Goal: Check status: Check status

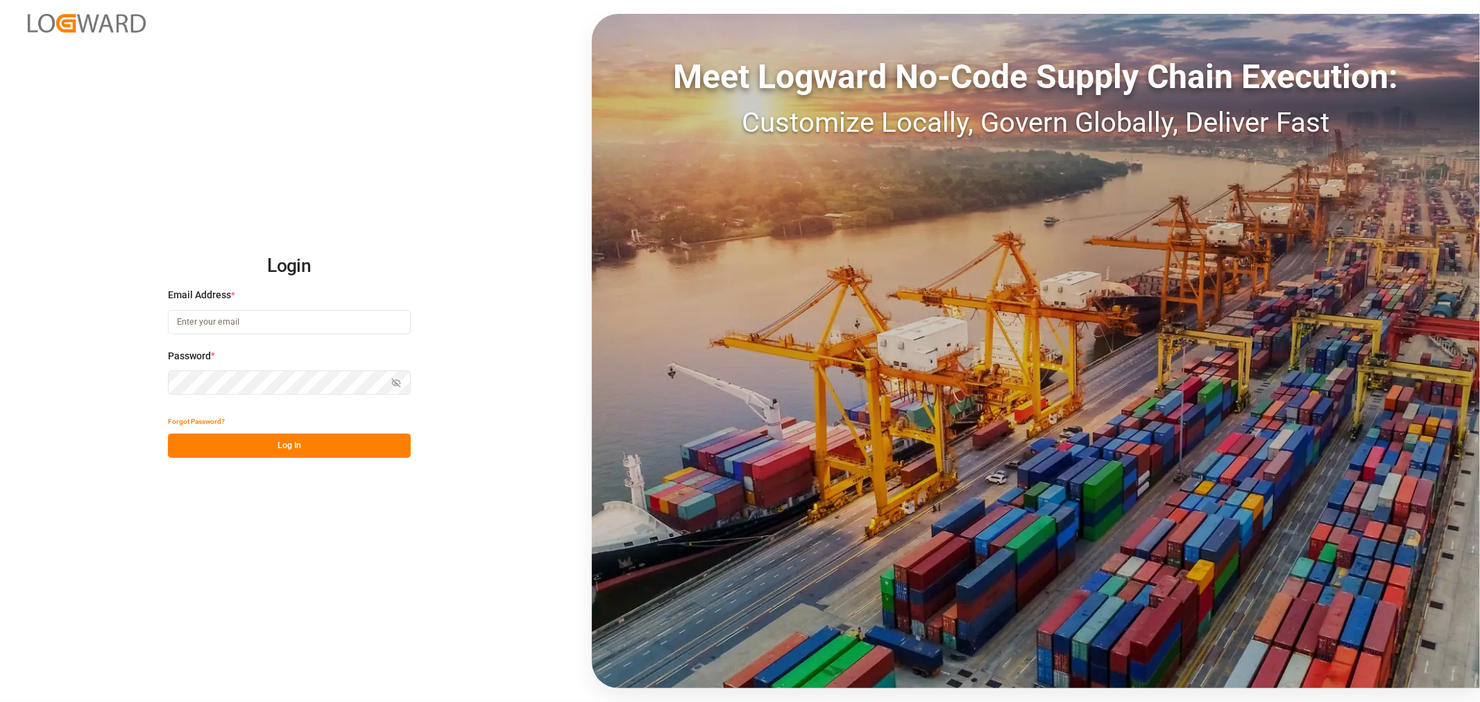
type input "shyamala.mantha@jamindustries.com"
click at [215, 448] on button "Log In" at bounding box center [289, 446] width 243 height 24
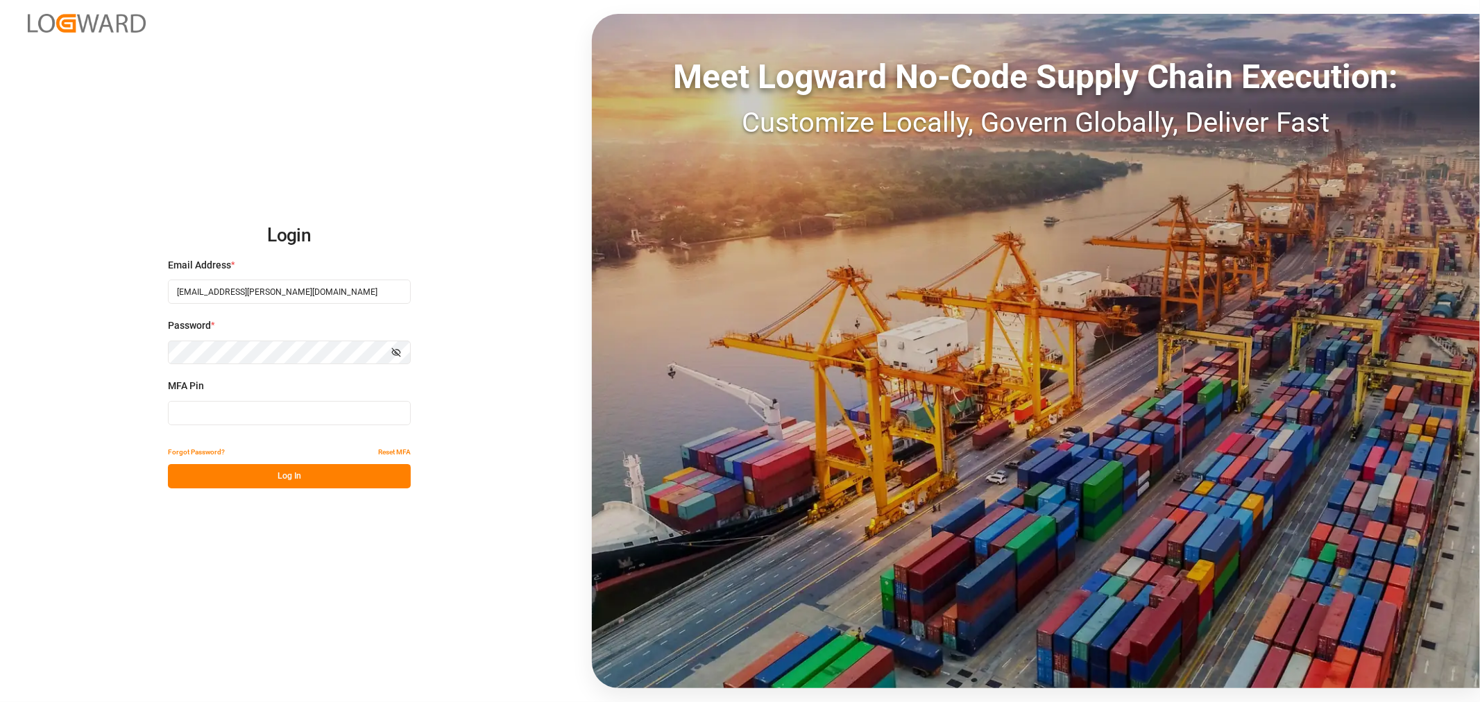
click at [217, 413] on input at bounding box center [289, 413] width 243 height 24
type input "547618"
click at [220, 474] on button "Log In" at bounding box center [289, 476] width 243 height 24
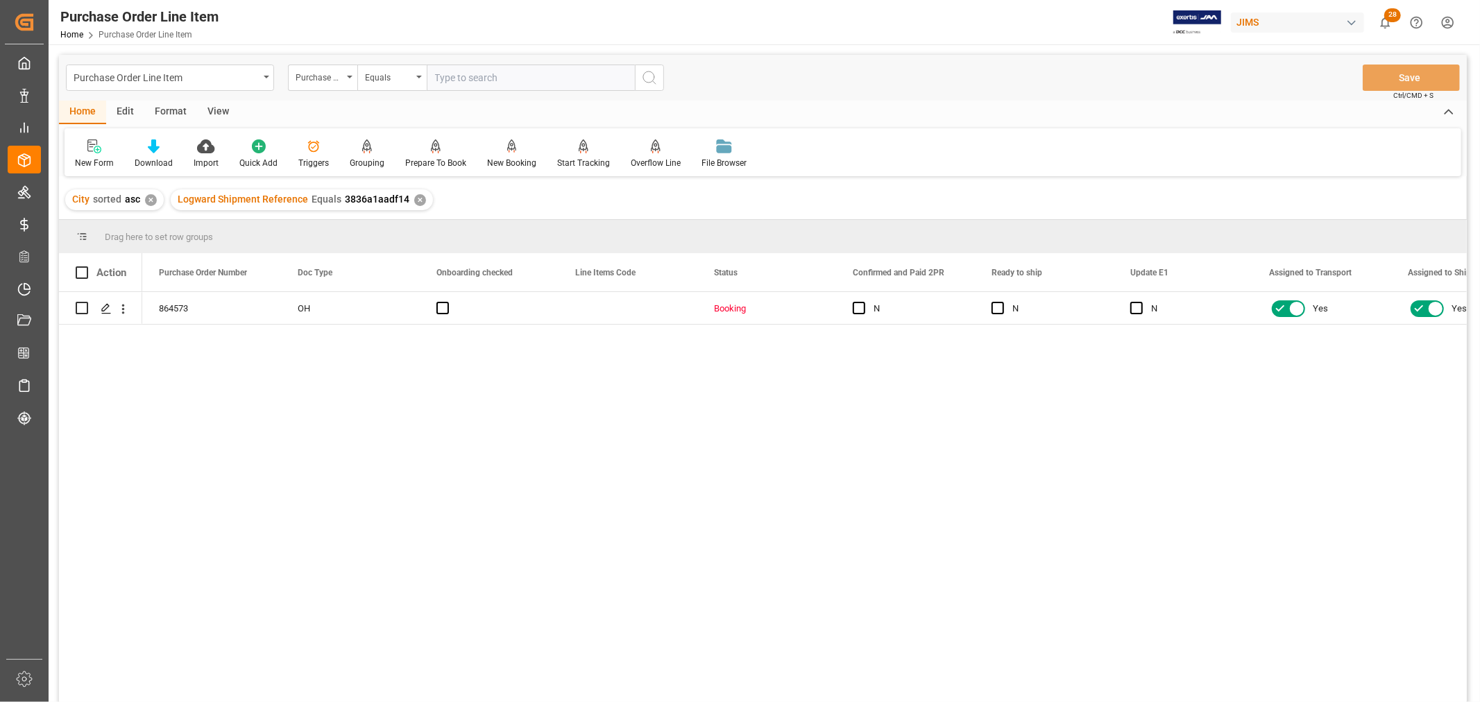
click at [362, 442] on div "864573 OH Booking N N N Yes Yes 13" at bounding box center [804, 501] width 1324 height 419
click at [265, 80] on div "Purchase Order Line Item" at bounding box center [170, 78] width 208 height 26
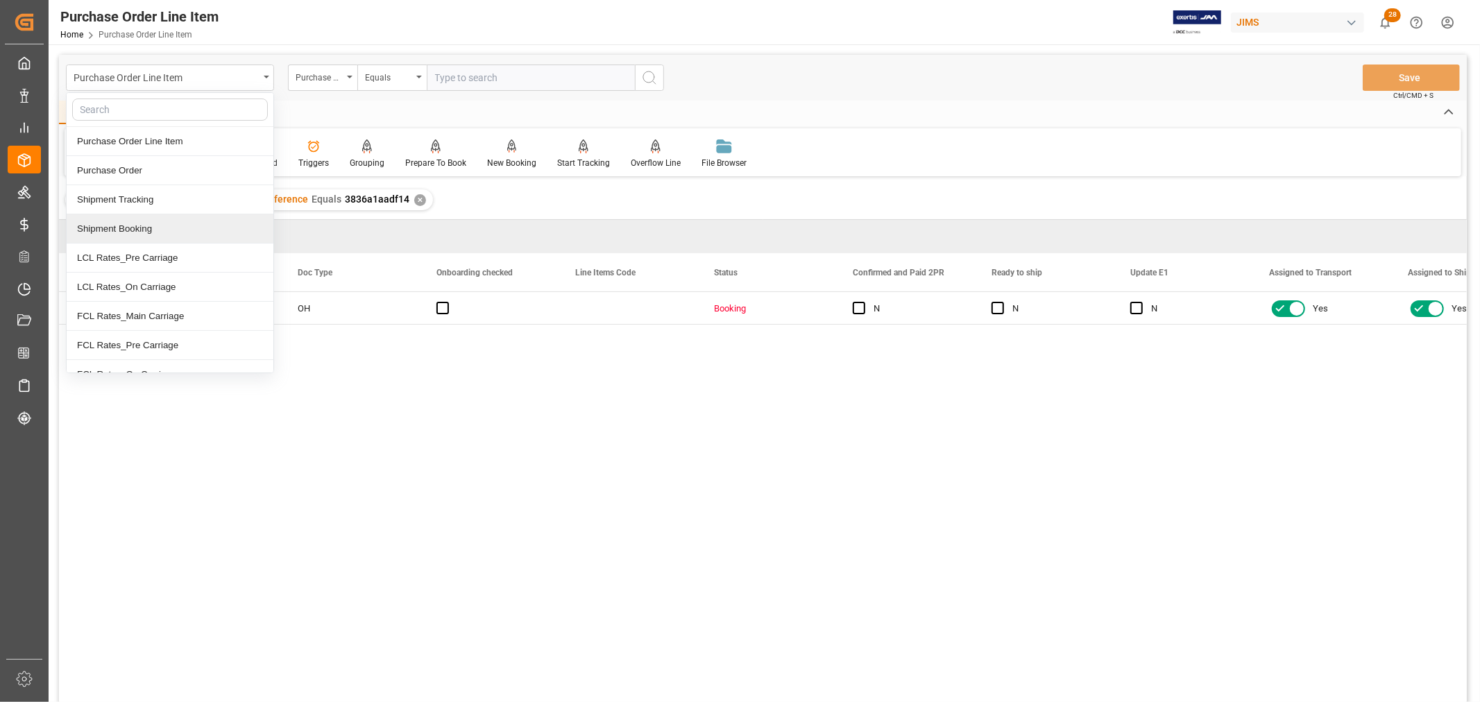
click at [140, 229] on div "Shipment Booking" at bounding box center [170, 228] width 207 height 29
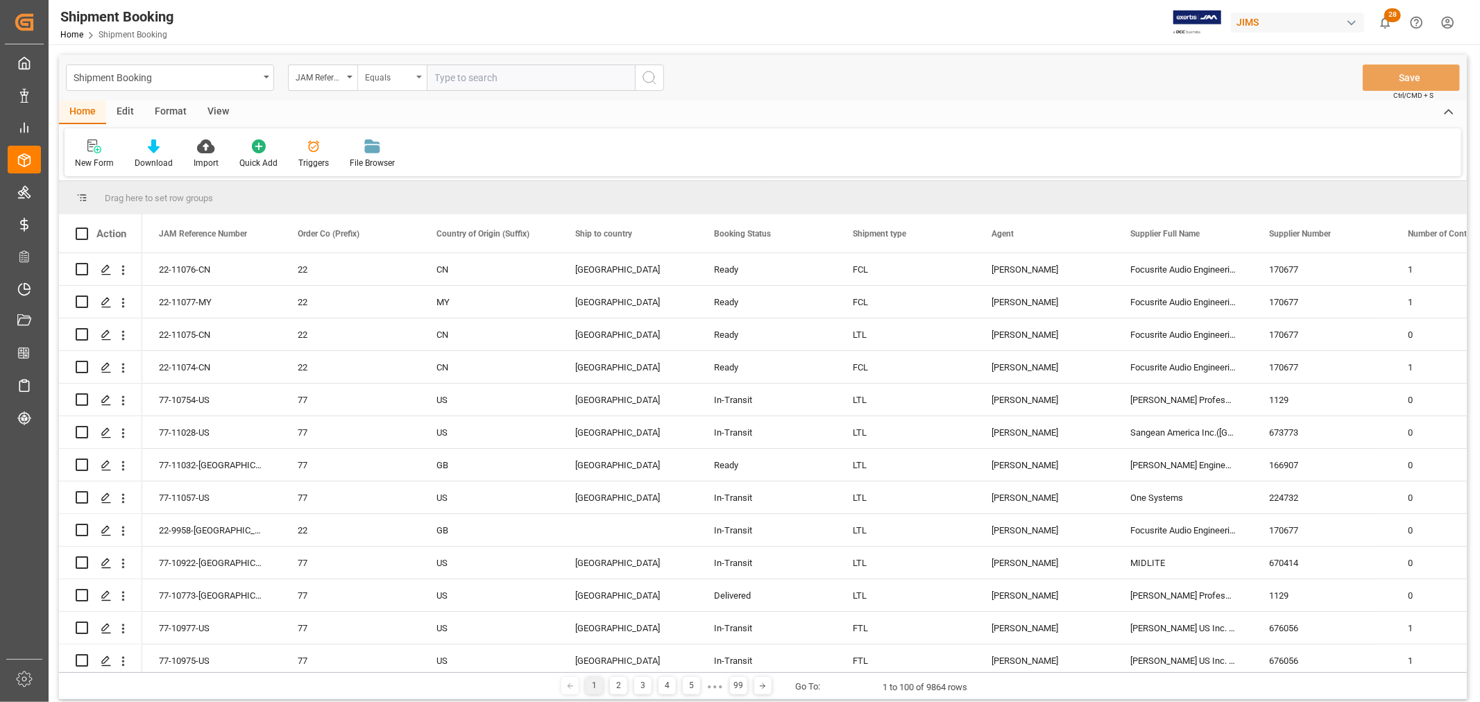
click at [420, 80] on div "Equals" at bounding box center [391, 78] width 69 height 26
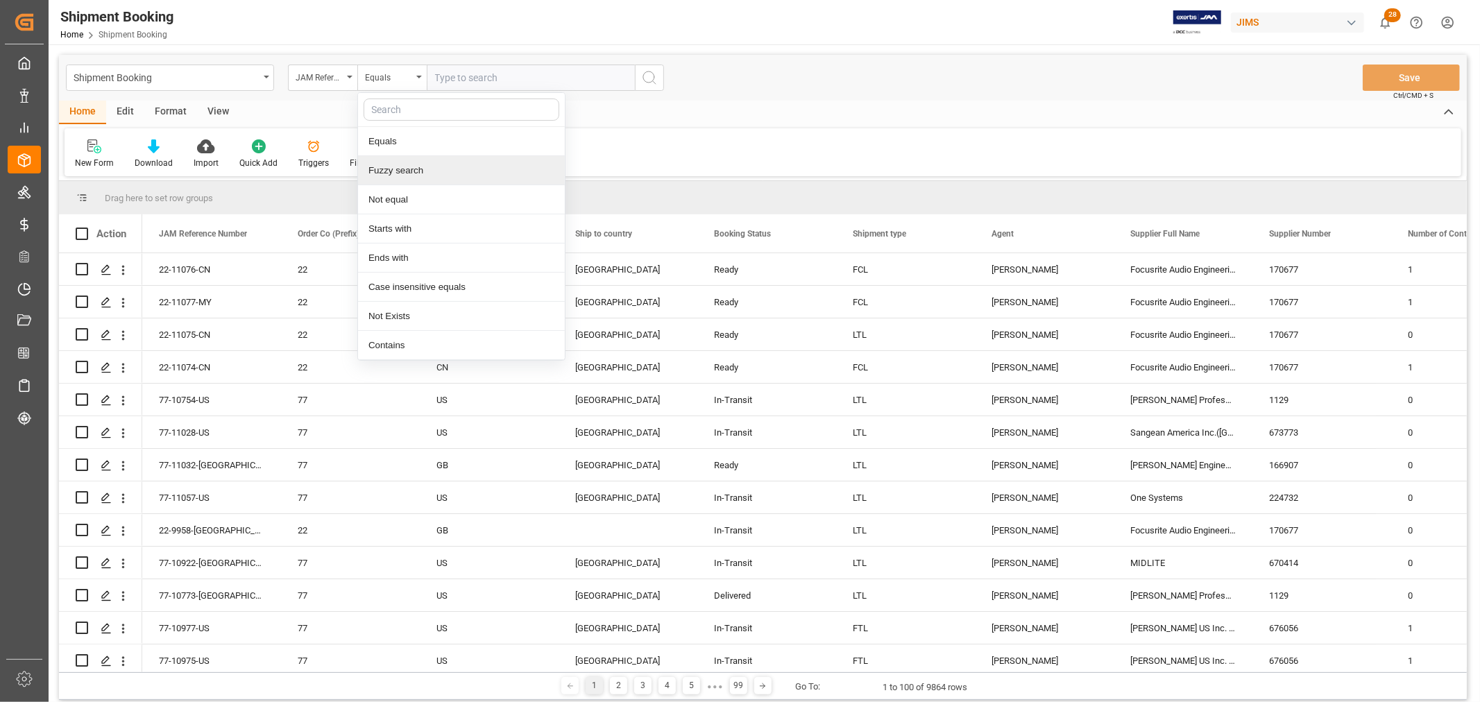
click at [420, 175] on div "Fuzzy search" at bounding box center [461, 170] width 207 height 29
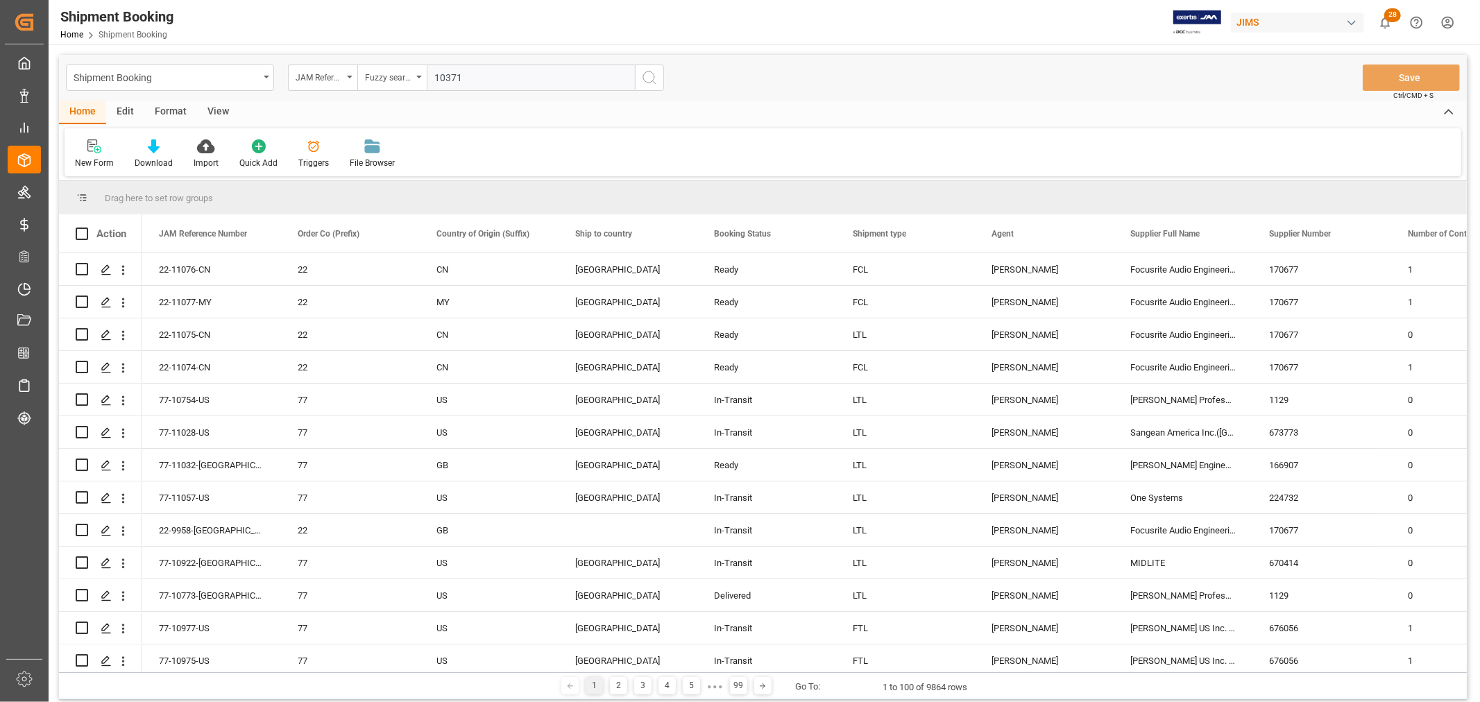
type input "10371"
click at [650, 80] on icon "search button" at bounding box center [649, 77] width 17 height 17
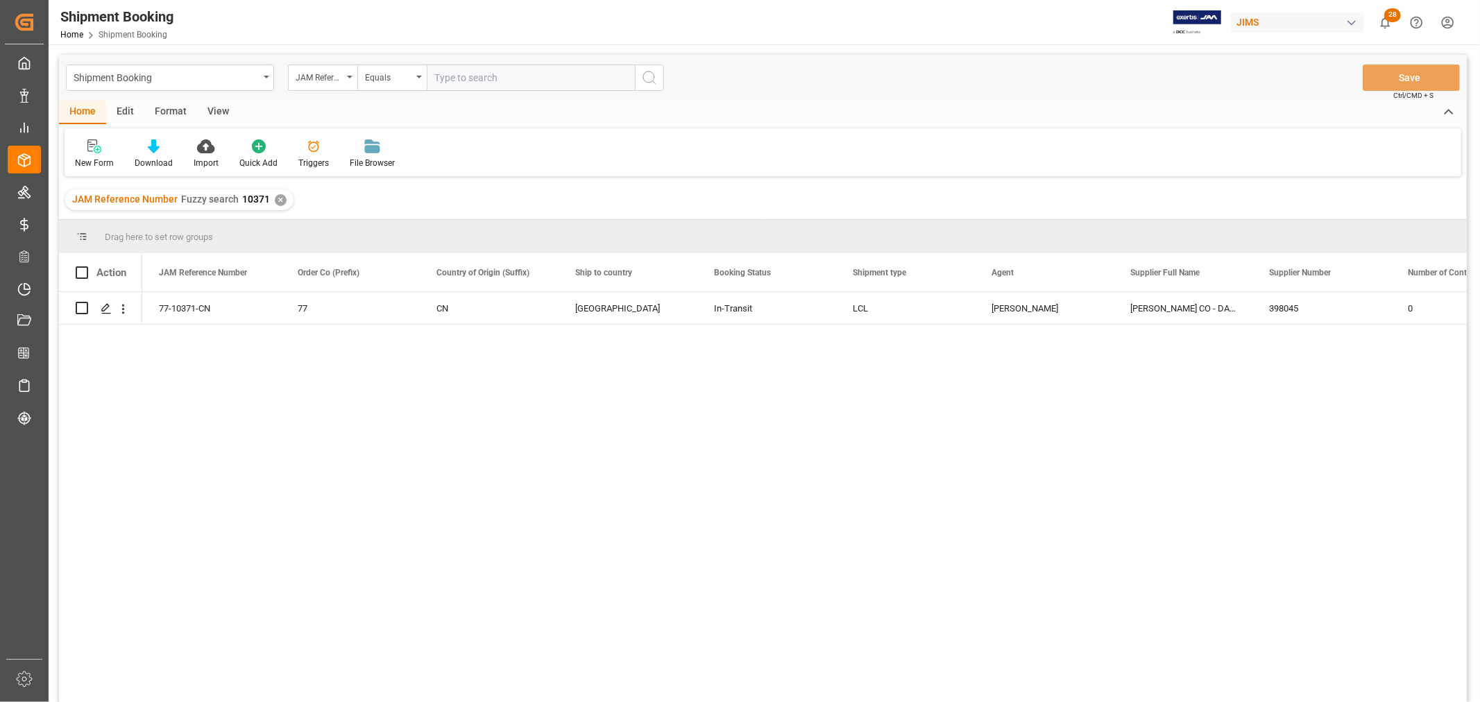
click at [219, 107] on div "View" at bounding box center [218, 113] width 42 height 24
click at [87, 155] on div "Default" at bounding box center [89, 154] width 48 height 31
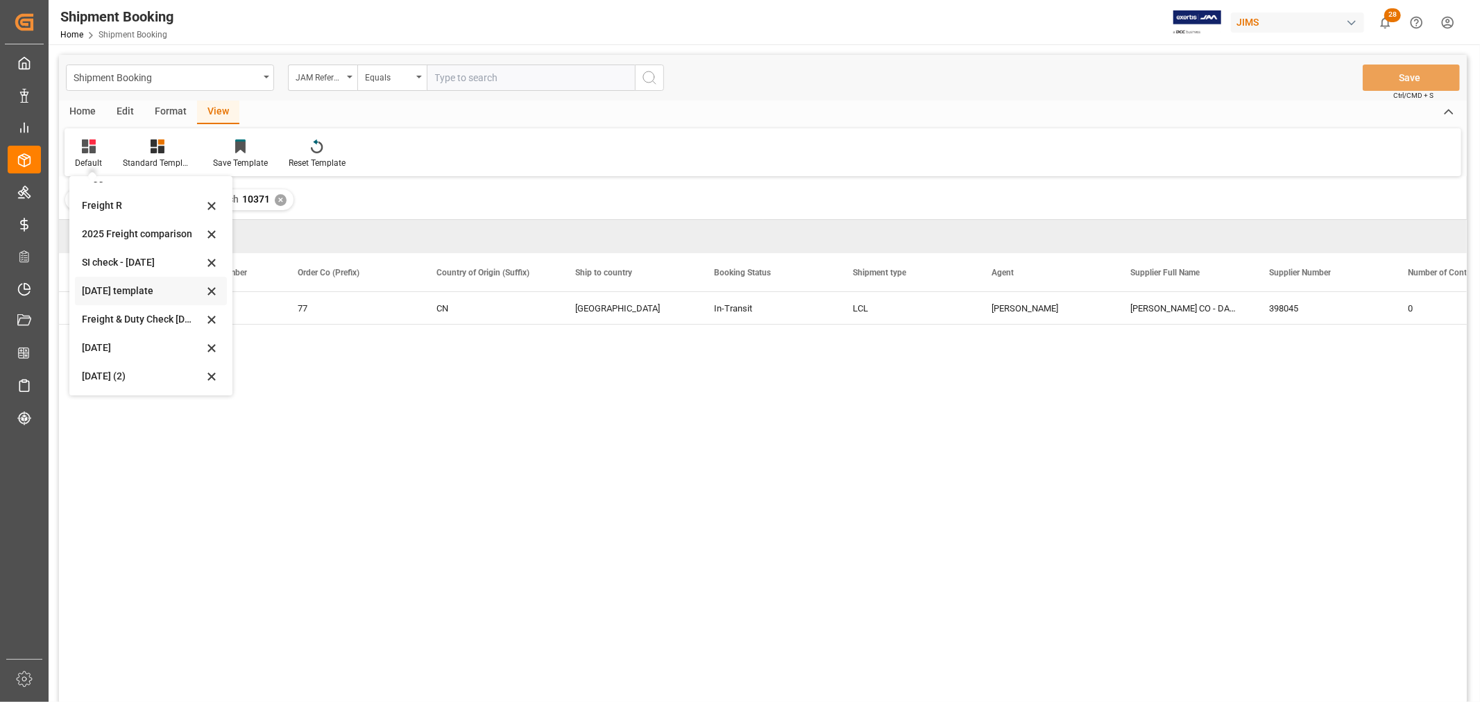
scroll to position [105, 0]
click at [101, 372] on div "Aug 2025 (2)" at bounding box center [142, 375] width 121 height 15
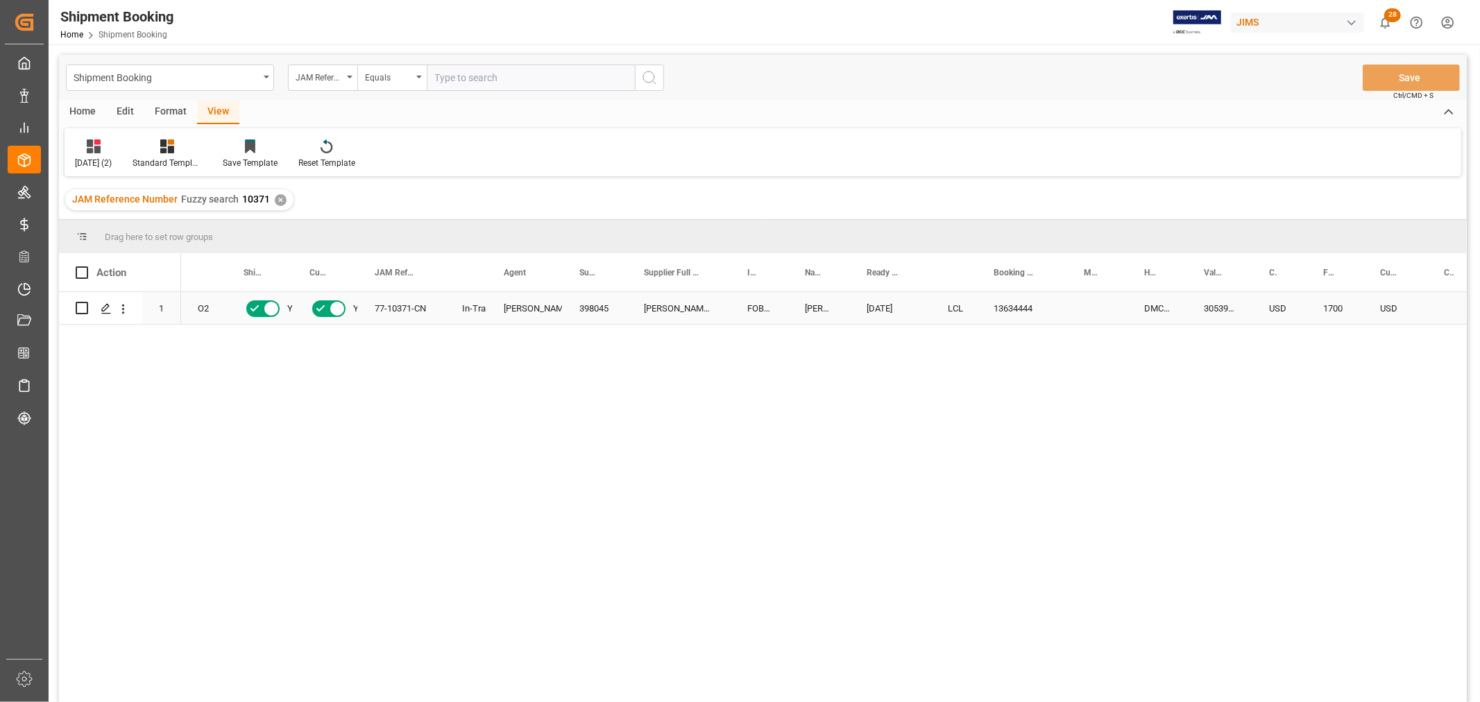
click at [1053, 309] on div "13634444" at bounding box center [1022, 308] width 90 height 32
click at [417, 76] on icon "open menu" at bounding box center [419, 77] width 6 height 3
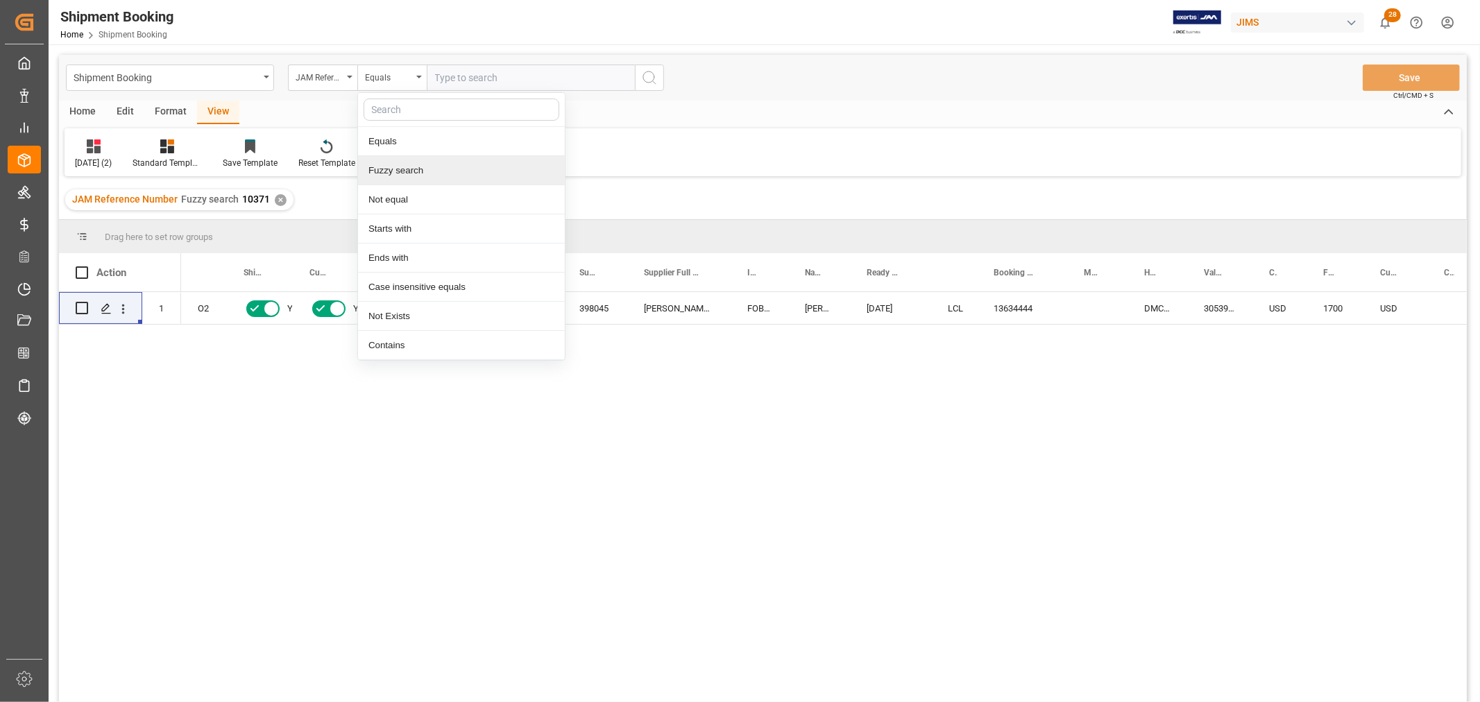
click at [405, 167] on div "Fuzzy search" at bounding box center [461, 170] width 207 height 29
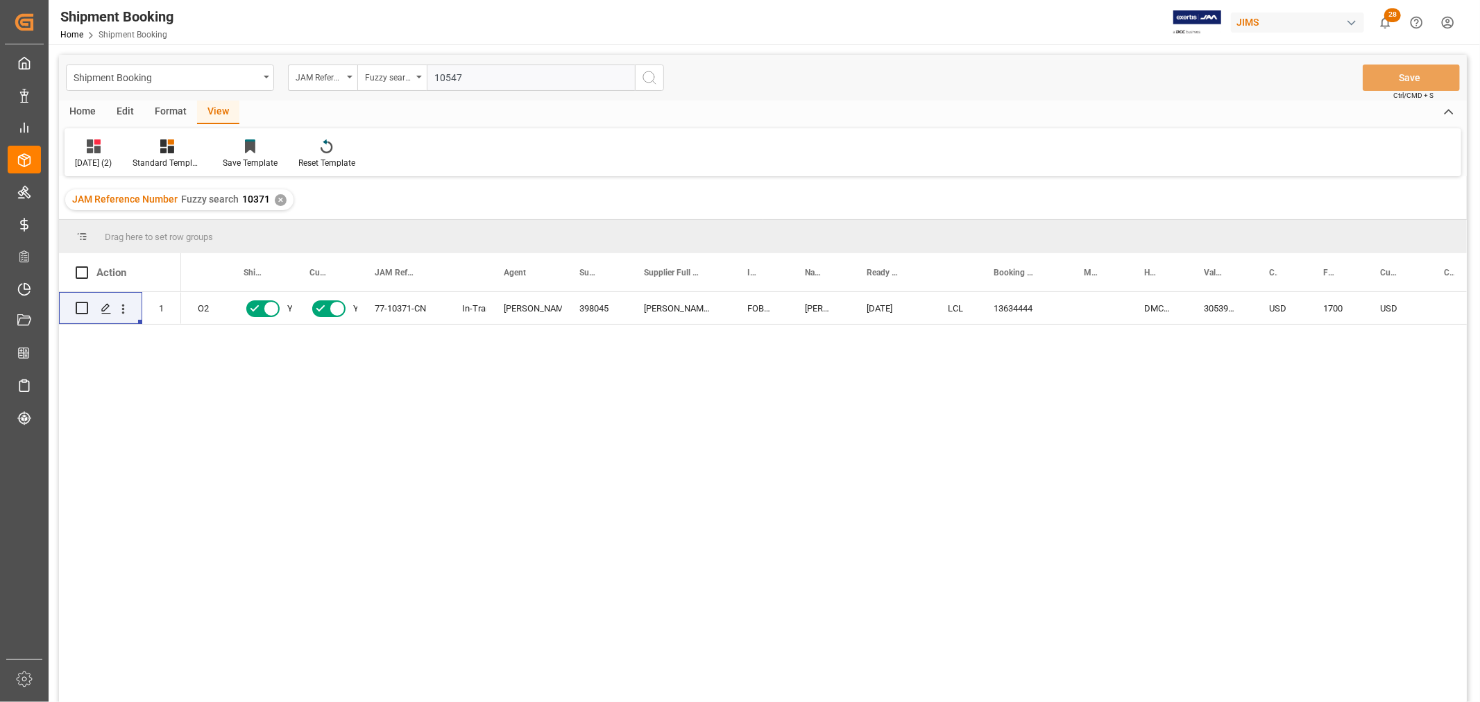
type input "10547"
click at [646, 79] on icon "search button" at bounding box center [649, 77] width 17 height 17
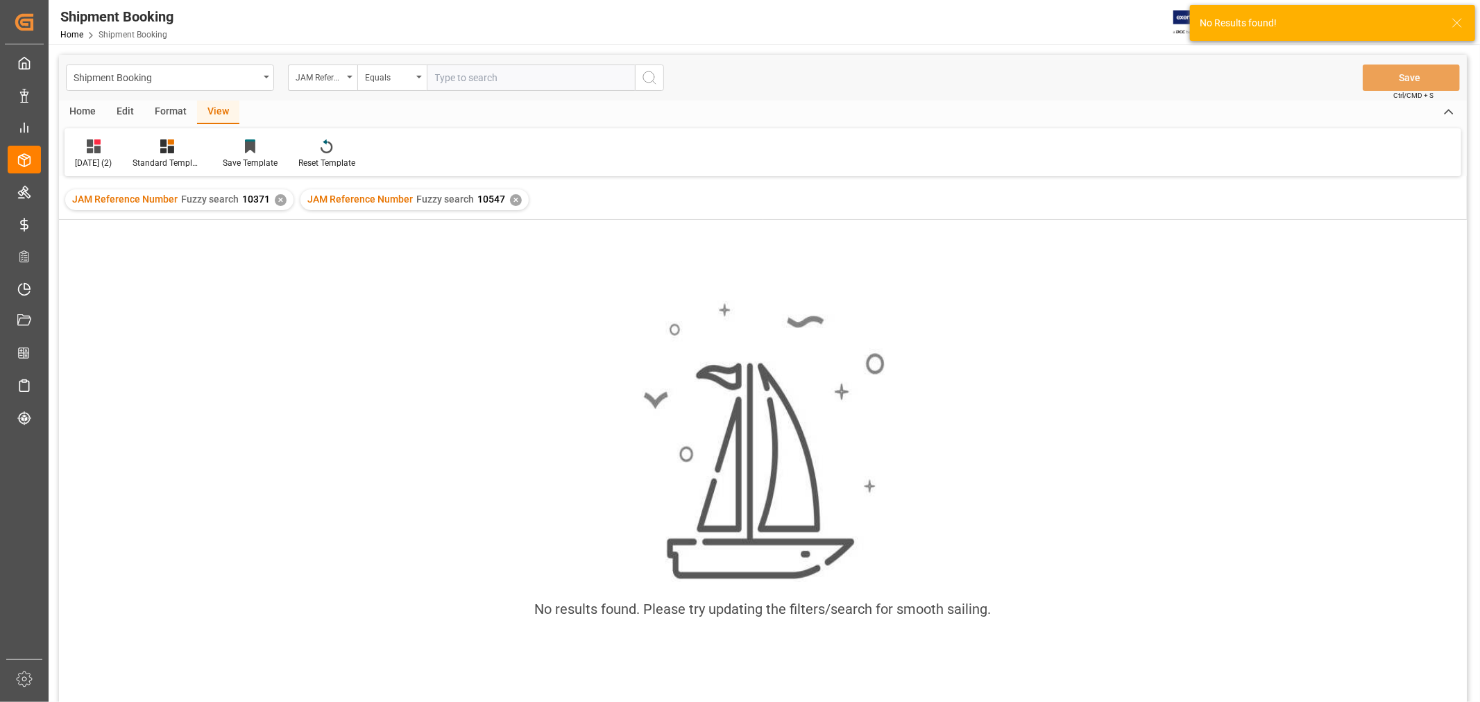
click at [276, 197] on div "✕" at bounding box center [281, 200] width 12 height 12
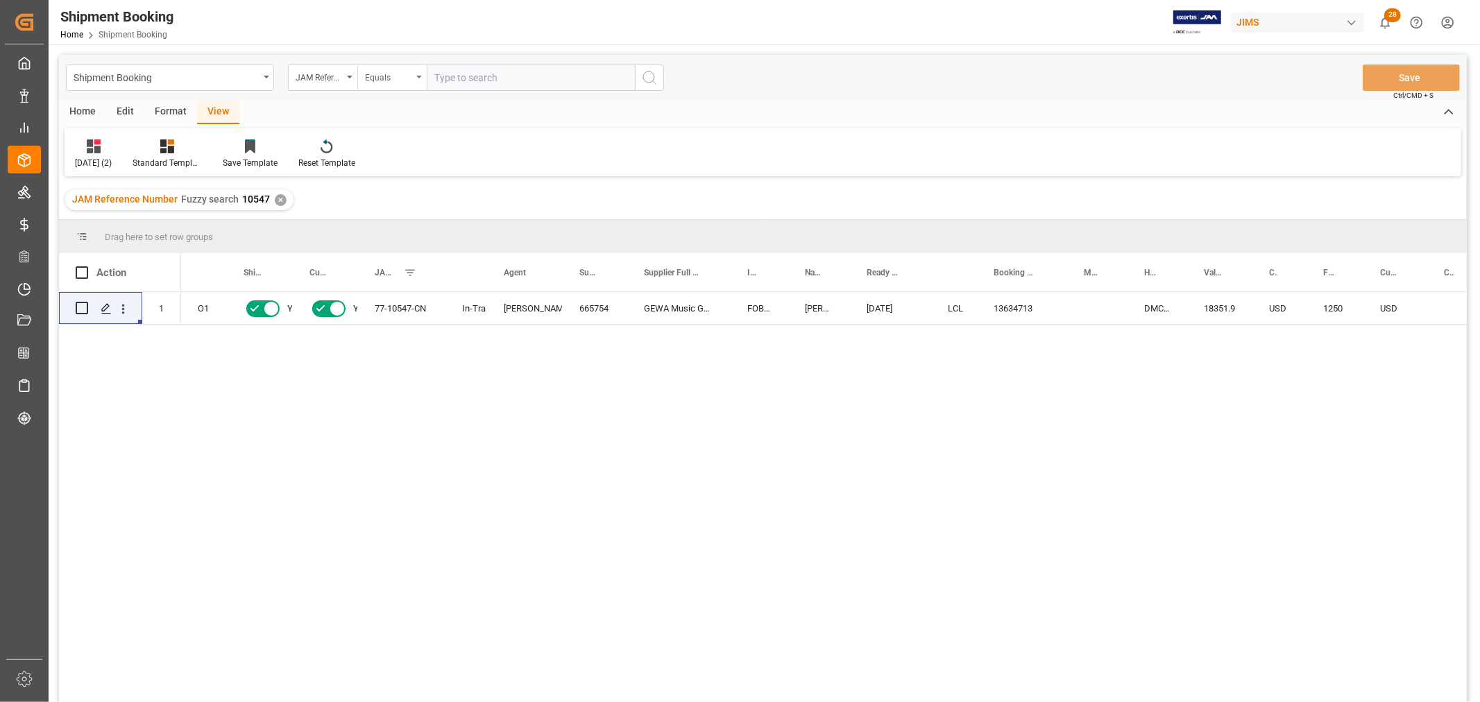
click at [415, 75] on div "Equals" at bounding box center [391, 78] width 69 height 26
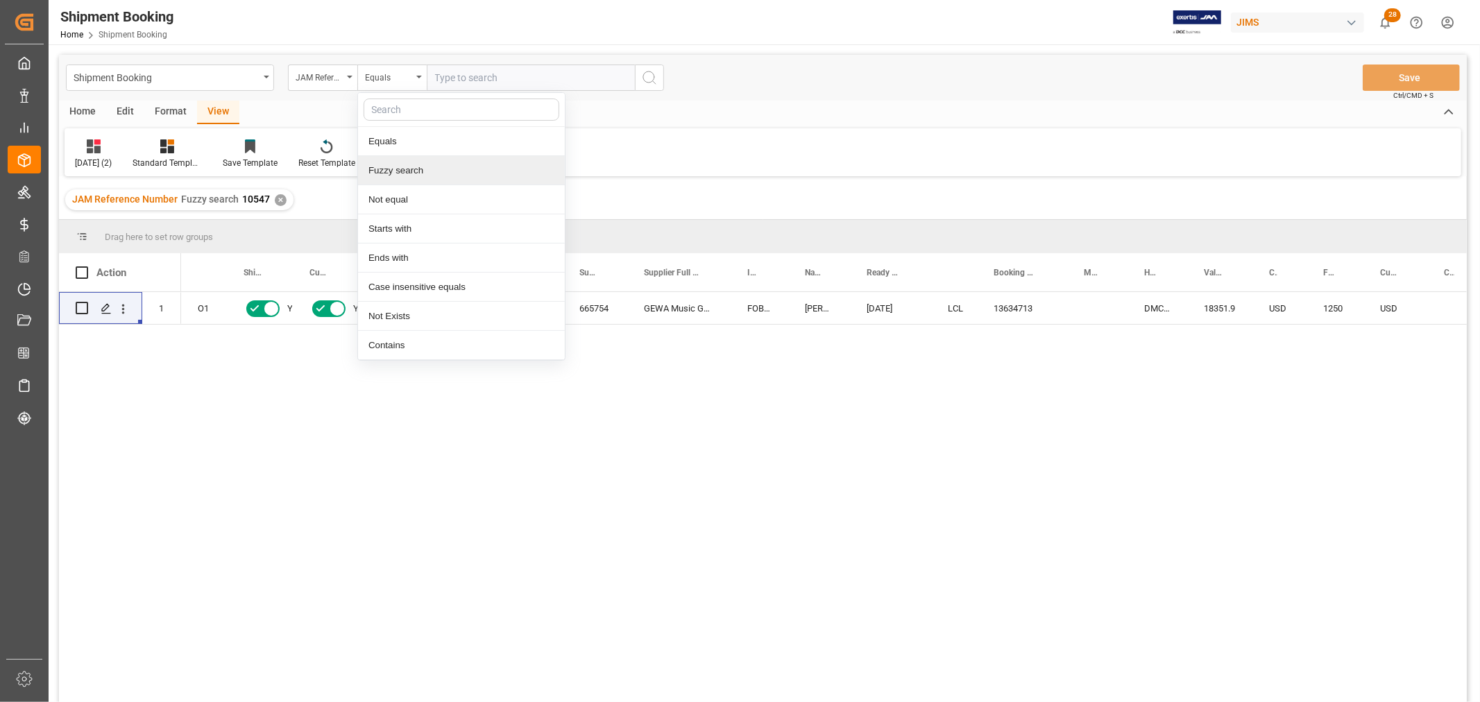
click at [401, 173] on div "Fuzzy search" at bounding box center [461, 170] width 207 height 29
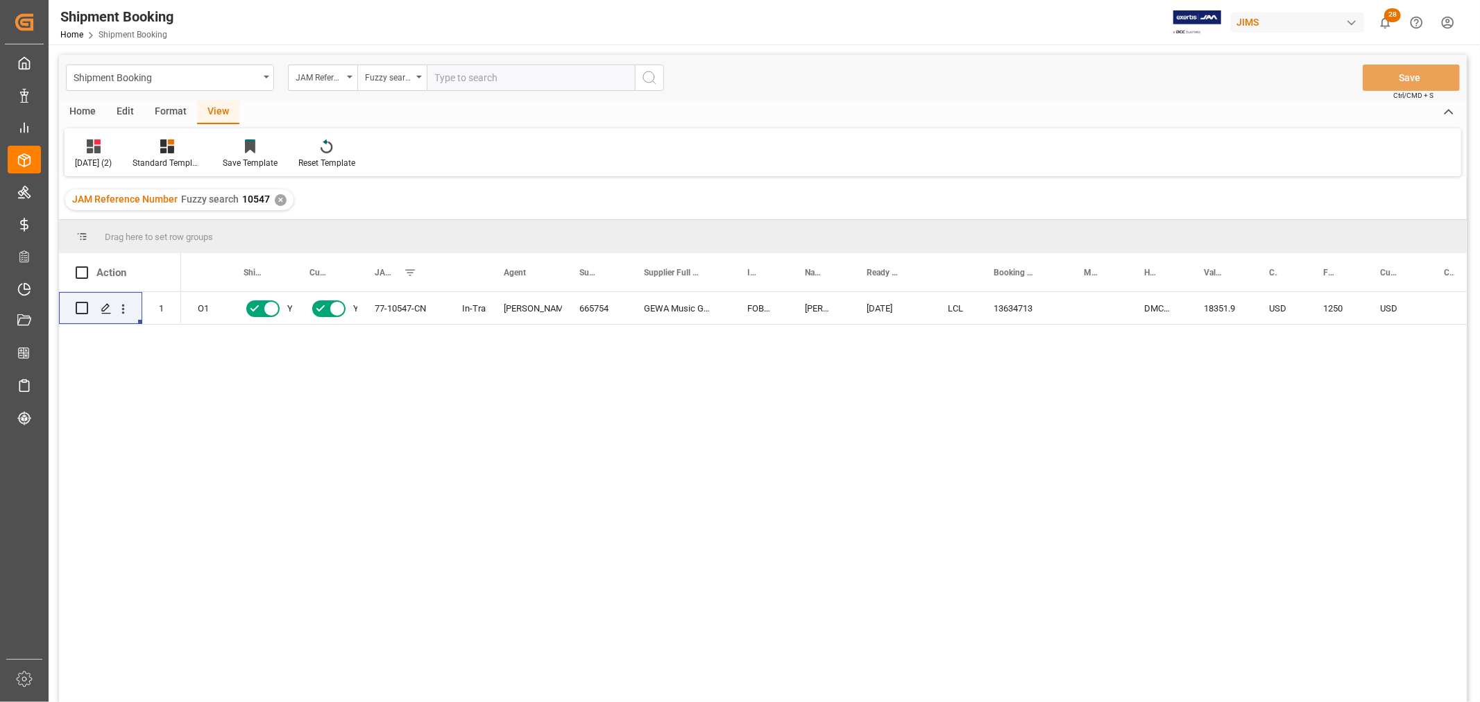
click at [275, 199] on div "✕" at bounding box center [281, 200] width 12 height 12
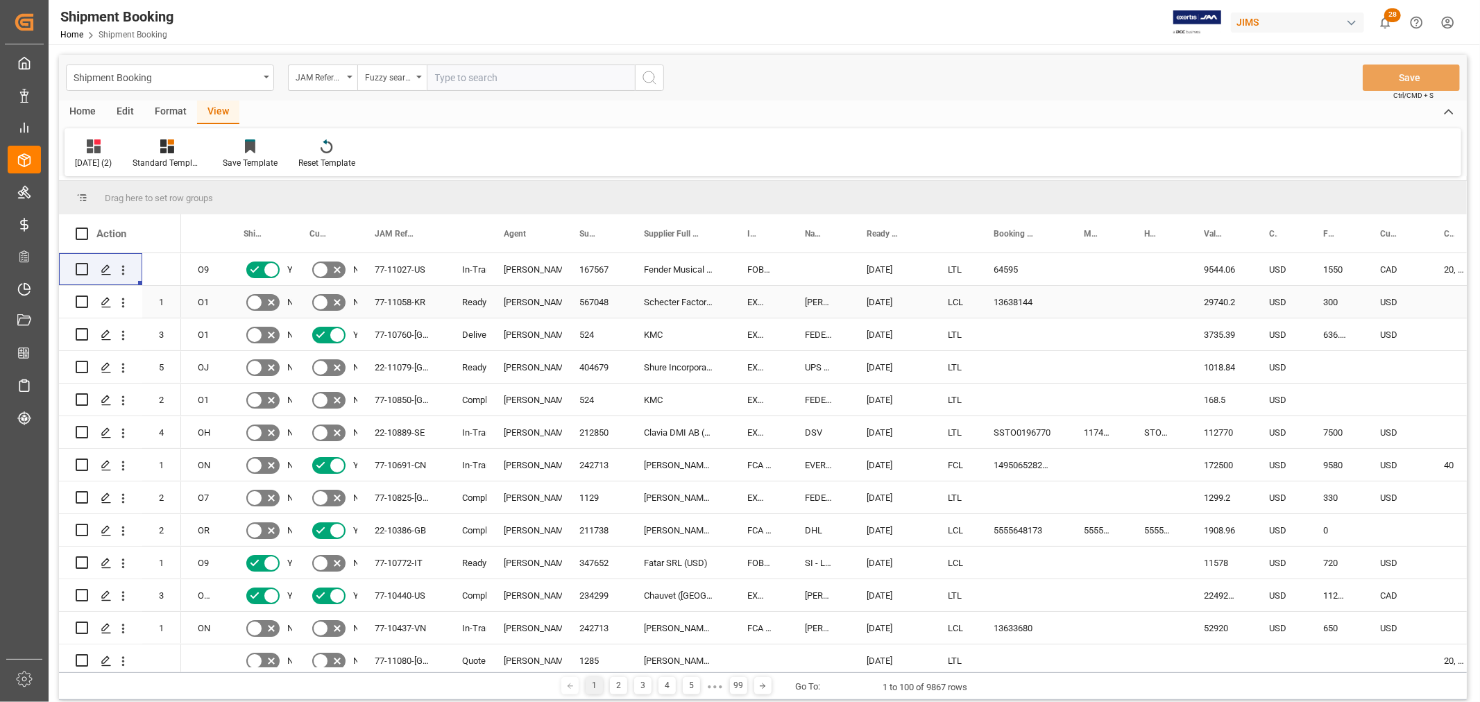
click at [530, 299] on div "[PERSON_NAME]. [PERSON_NAME]" at bounding box center [525, 302] width 42 height 32
click at [536, 234] on span at bounding box center [539, 234] width 12 height 12
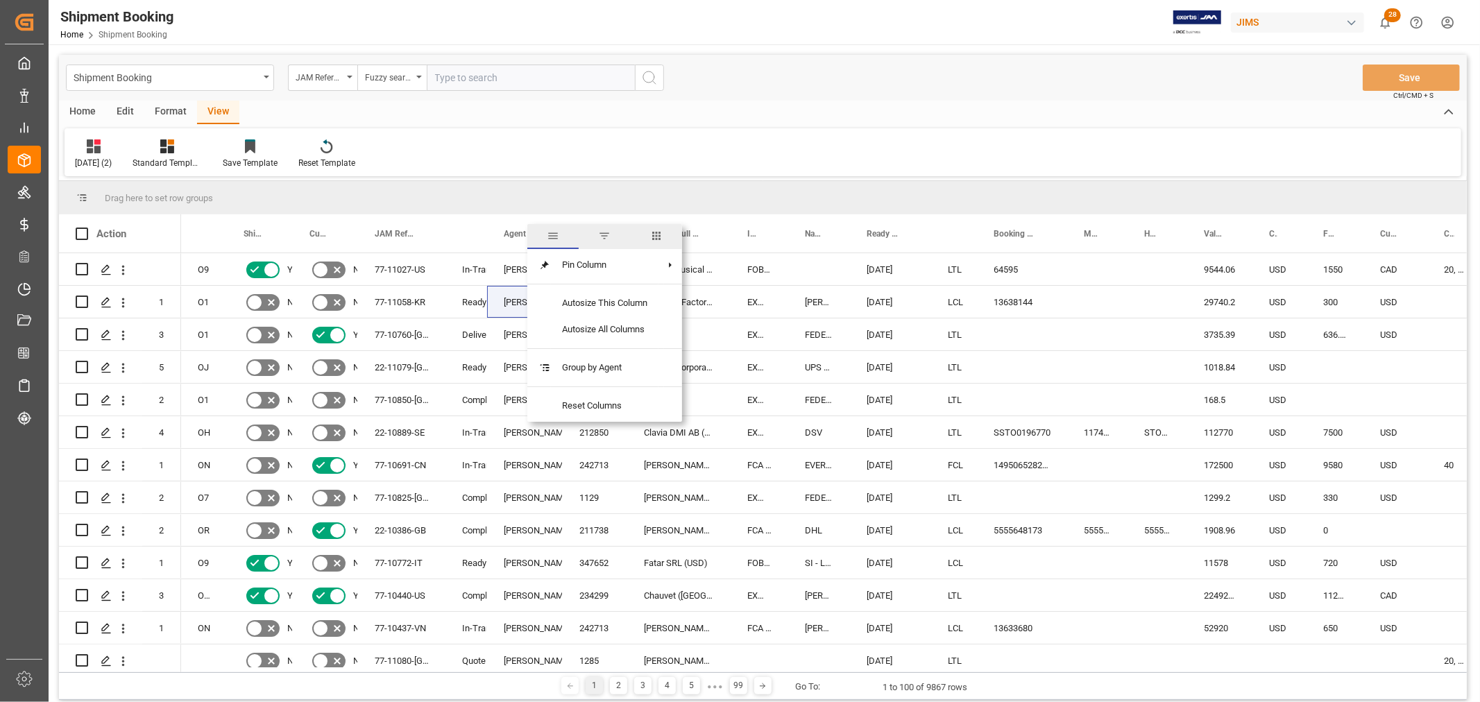
click at [602, 237] on span "filter" at bounding box center [604, 236] width 12 height 12
type input "[PERSON_NAME]. [PERSON_NAME]"
click at [617, 345] on button "Apply" at bounding box center [621, 352] width 26 height 14
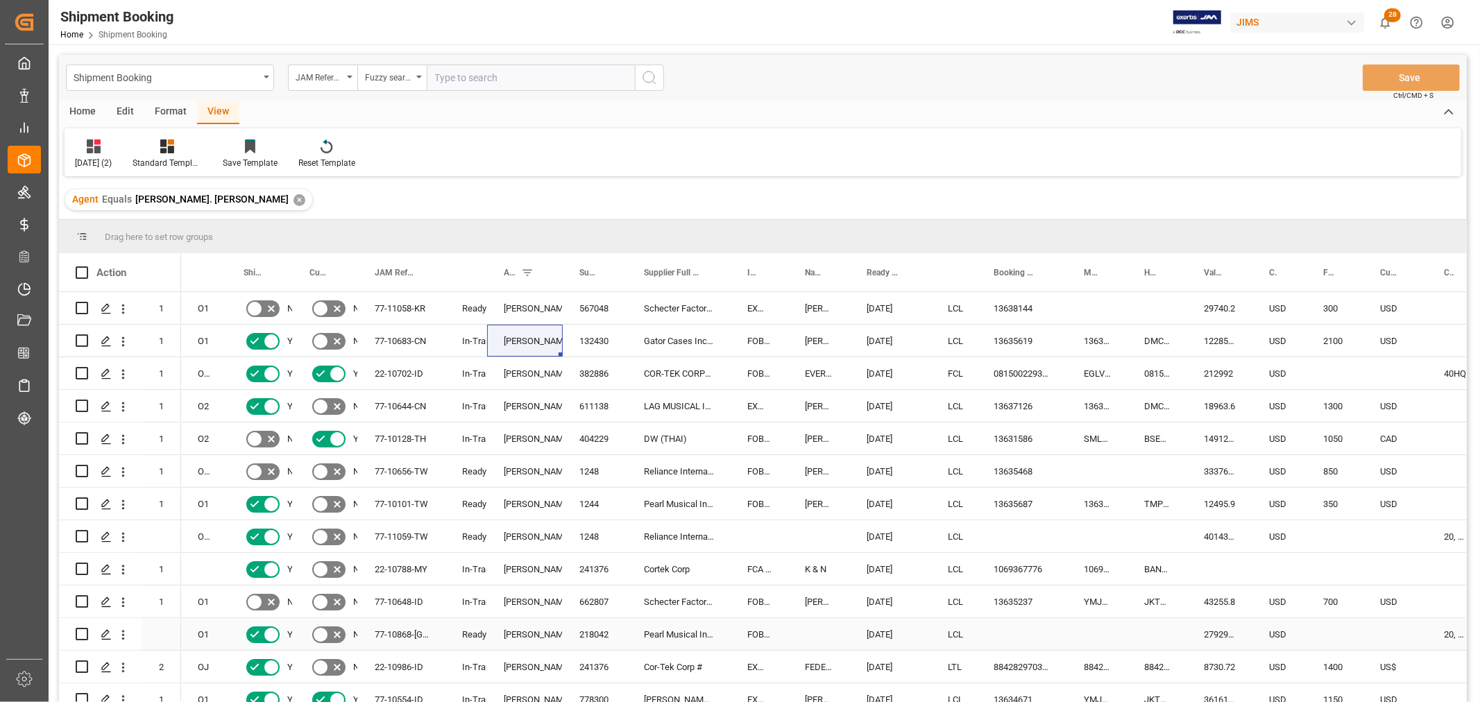
click at [490, 647] on div "[PERSON_NAME]. [PERSON_NAME]" at bounding box center [525, 634] width 76 height 32
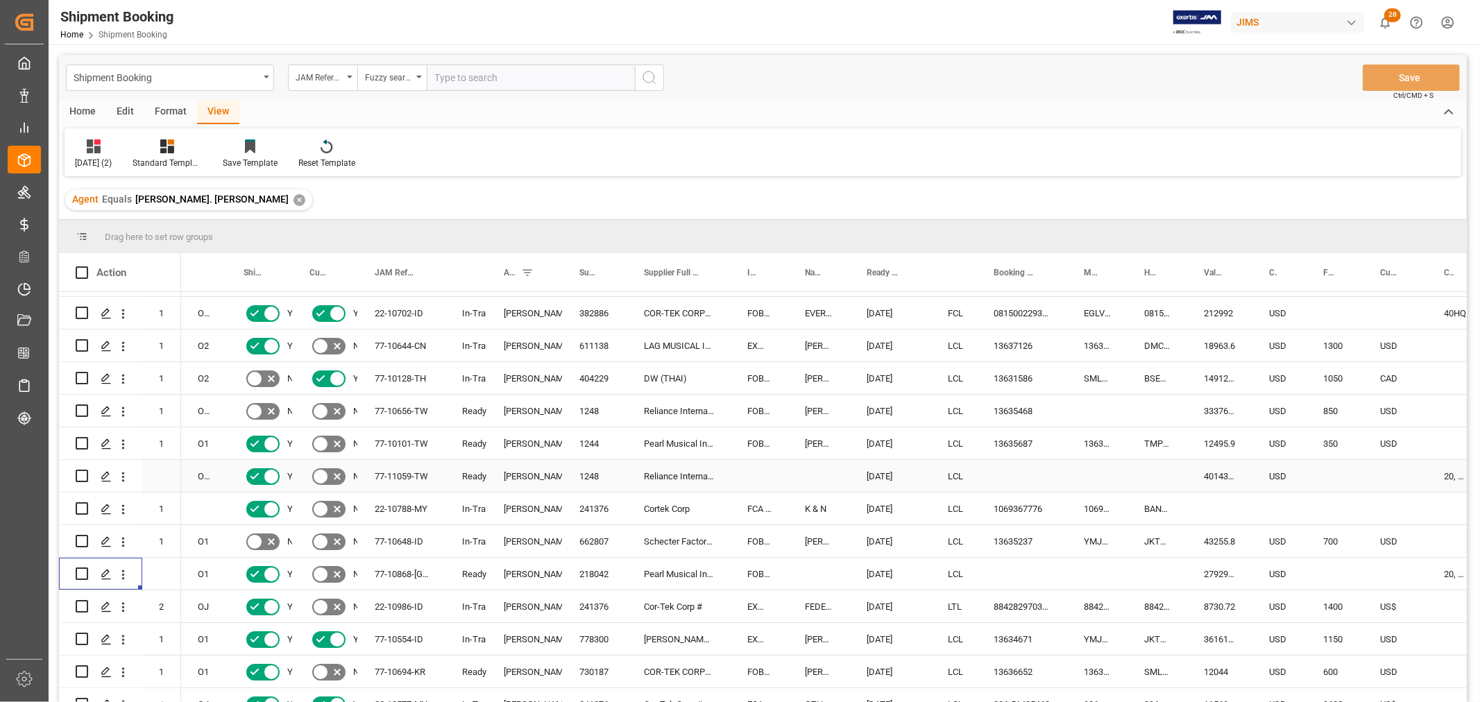
scroll to position [77, 0]
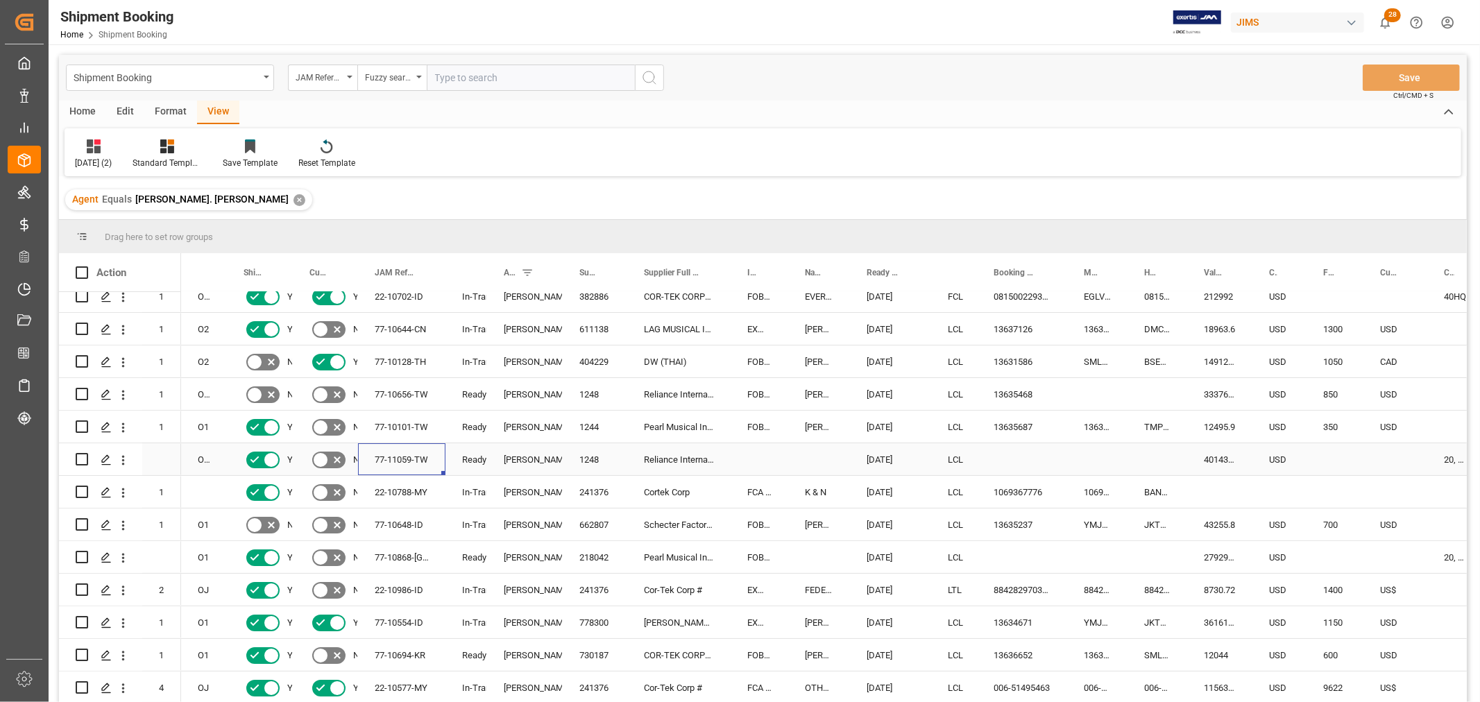
click at [407, 461] on div "77-11059-TW" at bounding box center [401, 459] width 87 height 32
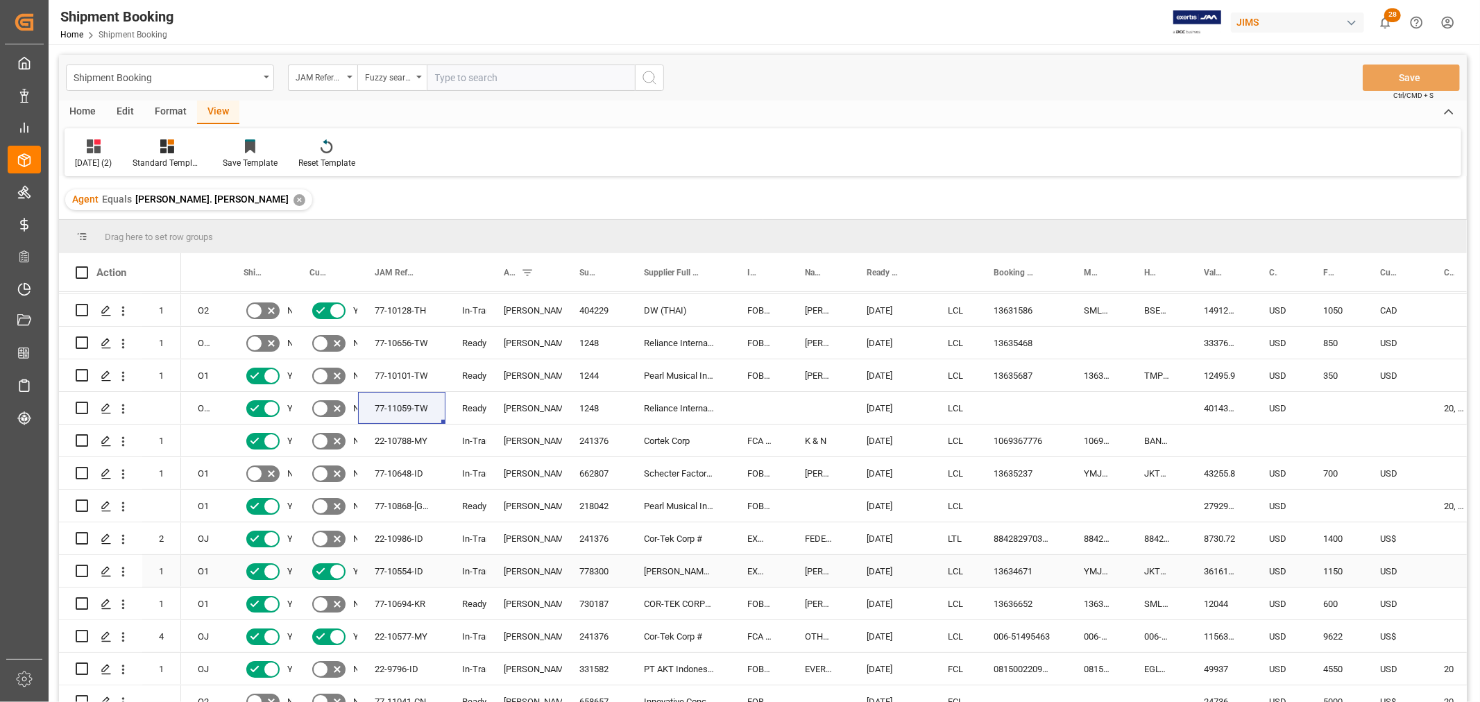
scroll to position [154, 0]
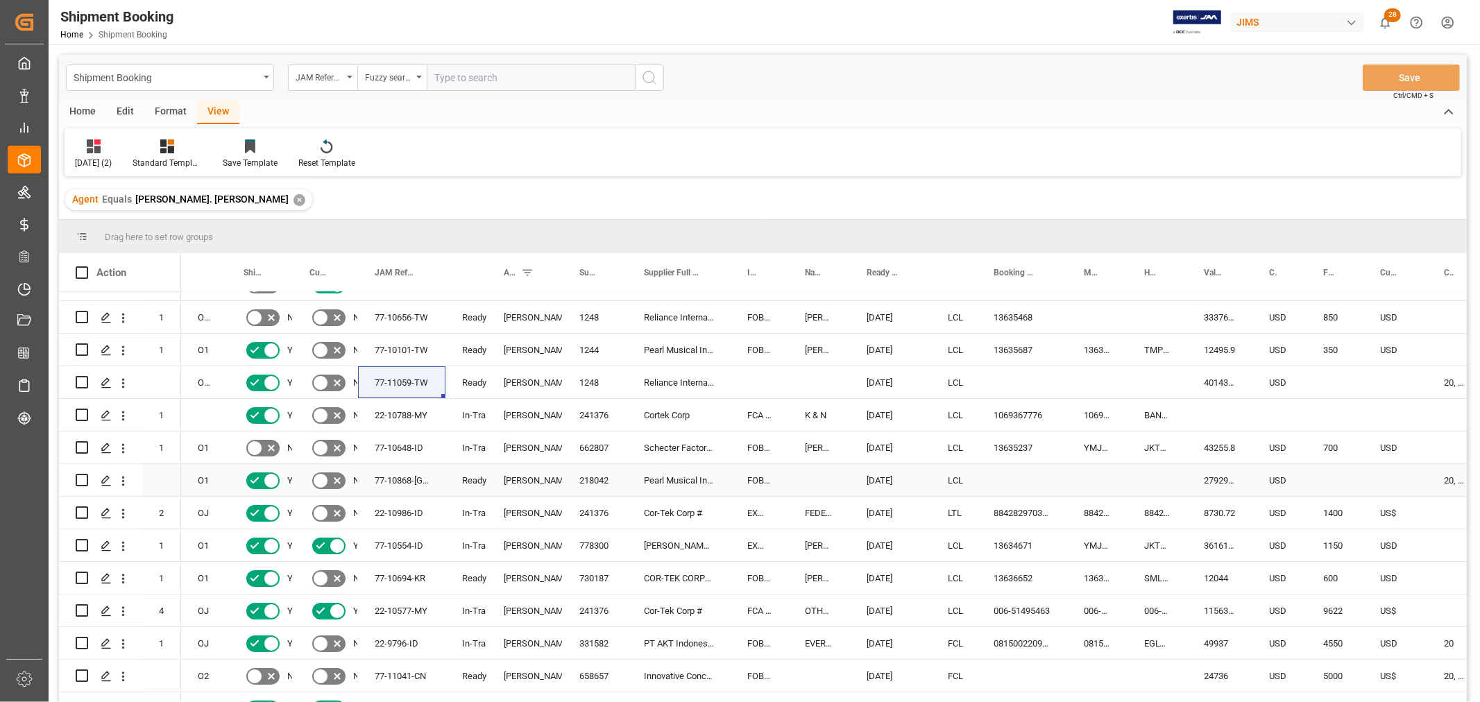
click at [386, 473] on div "77-10868-CN" at bounding box center [401, 480] width 87 height 32
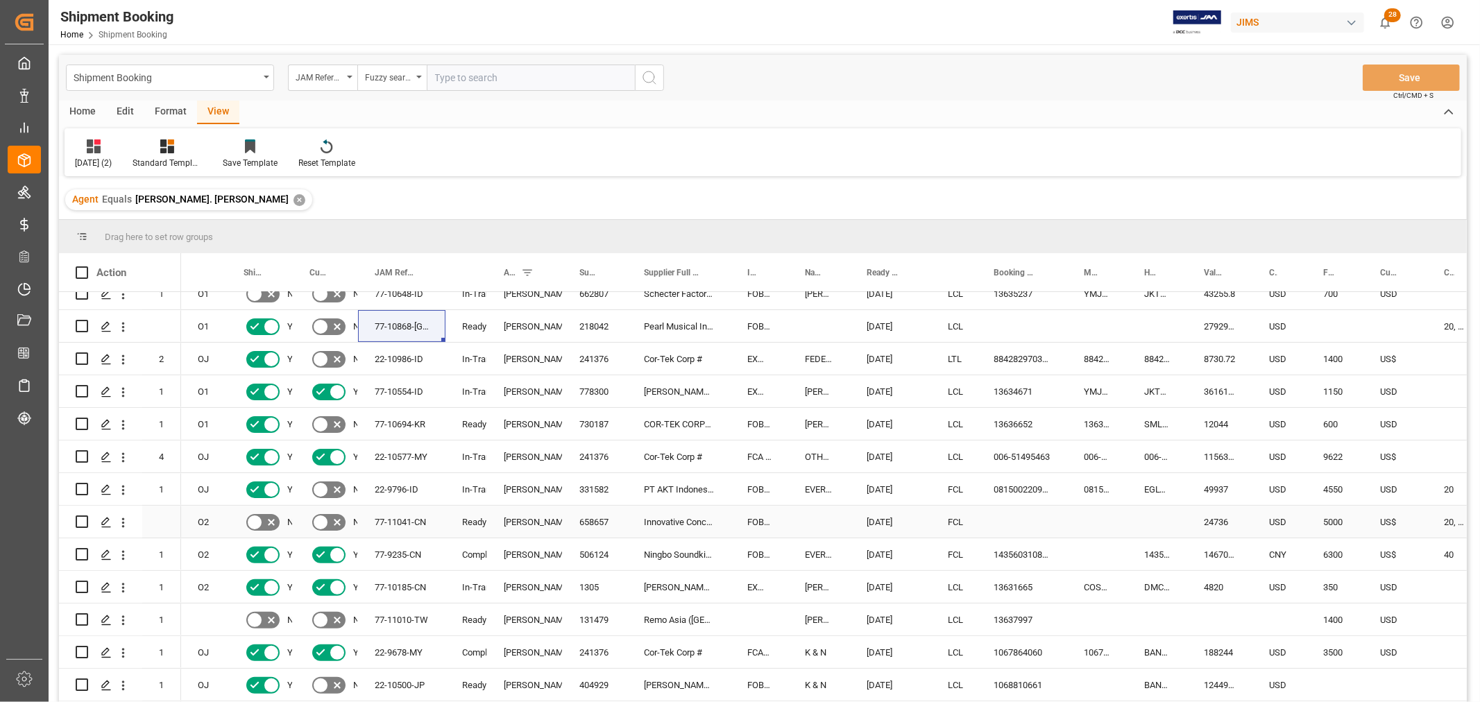
click at [391, 518] on div "77-11041-CN" at bounding box center [401, 522] width 87 height 32
click at [401, 547] on div "77-9235-CN" at bounding box center [401, 554] width 87 height 32
click at [389, 514] on div "77-11041-CN" at bounding box center [401, 522] width 87 height 32
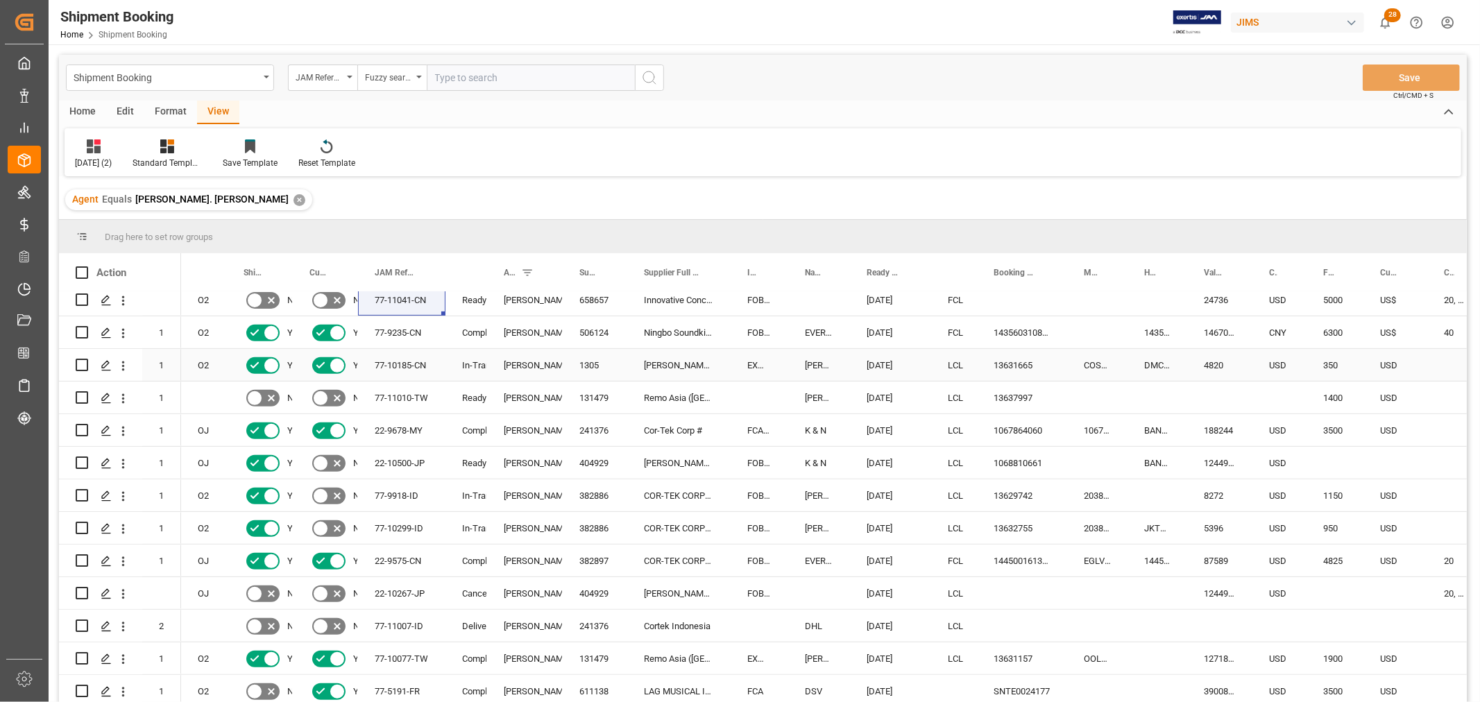
scroll to position [616, 0]
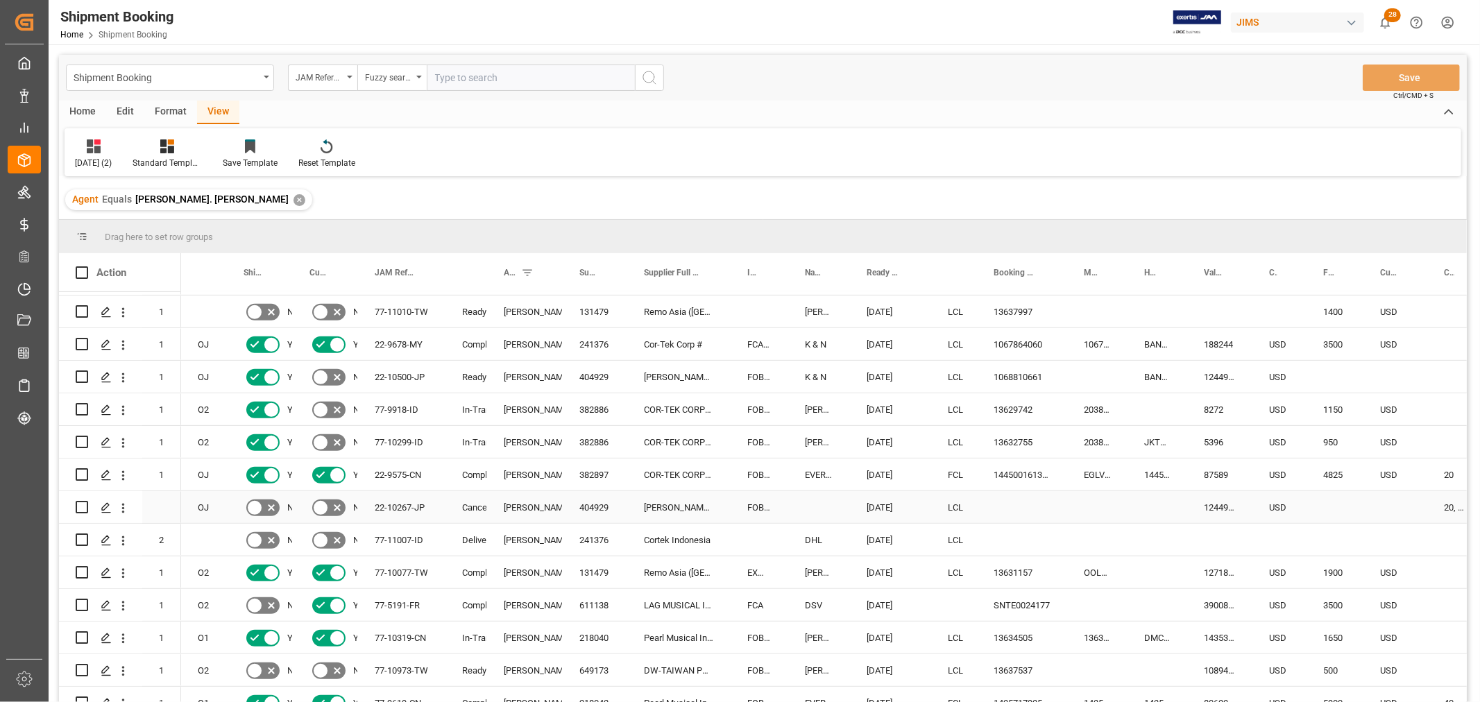
click at [384, 504] on div "22-10267-JP" at bounding box center [401, 507] width 87 height 32
click at [404, 500] on div "22-10267-JP" at bounding box center [401, 507] width 87 height 32
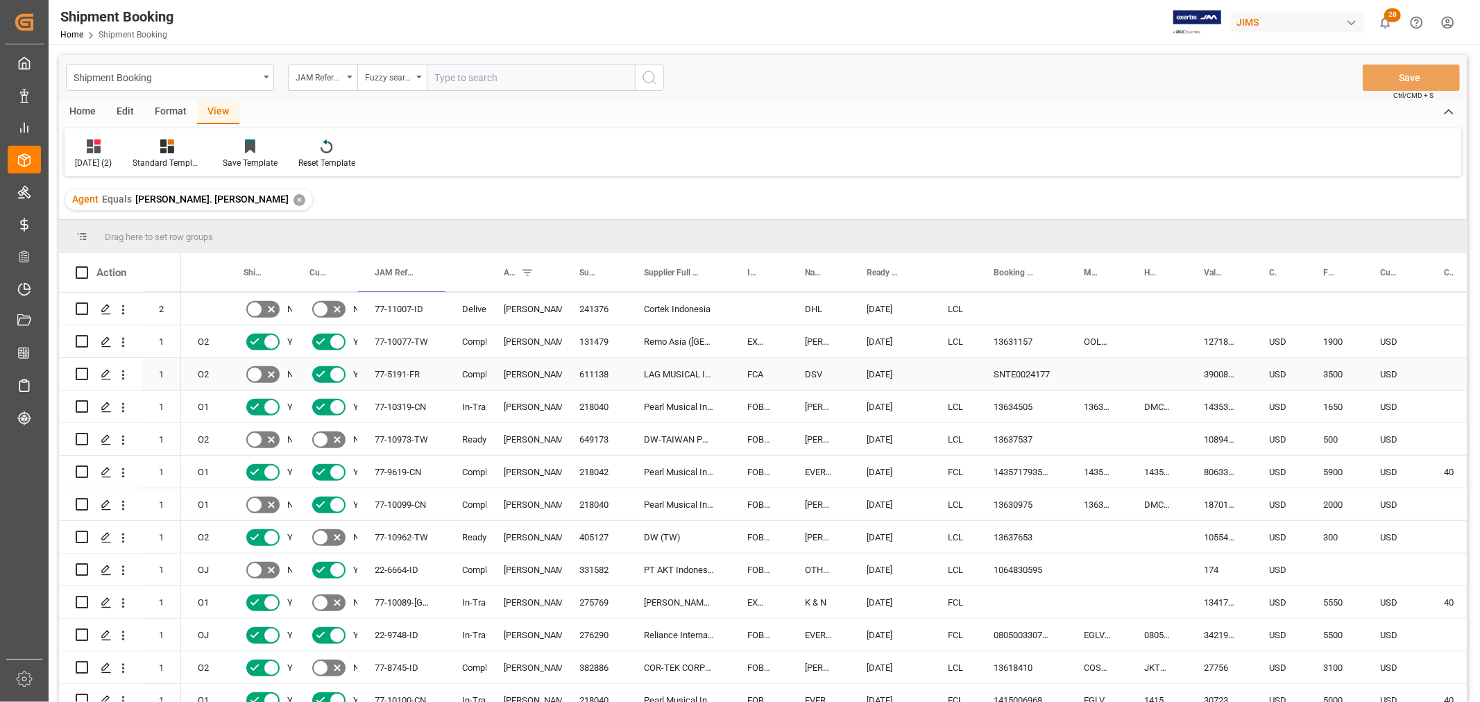
scroll to position [848, 0]
click at [391, 597] on div "77-10089-GB" at bounding box center [401, 601] width 87 height 32
click at [1014, 599] on div "Press SPACE to select this row." at bounding box center [1022, 601] width 90 height 32
click at [1385, 79] on button "Save" at bounding box center [1410, 78] width 97 height 26
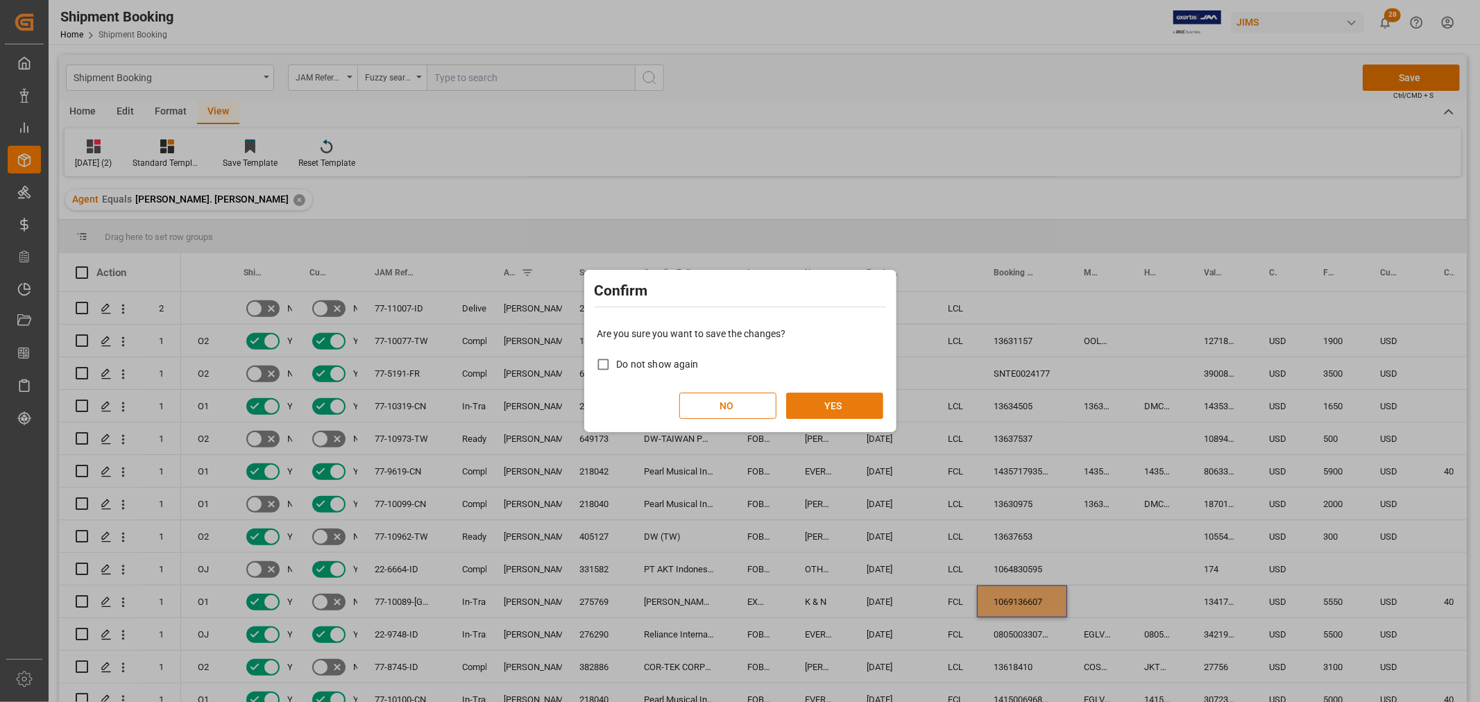
click at [848, 404] on button "YES" at bounding box center [834, 406] width 97 height 26
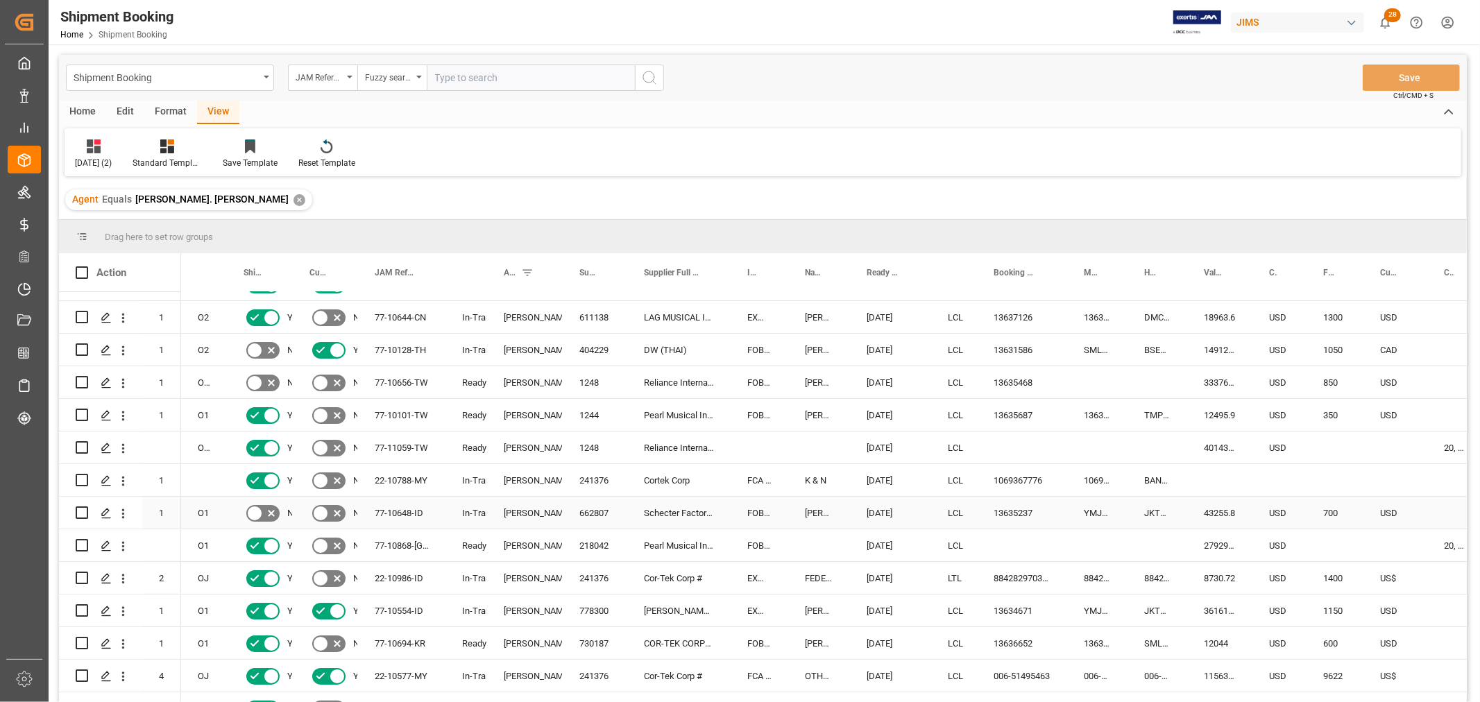
scroll to position [0, 0]
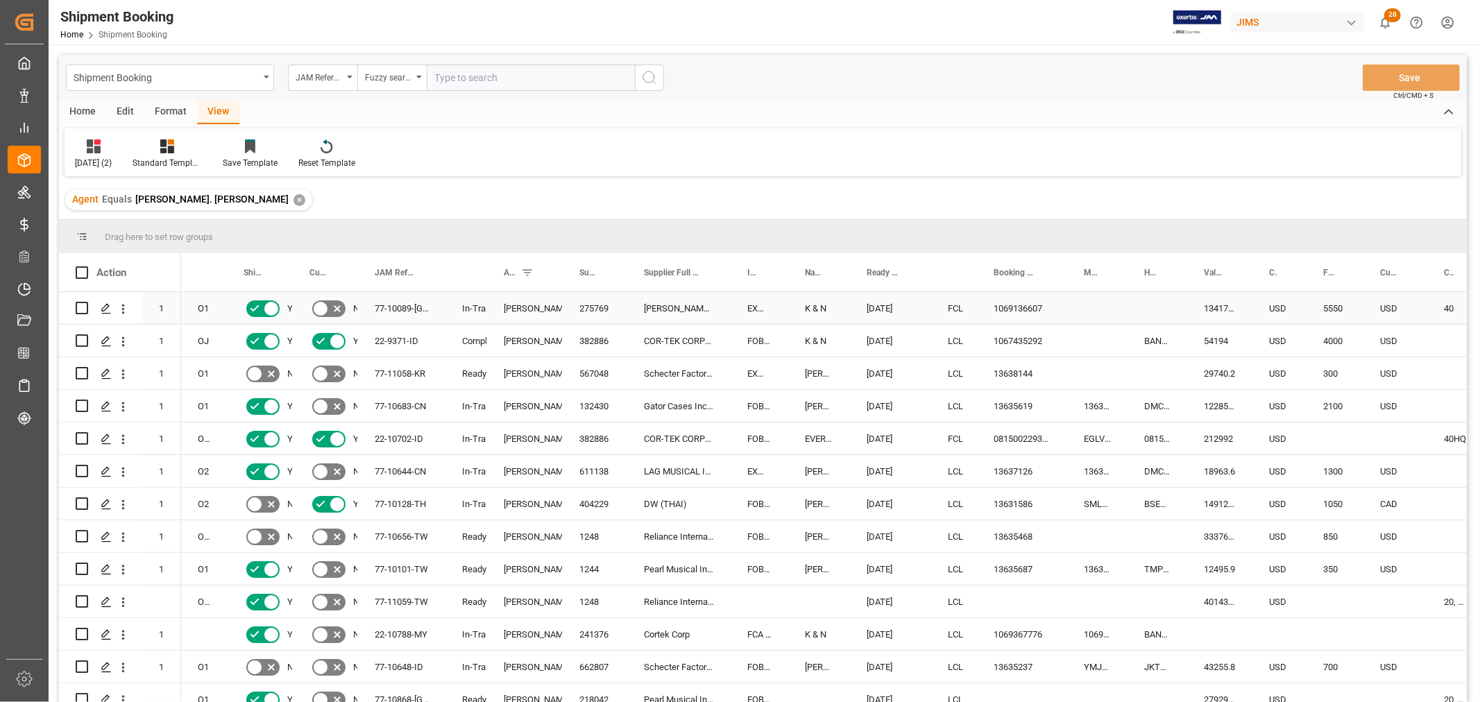
click at [1036, 305] on div "1069136607" at bounding box center [1022, 308] width 90 height 32
drag, startPoint x: 1063, startPoint y: 319, endPoint x: 1078, endPoint y: 318, distance: 14.6
click at [412, 301] on div "77-10089-GB" at bounding box center [401, 308] width 87 height 32
click at [1006, 298] on div "1069136607" at bounding box center [1022, 308] width 90 height 32
click at [1009, 302] on div "1069136607" at bounding box center [1022, 308] width 90 height 32
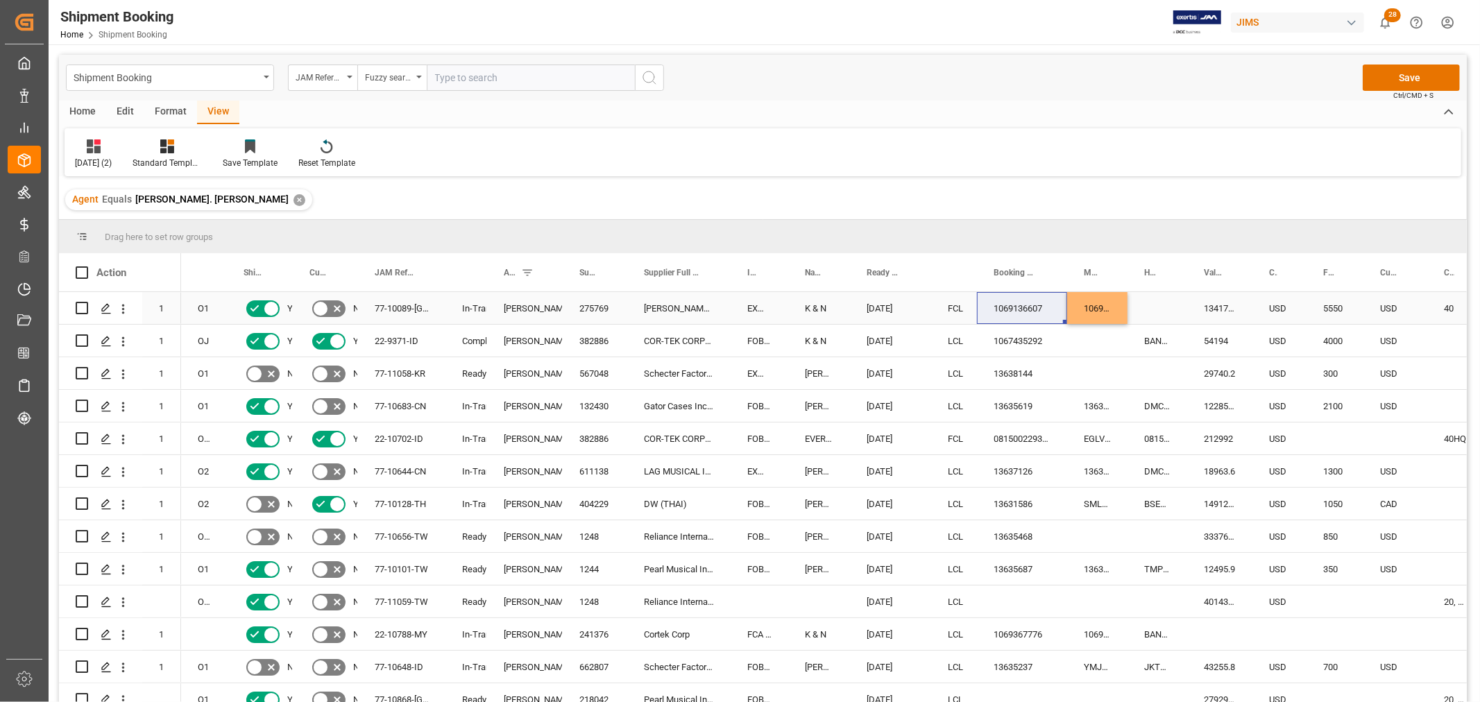
click at [1149, 302] on div "Press SPACE to select this row." at bounding box center [1157, 308] width 60 height 32
click at [1149, 304] on div "Press SPACE to select this row." at bounding box center [1157, 308] width 60 height 32
click at [1152, 306] on input "Press SPACE to select this row." at bounding box center [1156, 316] width 37 height 26
type input "BANQ1069136607"
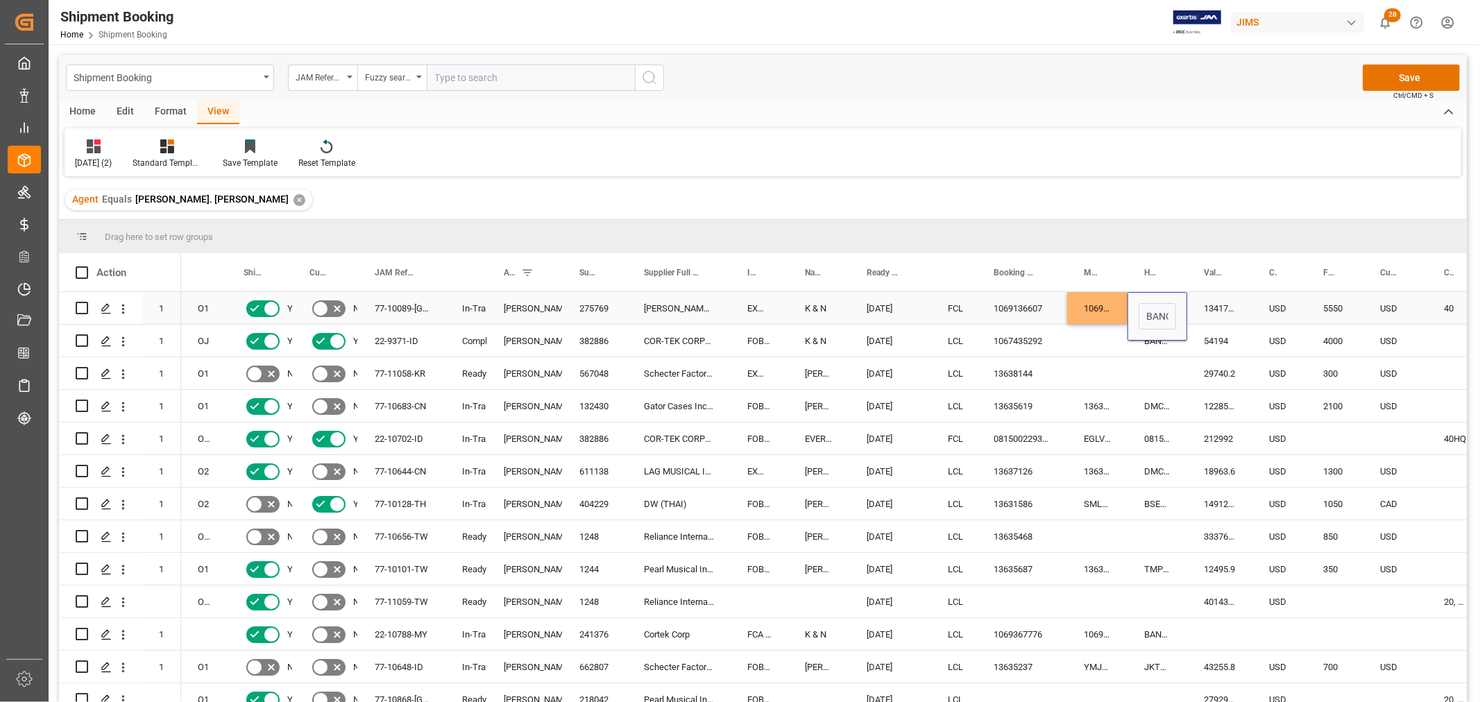
scroll to position [0, 59]
click at [1089, 301] on div "1069136607" at bounding box center [1097, 308] width 60 height 32
click at [1011, 313] on div "1069136607" at bounding box center [1022, 308] width 90 height 32
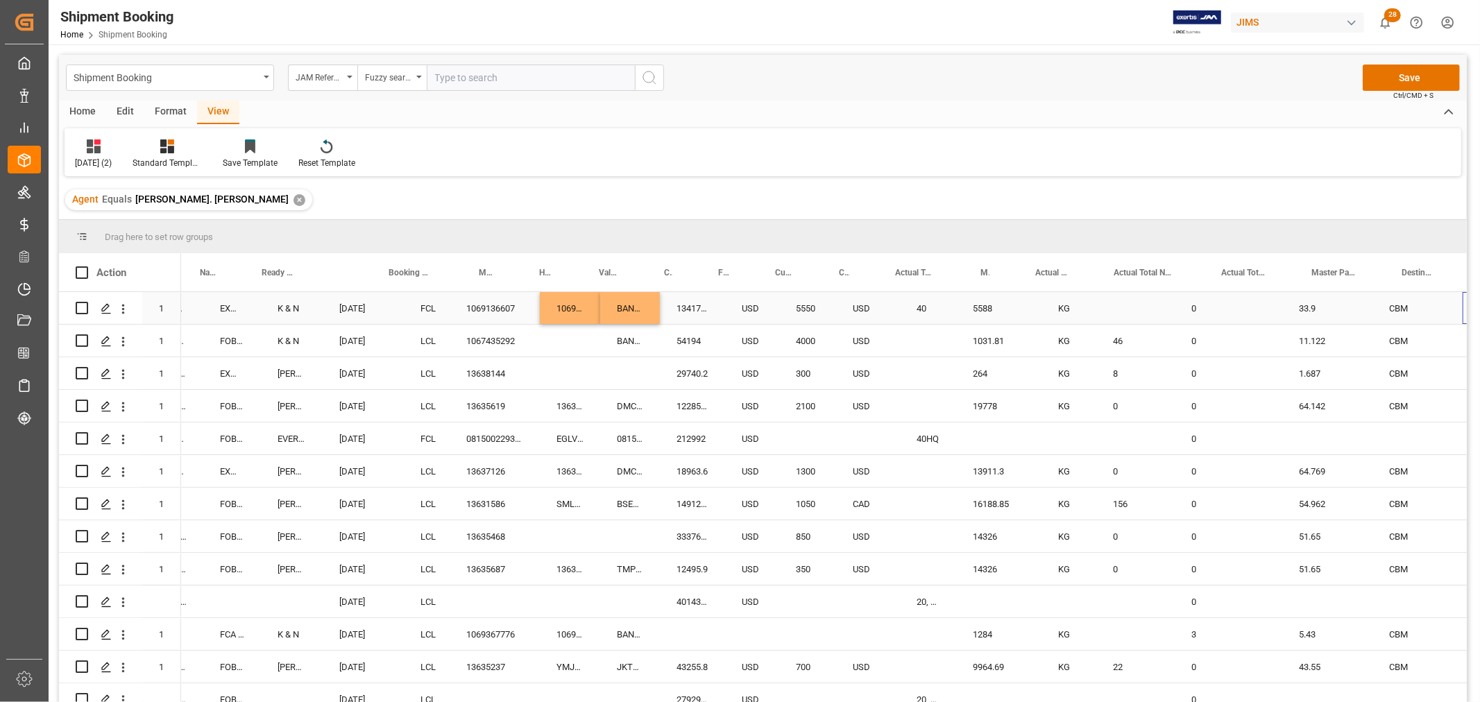
scroll to position [0, 605]
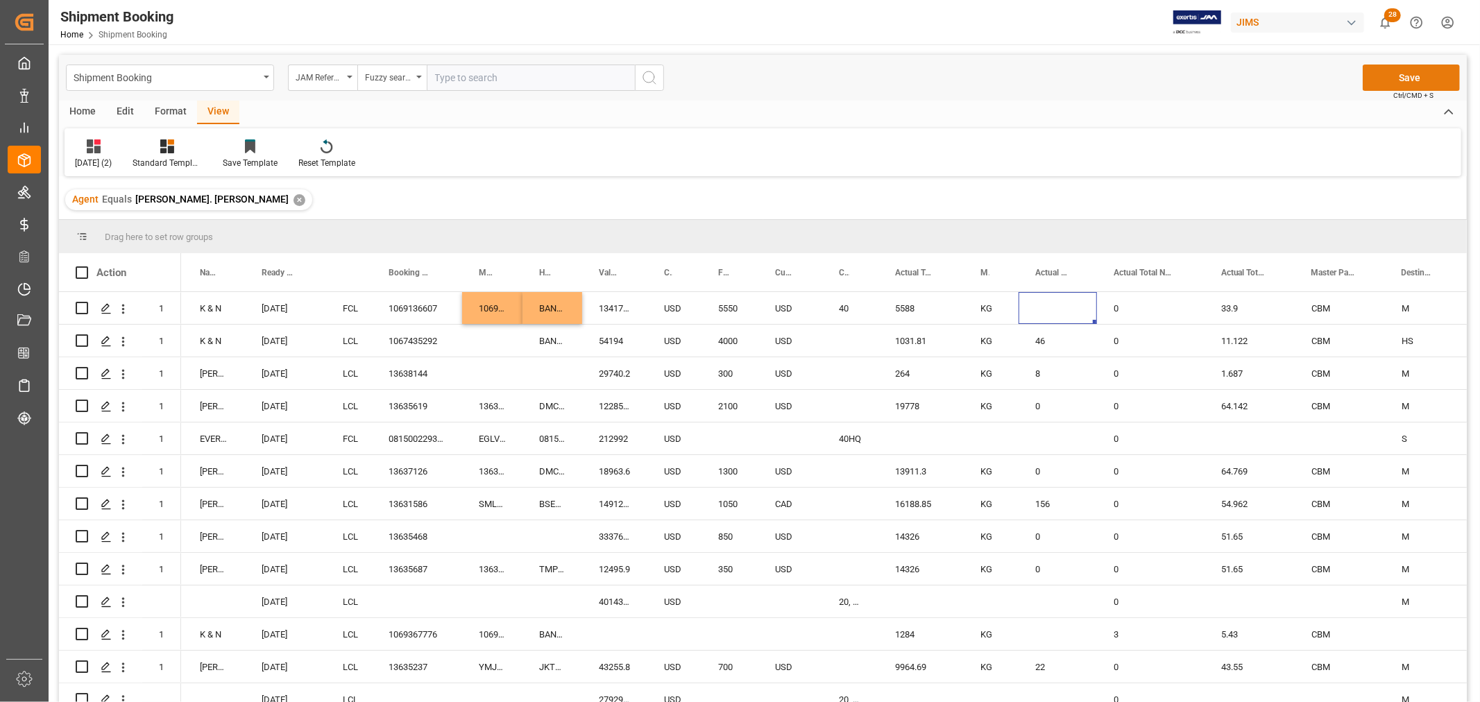
click at [1416, 71] on button "Save" at bounding box center [1410, 78] width 97 height 26
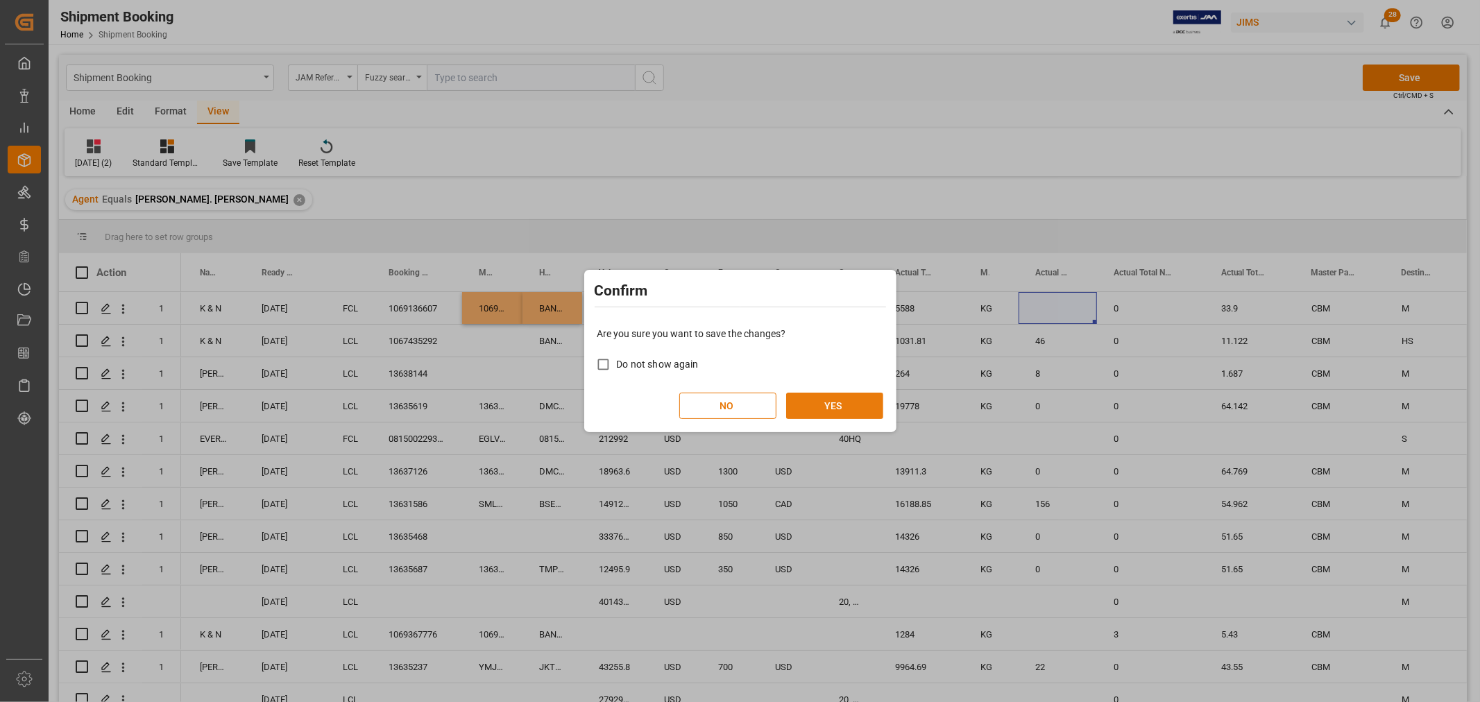
click at [864, 408] on button "YES" at bounding box center [834, 406] width 97 height 26
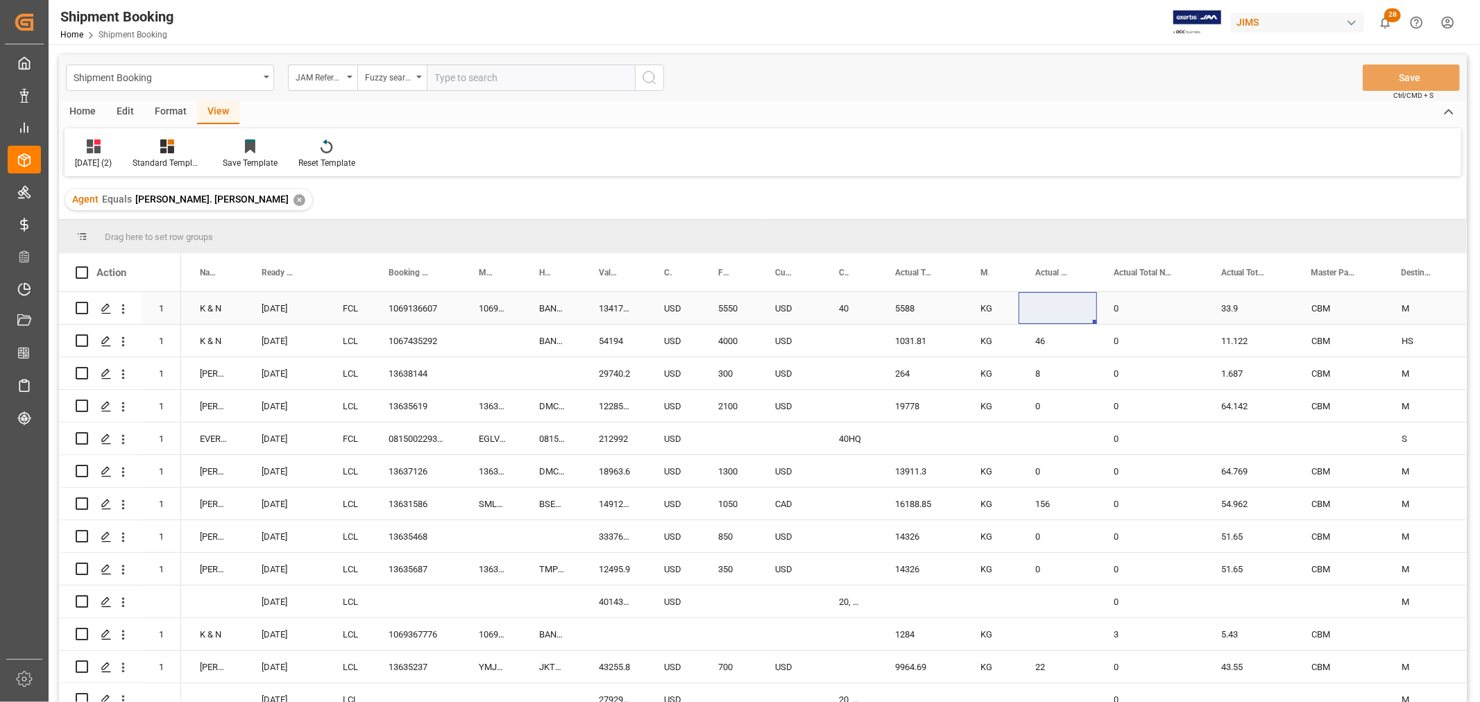
drag, startPoint x: 786, startPoint y: 316, endPoint x: 771, endPoint y: 303, distance: 19.6
click at [786, 316] on div "USD" at bounding box center [790, 308] width 64 height 32
click at [775, 307] on div "USD" at bounding box center [790, 308] width 64 height 32
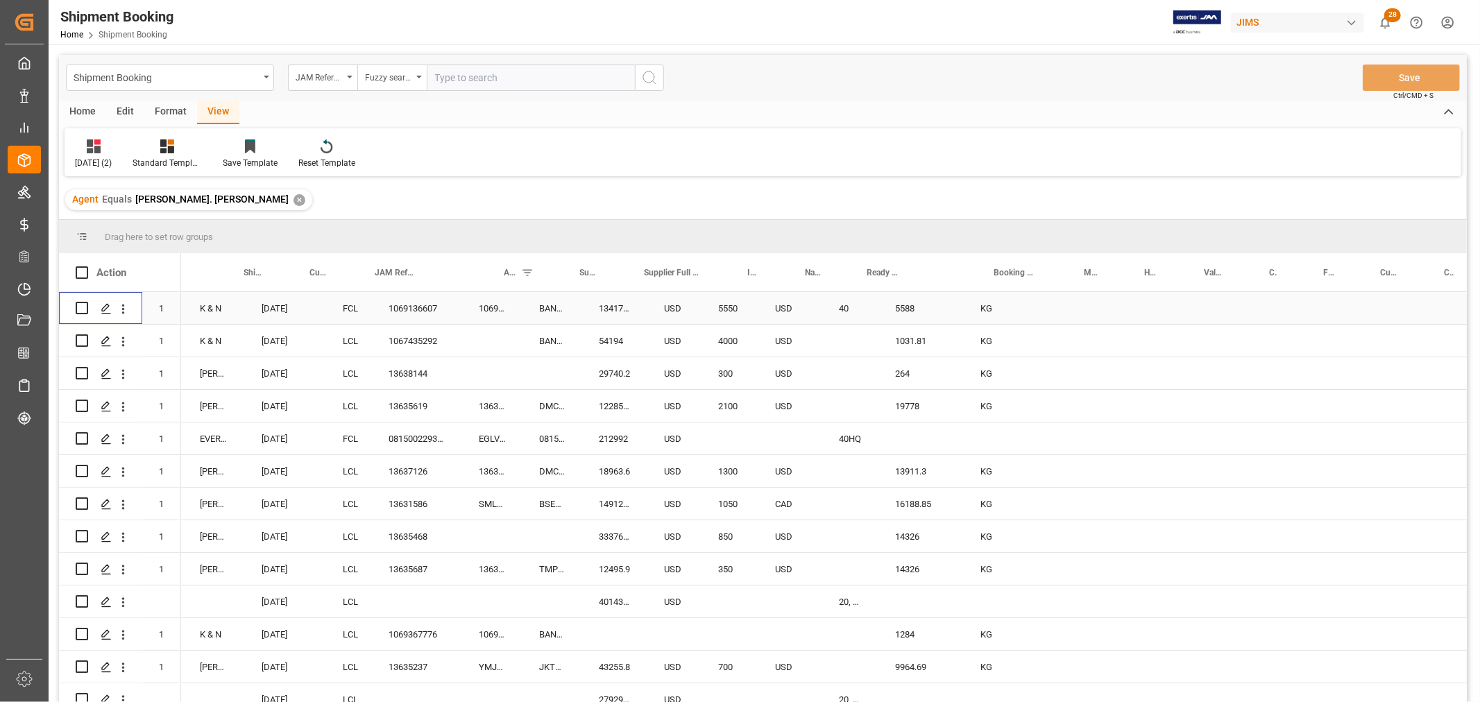
scroll to position [0, 0]
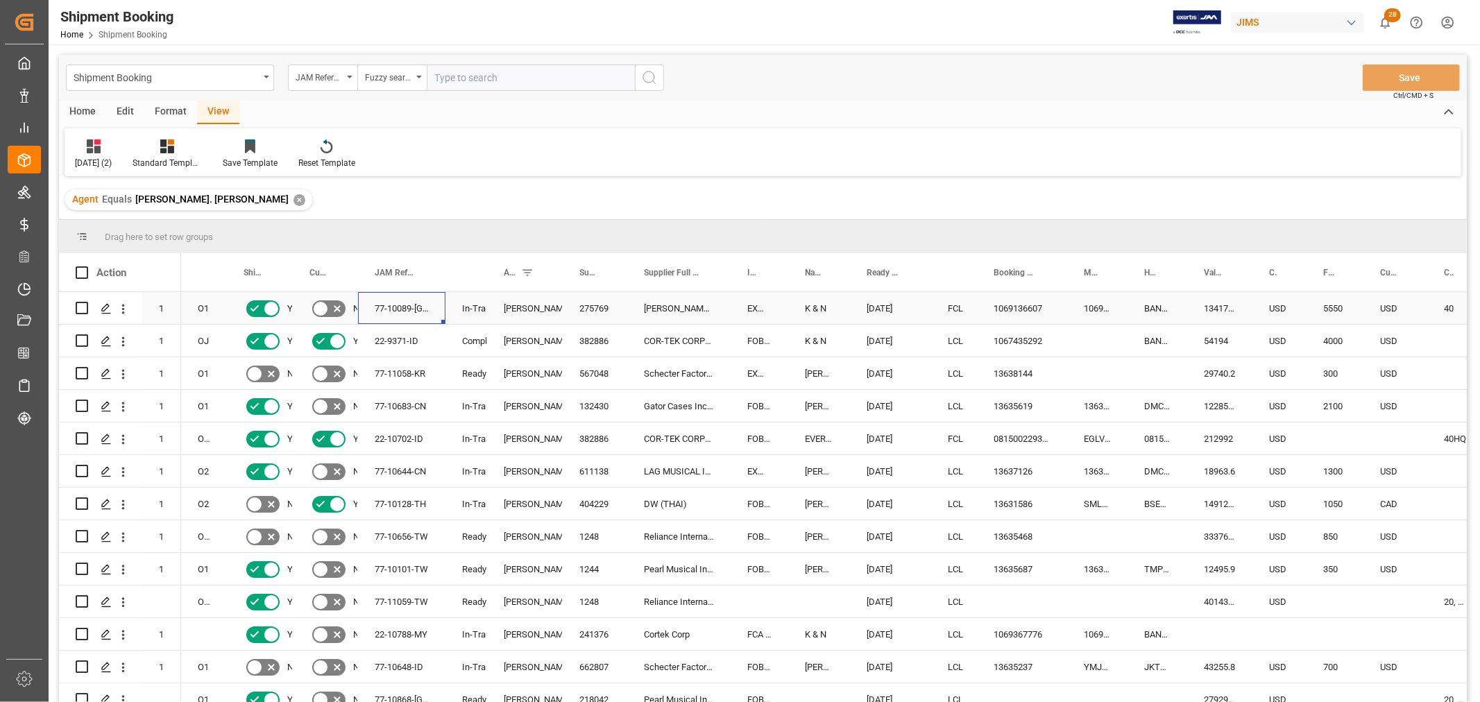
click at [397, 307] on div "77-10089-GB" at bounding box center [401, 308] width 87 height 32
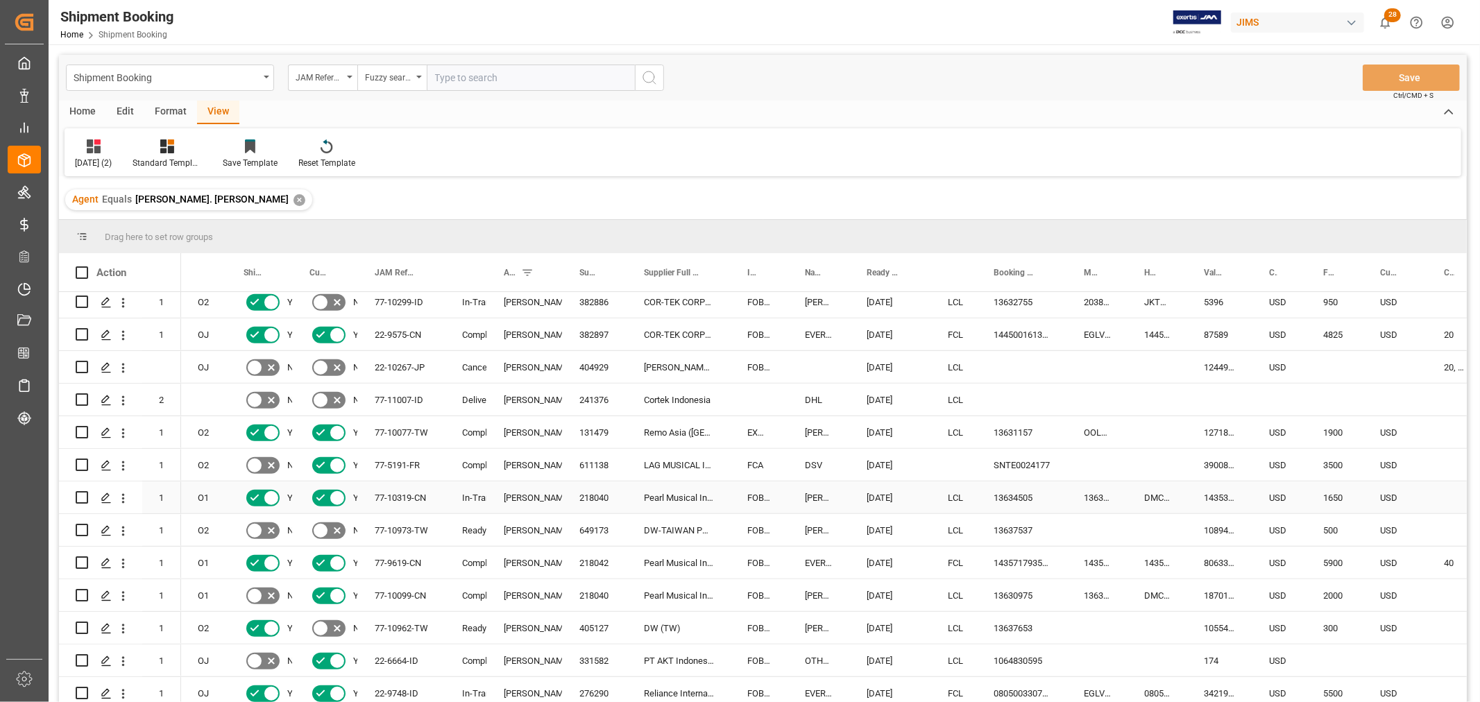
scroll to position [848, 0]
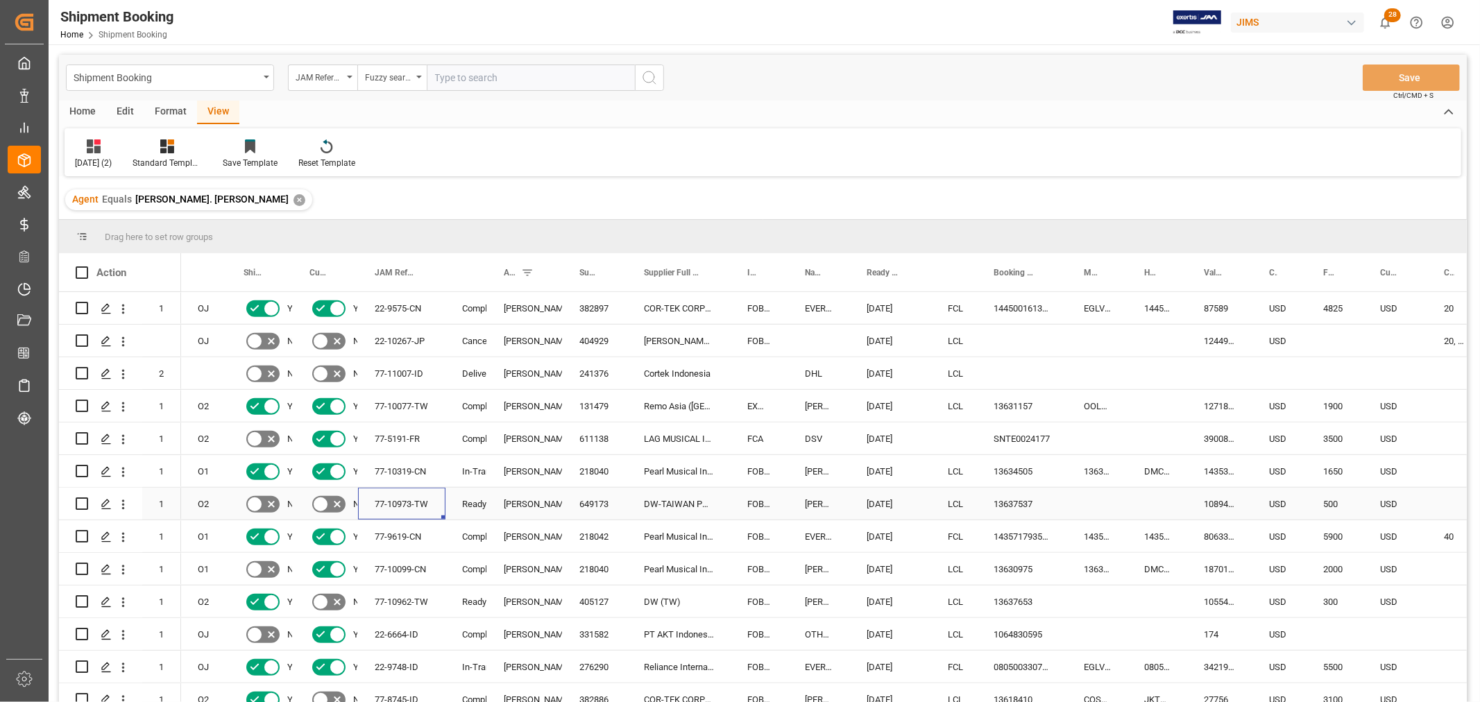
click at [393, 502] on div "77-10973-TW" at bounding box center [401, 504] width 87 height 32
click at [373, 501] on div "77-10973-TW" at bounding box center [401, 504] width 87 height 32
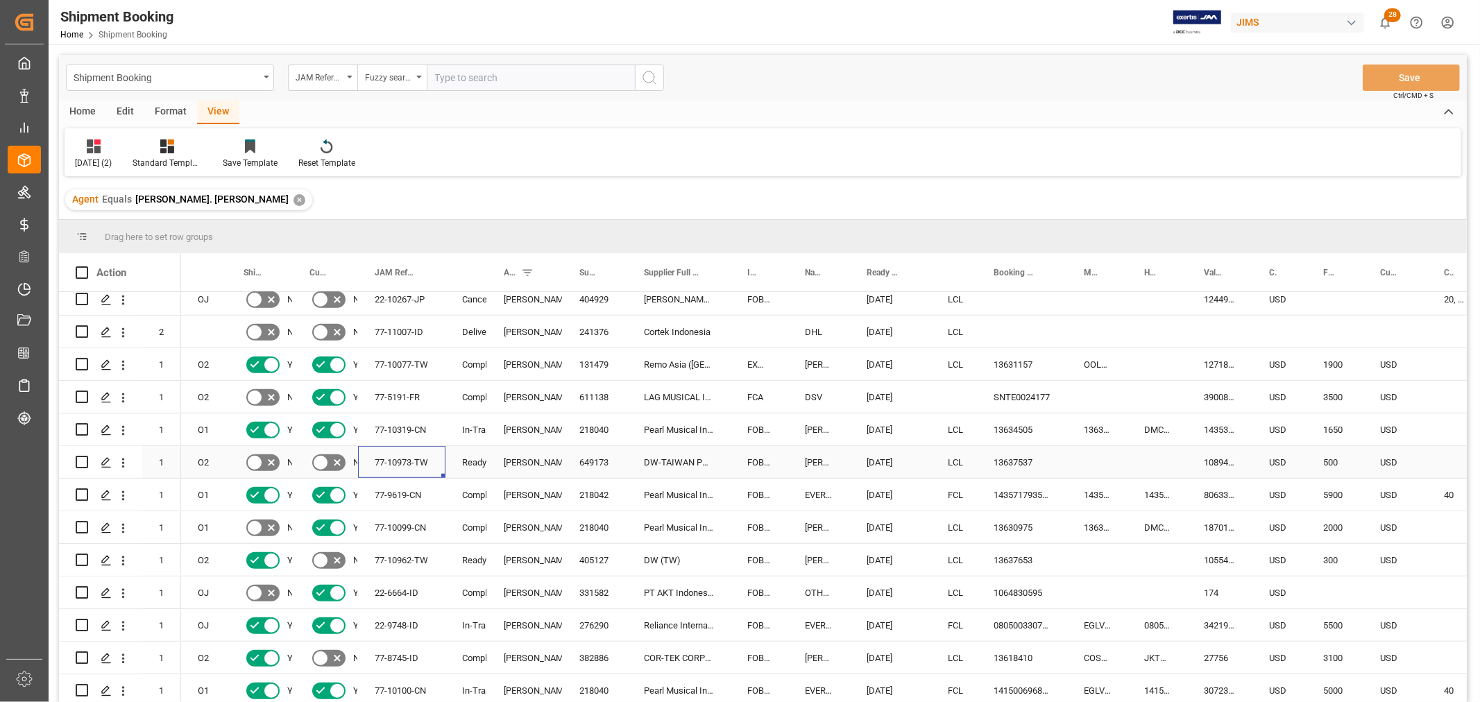
scroll to position [925, 0]
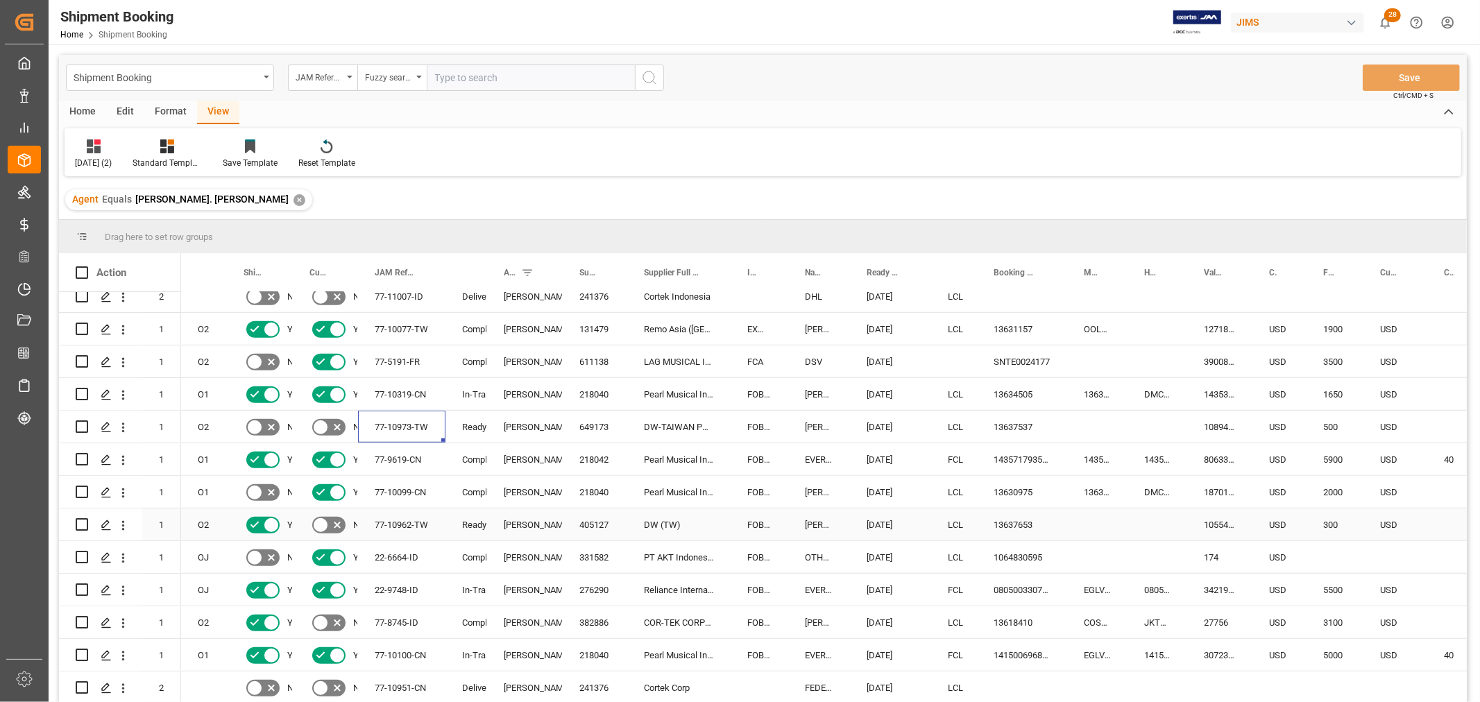
click at [391, 519] on div "77-10962-TW" at bounding box center [401, 524] width 87 height 32
click at [1025, 521] on div "13637653" at bounding box center [1022, 524] width 90 height 32
click at [1050, 524] on div "13637653" at bounding box center [1022, 524] width 90 height 32
drag, startPoint x: 1064, startPoint y: 537, endPoint x: 1111, endPoint y: 537, distance: 46.5
click at [1004, 520] on div "13637653" at bounding box center [1022, 524] width 90 height 32
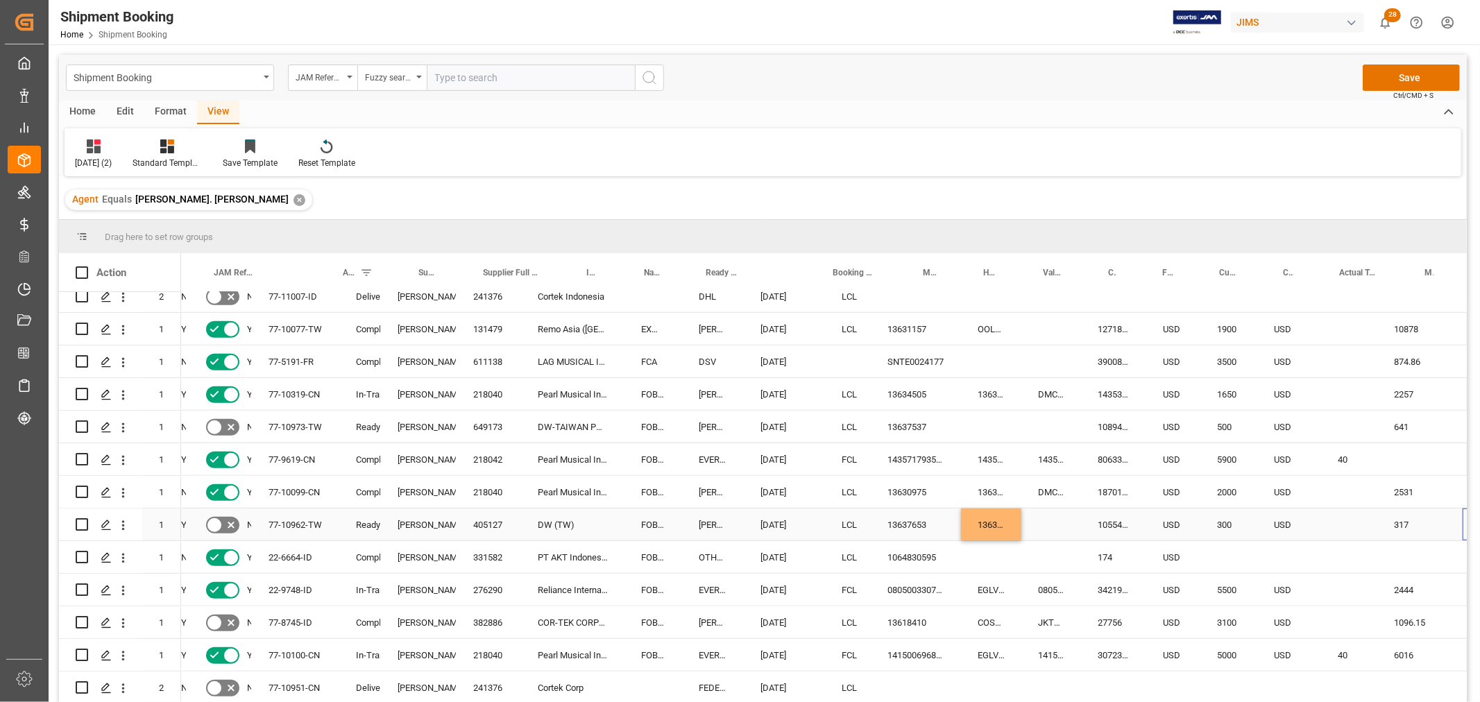
scroll to position [0, 161]
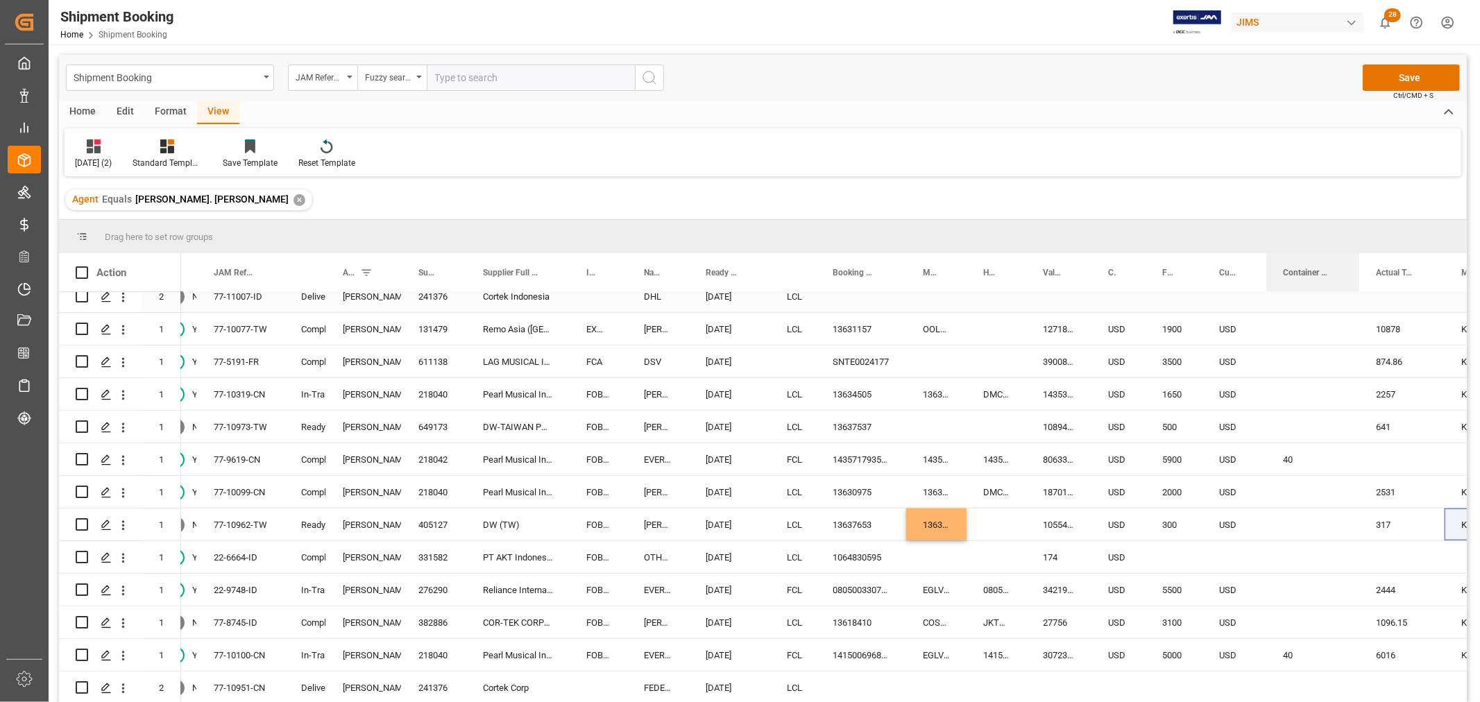
drag, startPoint x: 1321, startPoint y: 272, endPoint x: 1358, endPoint y: 294, distance: 42.9
click at [1358, 294] on div "Action Mode of Transport Code Supplier Full Name Incoterm" at bounding box center [763, 482] width 1408 height 458
click at [1405, 73] on button "Save" at bounding box center [1410, 78] width 97 height 26
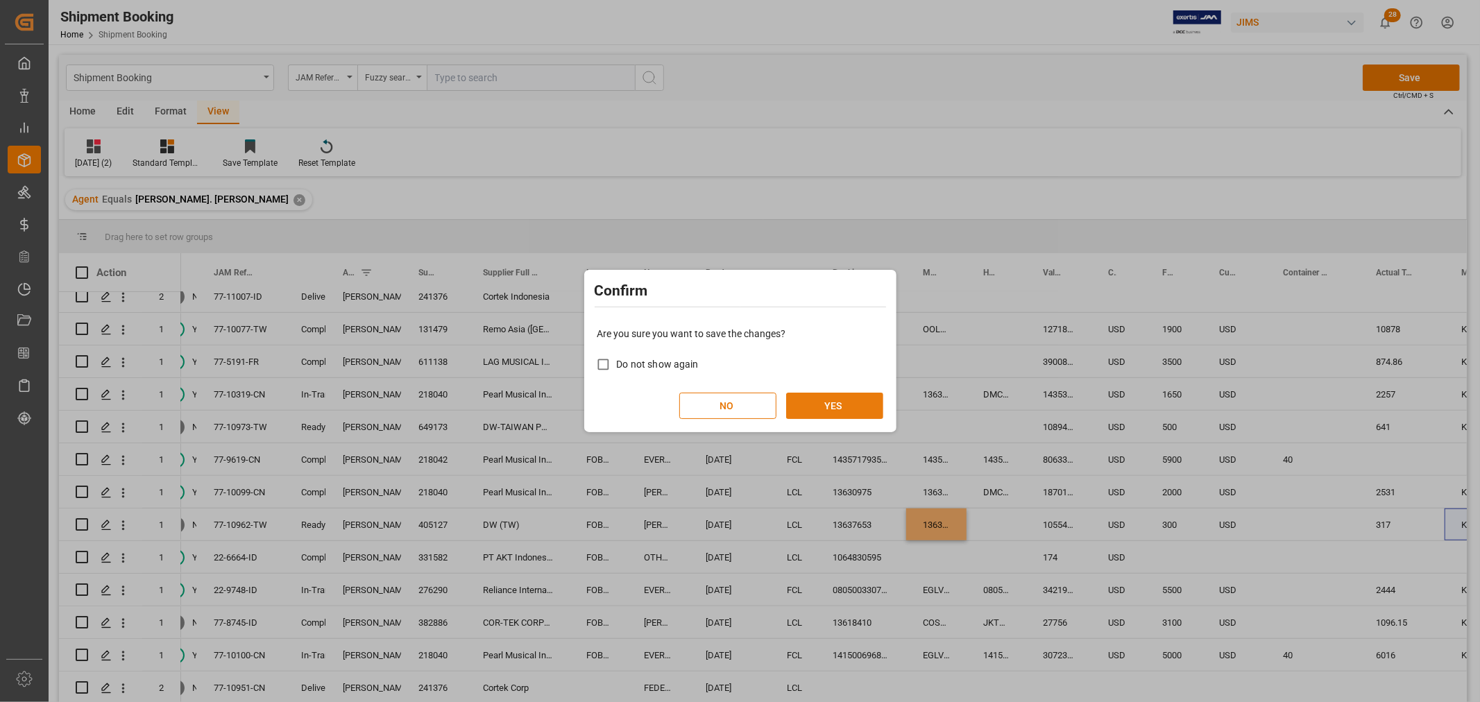
click at [850, 407] on button "YES" at bounding box center [834, 406] width 97 height 26
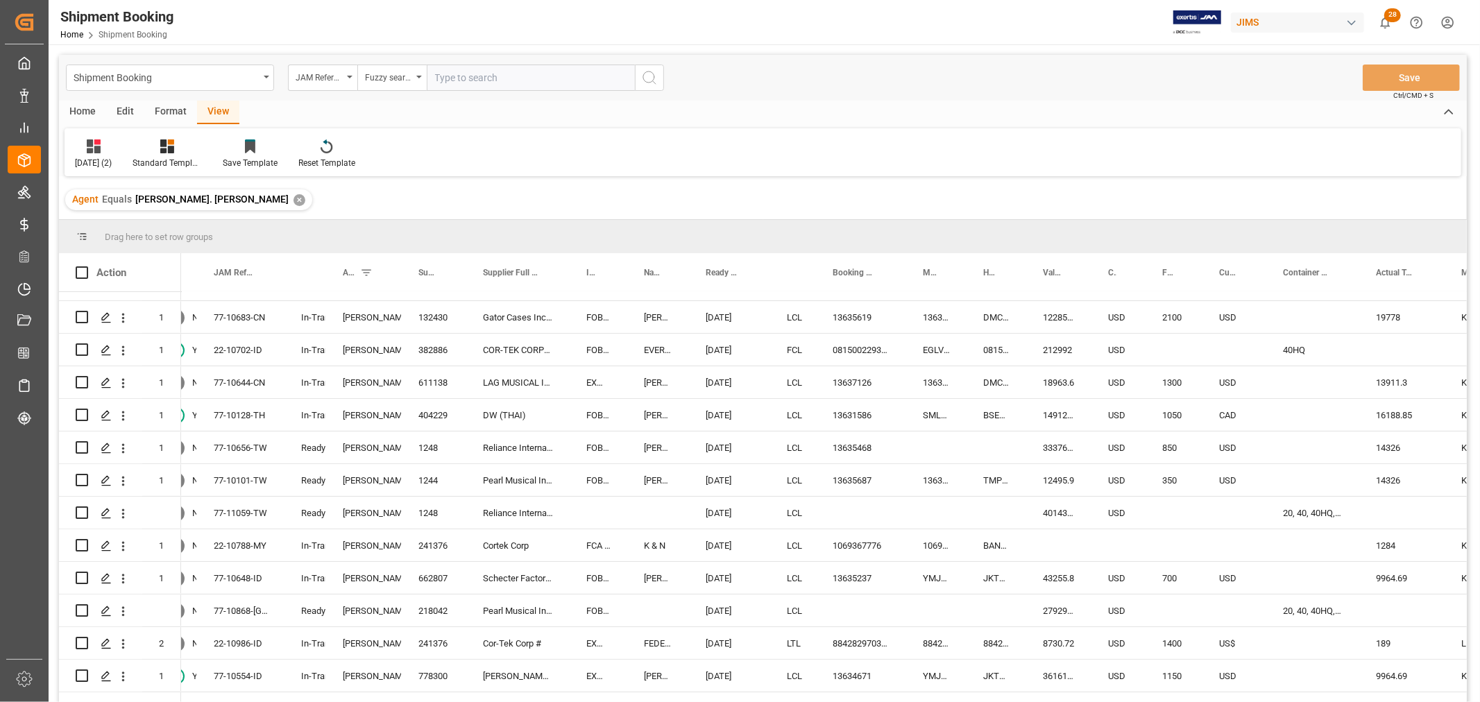
scroll to position [0, 0]
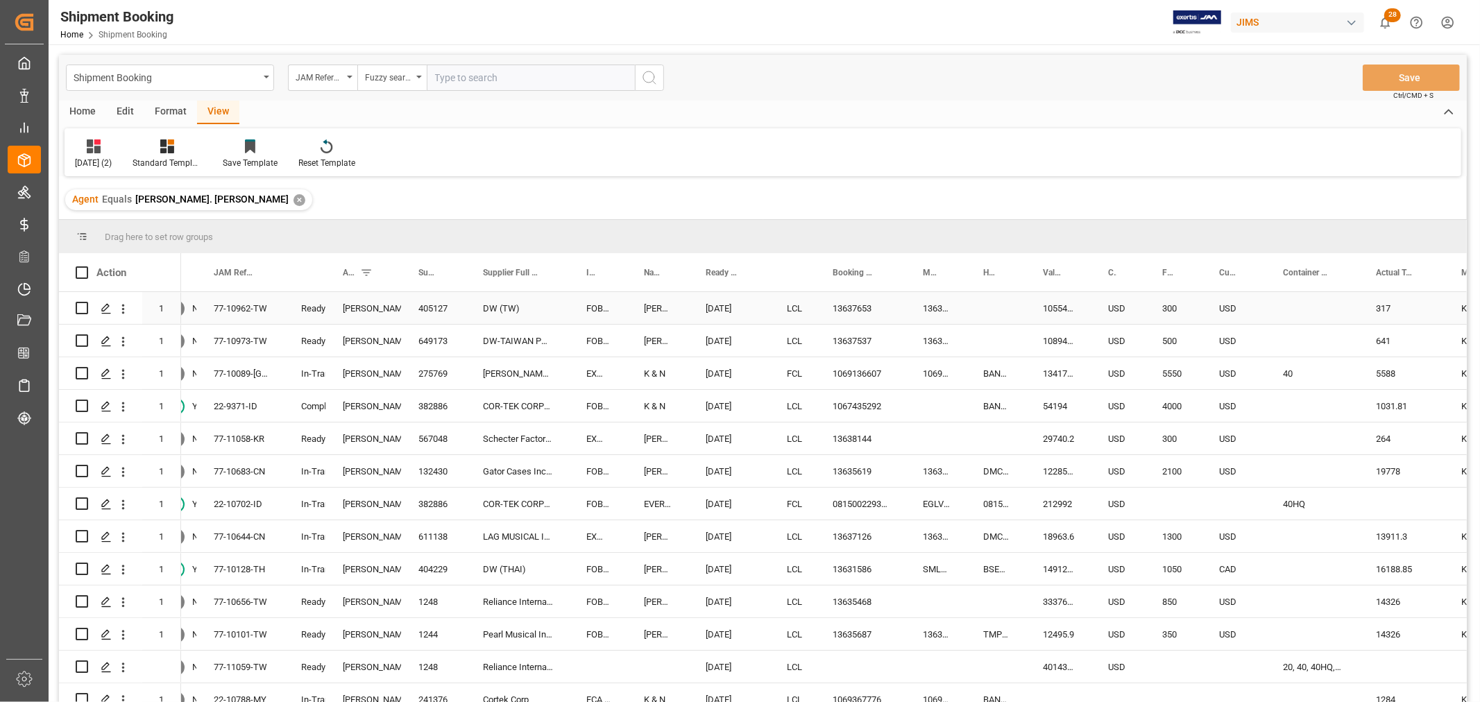
click at [225, 309] on div "77-10962-TW" at bounding box center [240, 308] width 87 height 32
click at [230, 310] on div "77-10962-TW" at bounding box center [240, 308] width 87 height 32
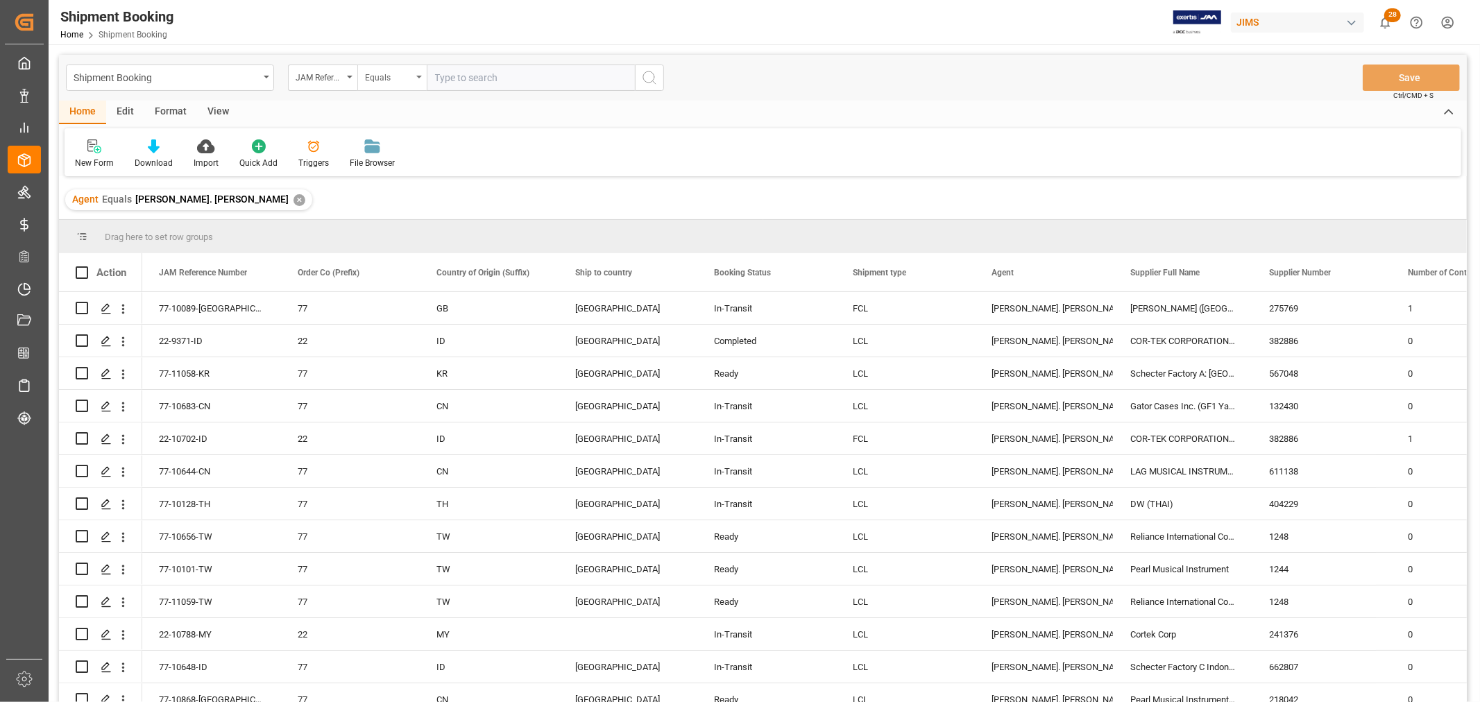
click at [418, 76] on icon "open menu" at bounding box center [419, 77] width 6 height 3
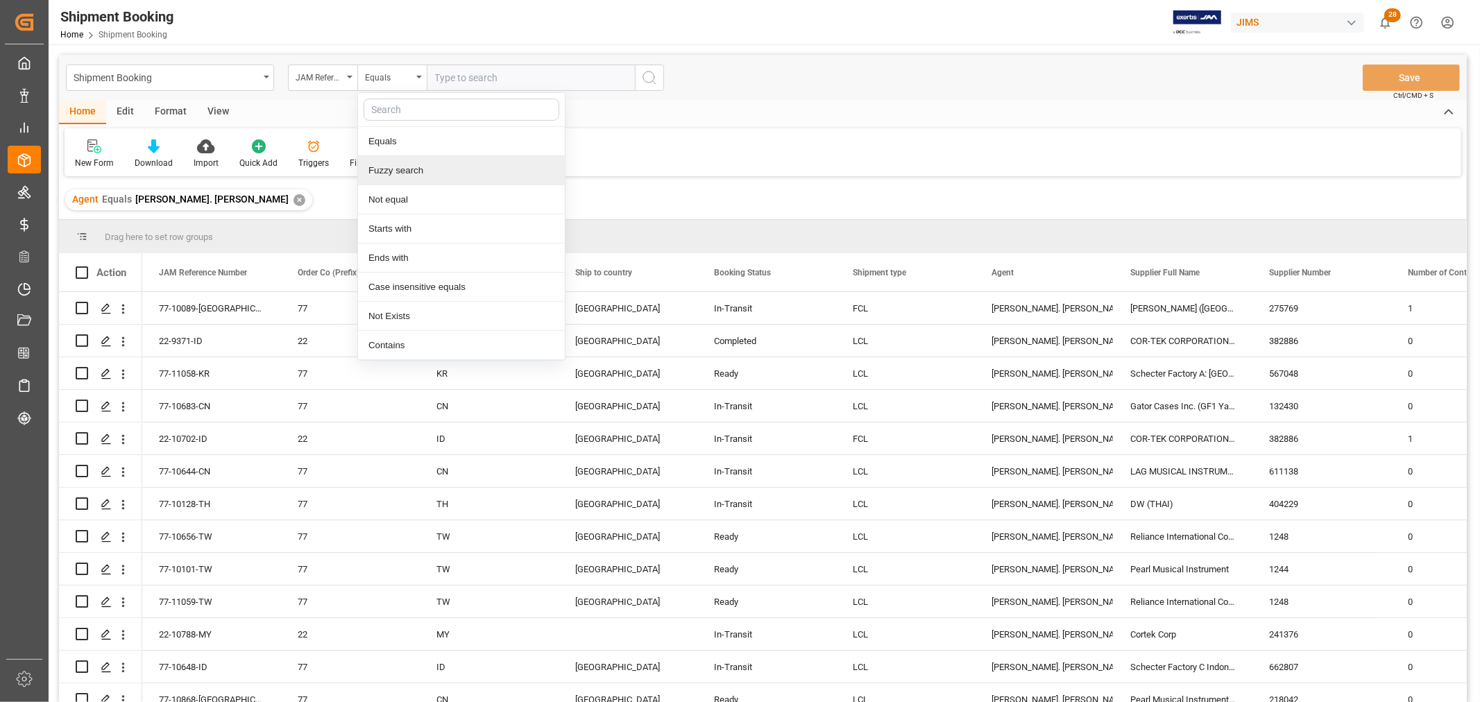
click at [402, 166] on div "Fuzzy search" at bounding box center [461, 170] width 207 height 29
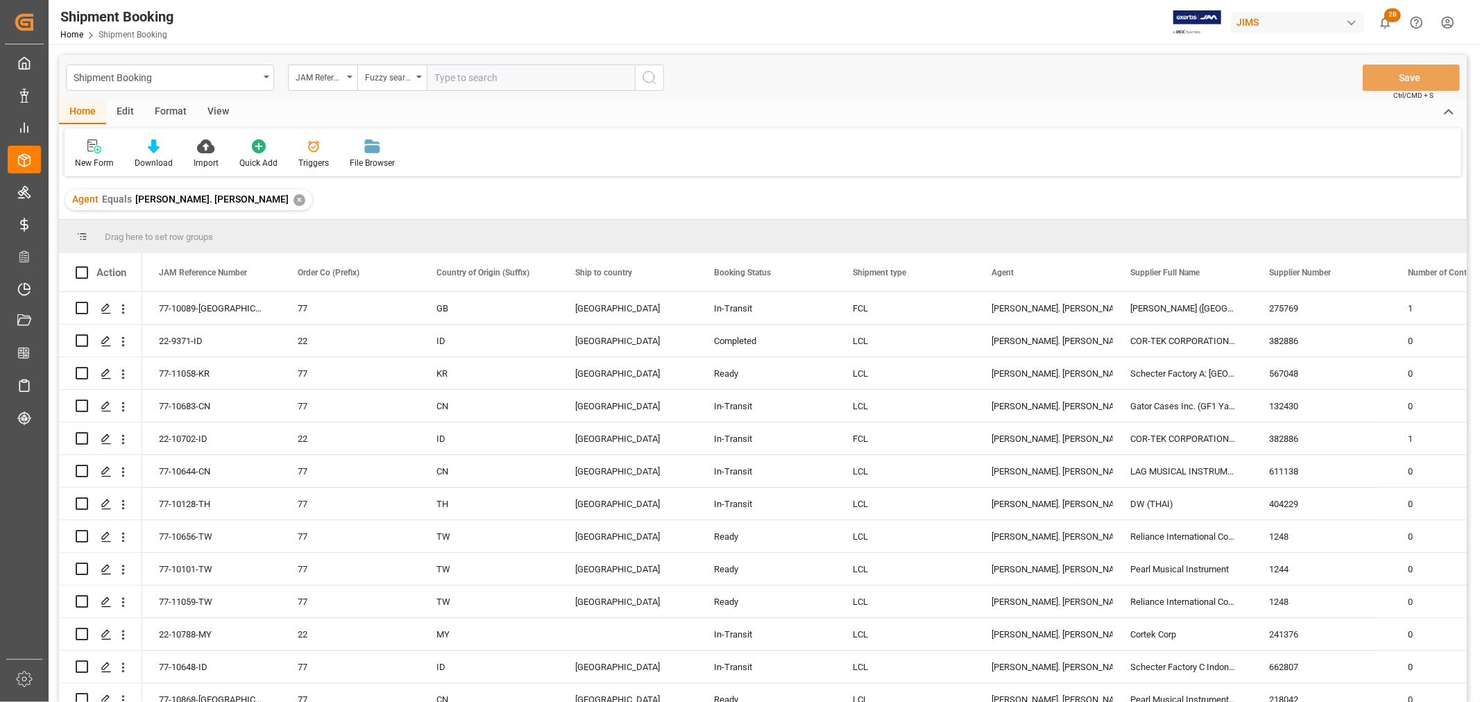
paste input "77-10089-[GEOGRAPHIC_DATA]"
type input "77-10089-[GEOGRAPHIC_DATA]"
click at [649, 80] on icon "search button" at bounding box center [649, 77] width 17 height 17
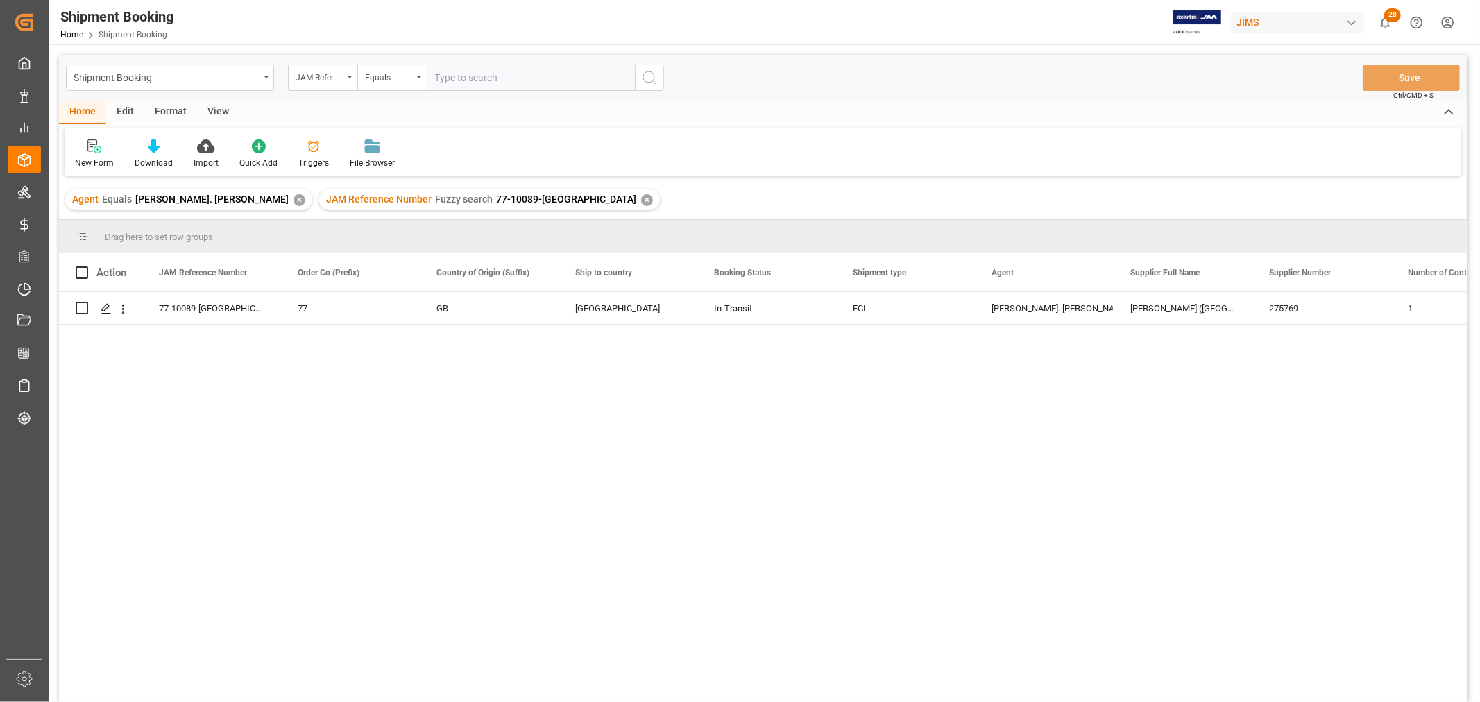
click at [224, 110] on div "View" at bounding box center [218, 113] width 42 height 24
click at [82, 153] on icon at bounding box center [89, 146] width 14 height 14
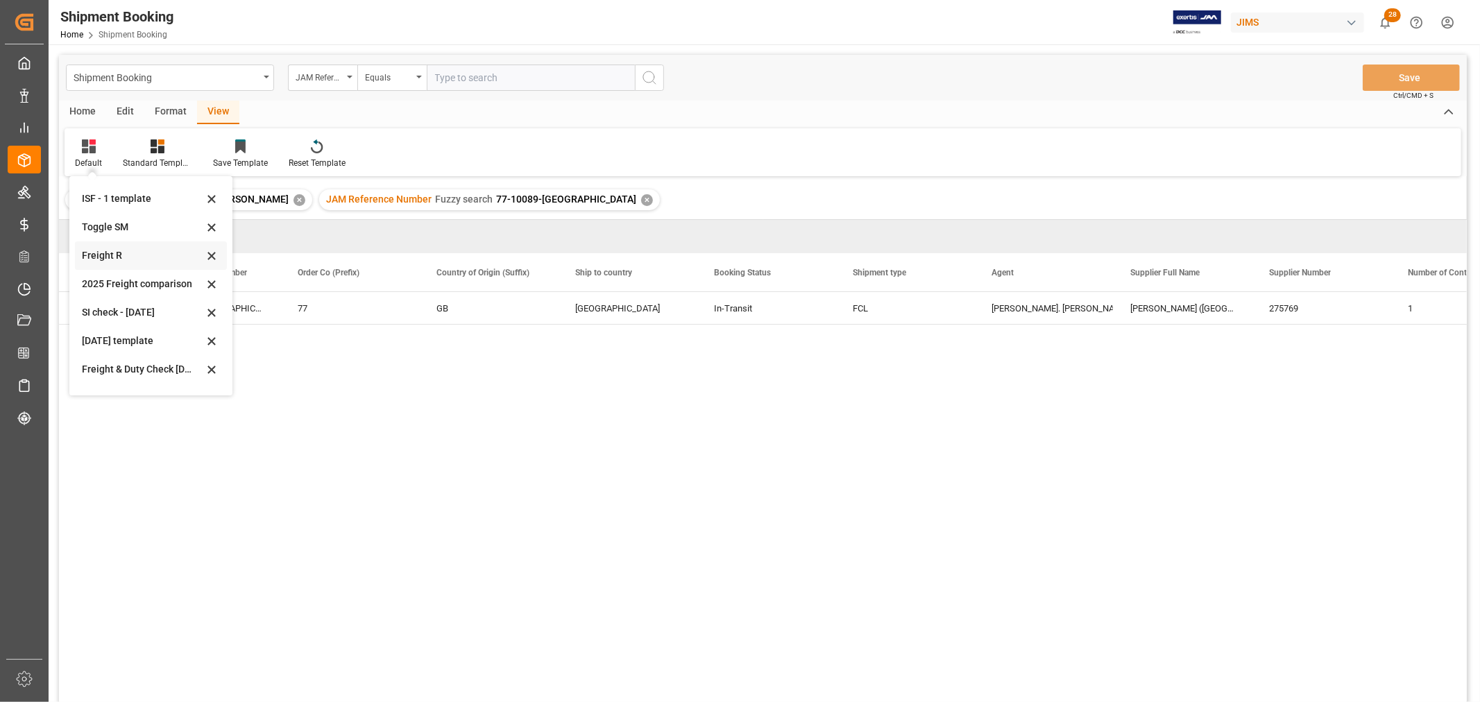
scroll to position [105, 0]
click at [101, 372] on div "Aug 2025 (2)" at bounding box center [142, 375] width 121 height 15
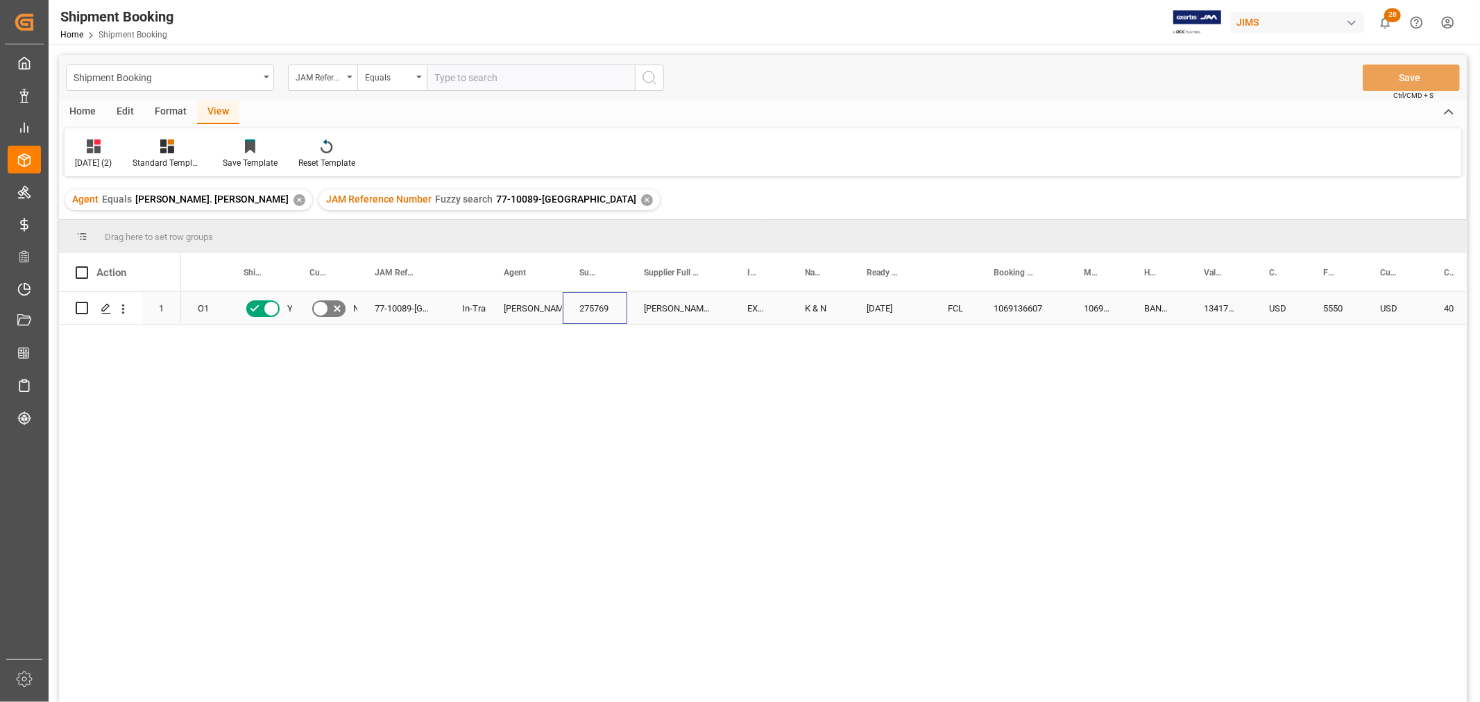
click at [592, 315] on div "275769" at bounding box center [595, 308] width 65 height 32
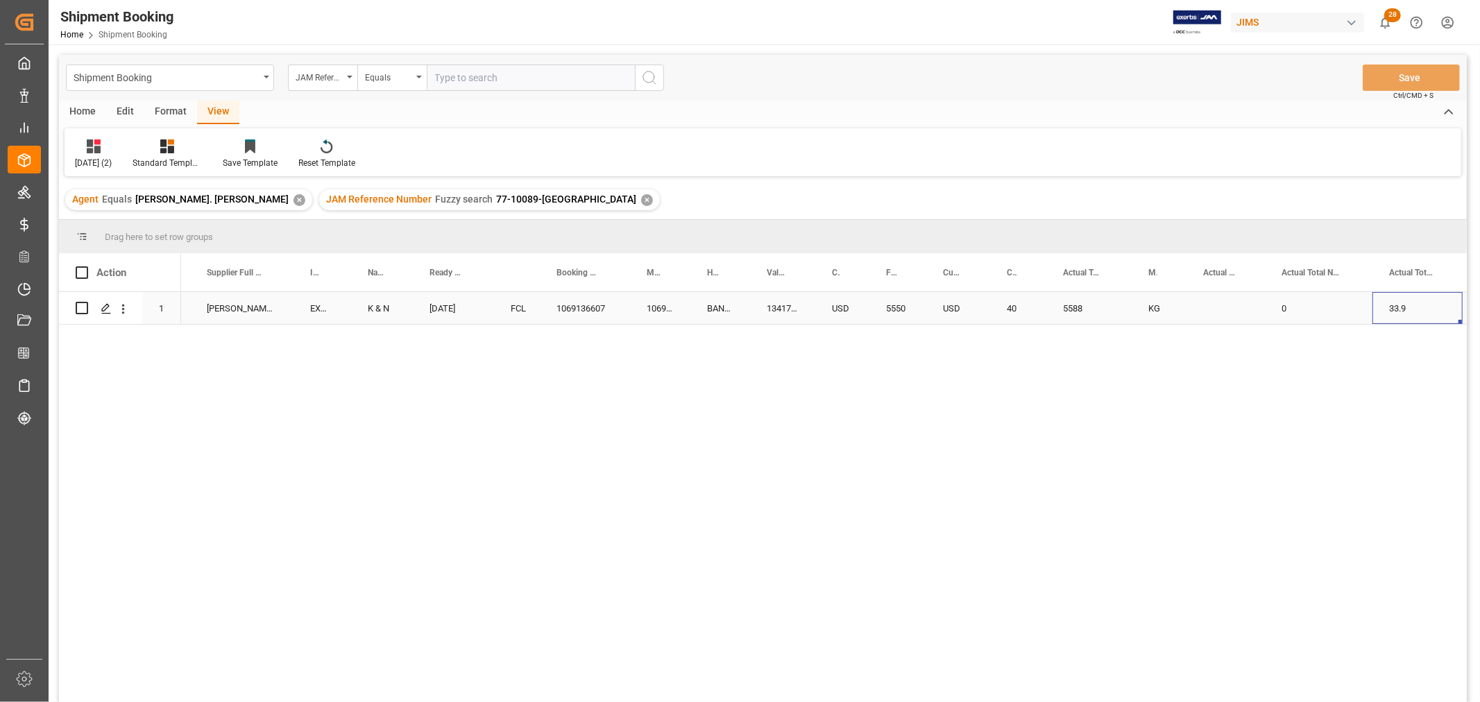
scroll to position [0, 527]
click at [1122, 302] on div "Press SPACE to select this row." at bounding box center [1135, 308] width 78 height 32
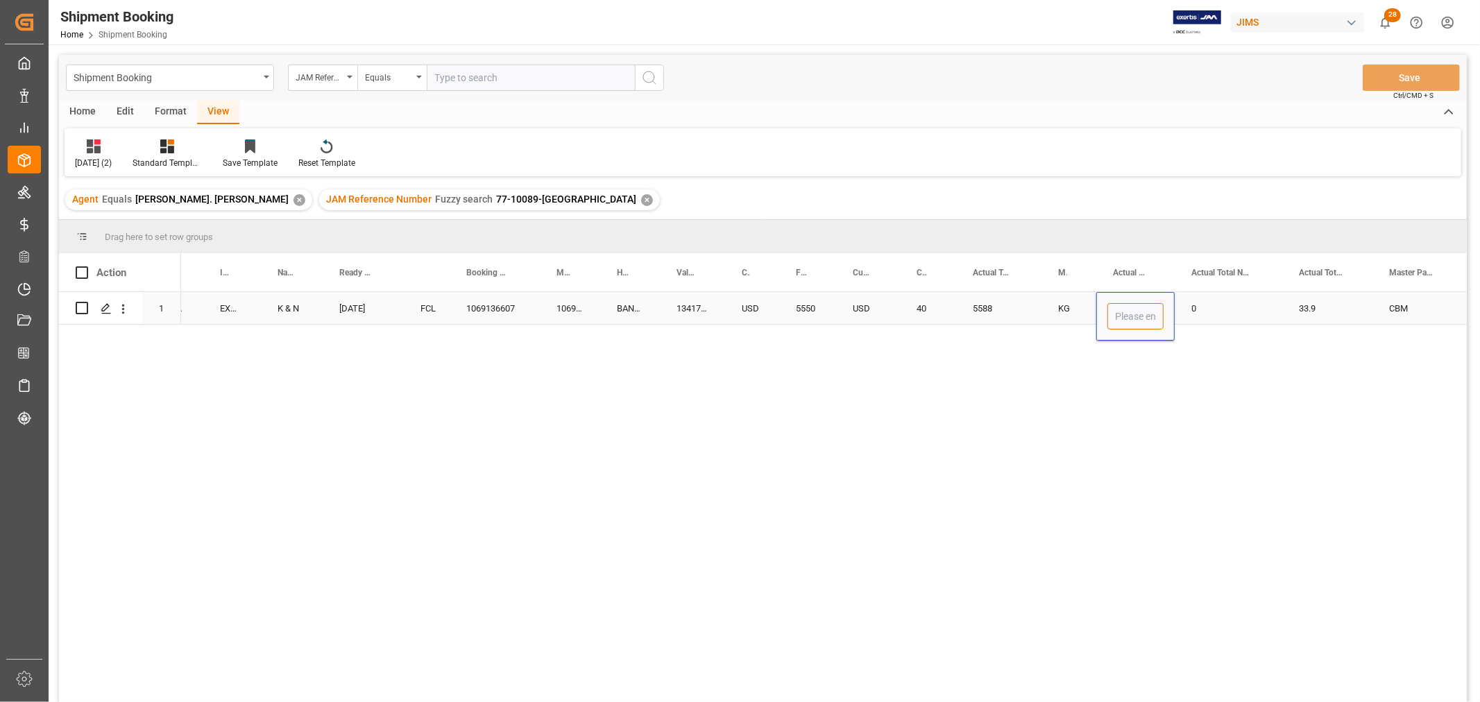
click at [1128, 307] on input "Press SPACE to select this row." at bounding box center [1135, 316] width 56 height 26
type input "246"
click at [1024, 307] on div "5588" at bounding box center [998, 308] width 85 height 32
click at [1420, 80] on button "Save" at bounding box center [1410, 78] width 97 height 26
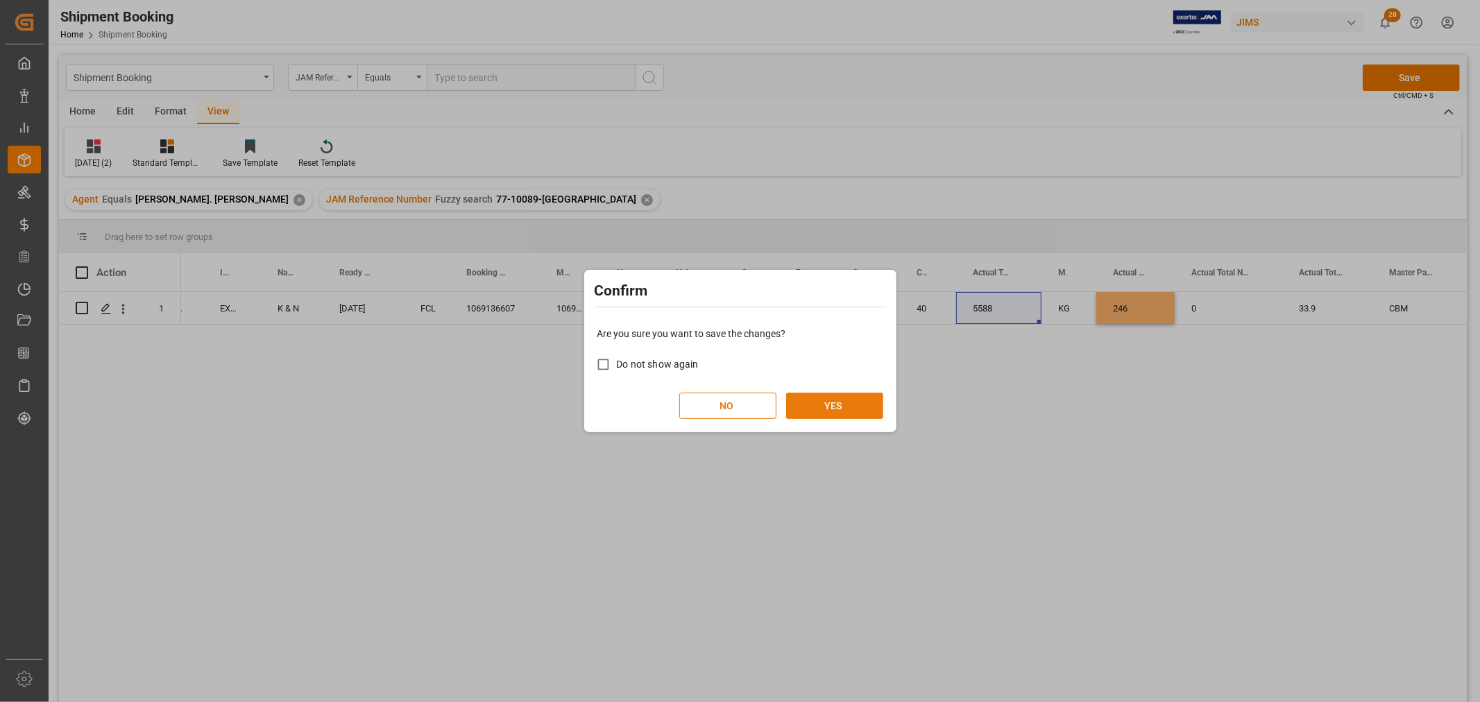
click at [835, 406] on button "YES" at bounding box center [834, 406] width 97 height 26
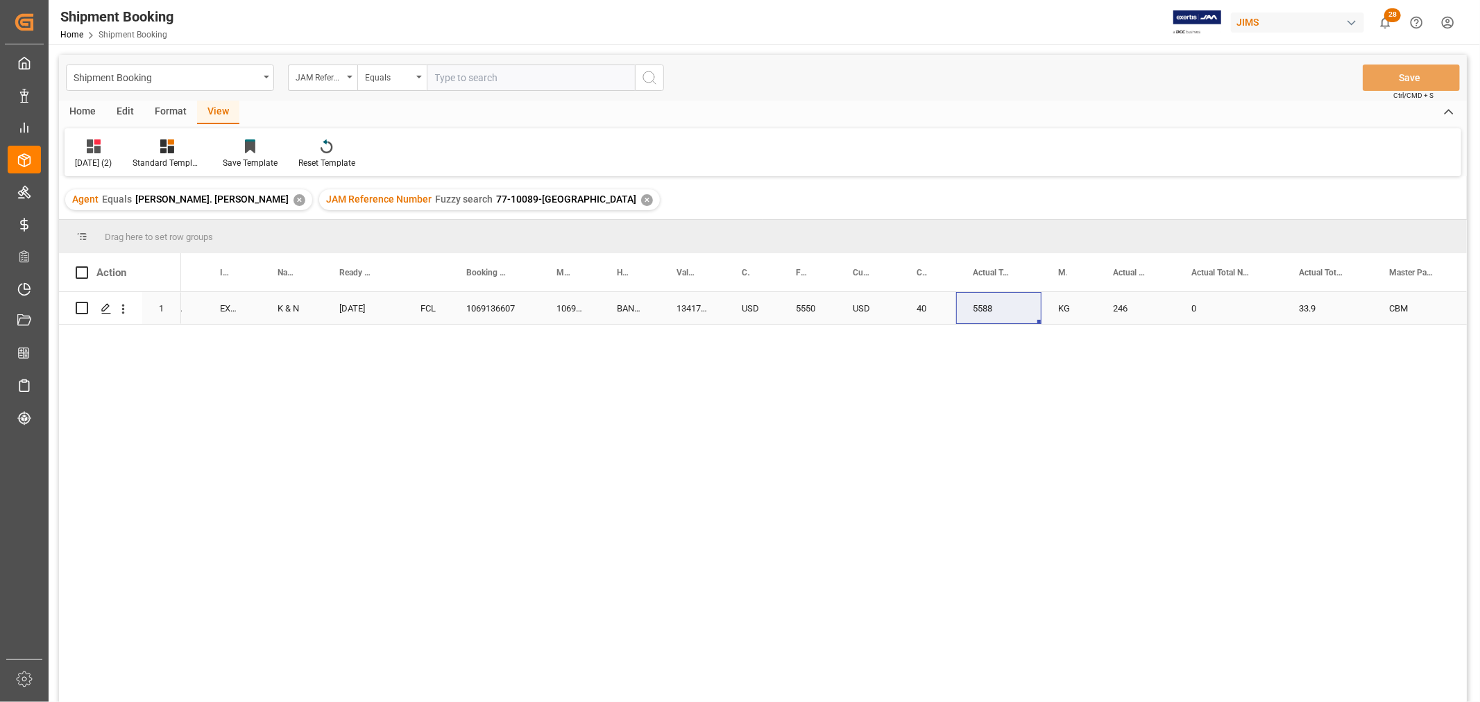
click at [436, 308] on div "FCL" at bounding box center [427, 308] width 46 height 32
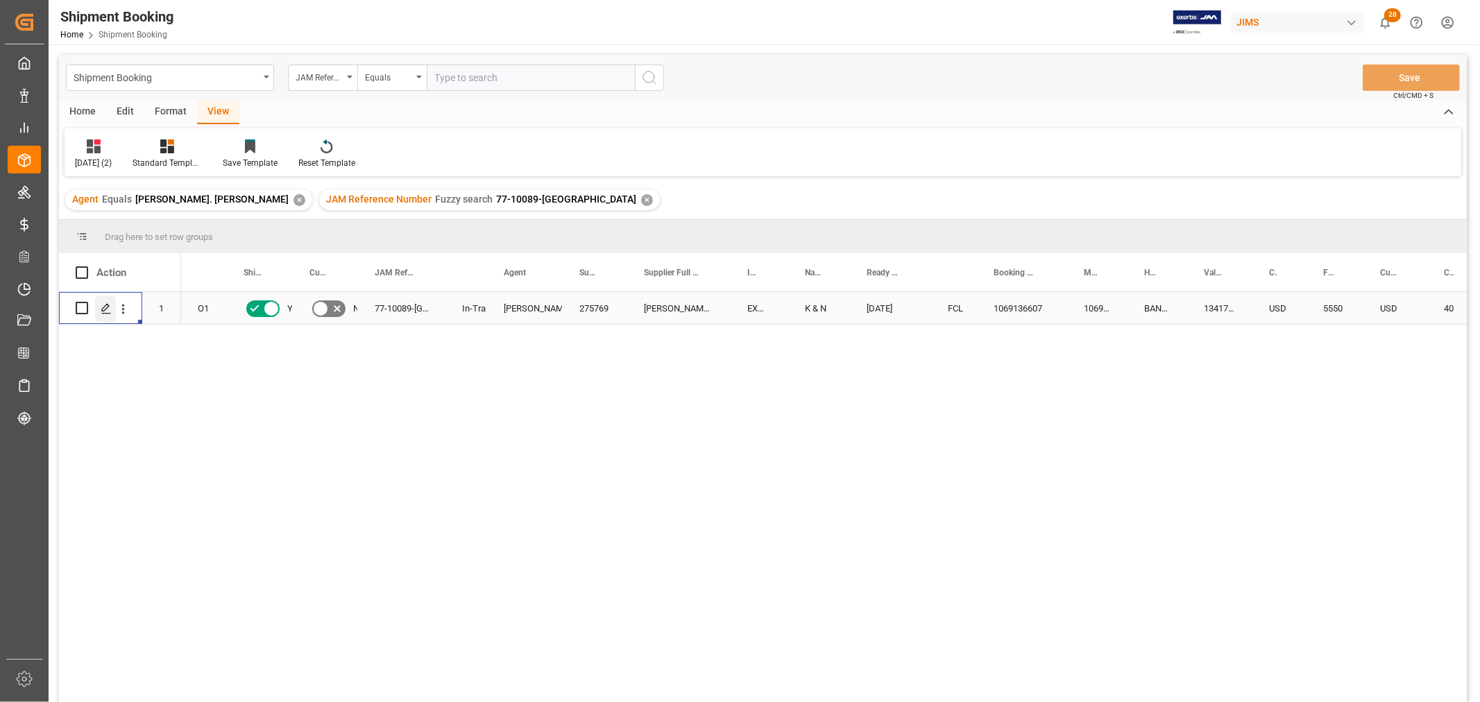
click at [104, 314] on div "Press SPACE to select this row." at bounding box center [105, 309] width 21 height 26
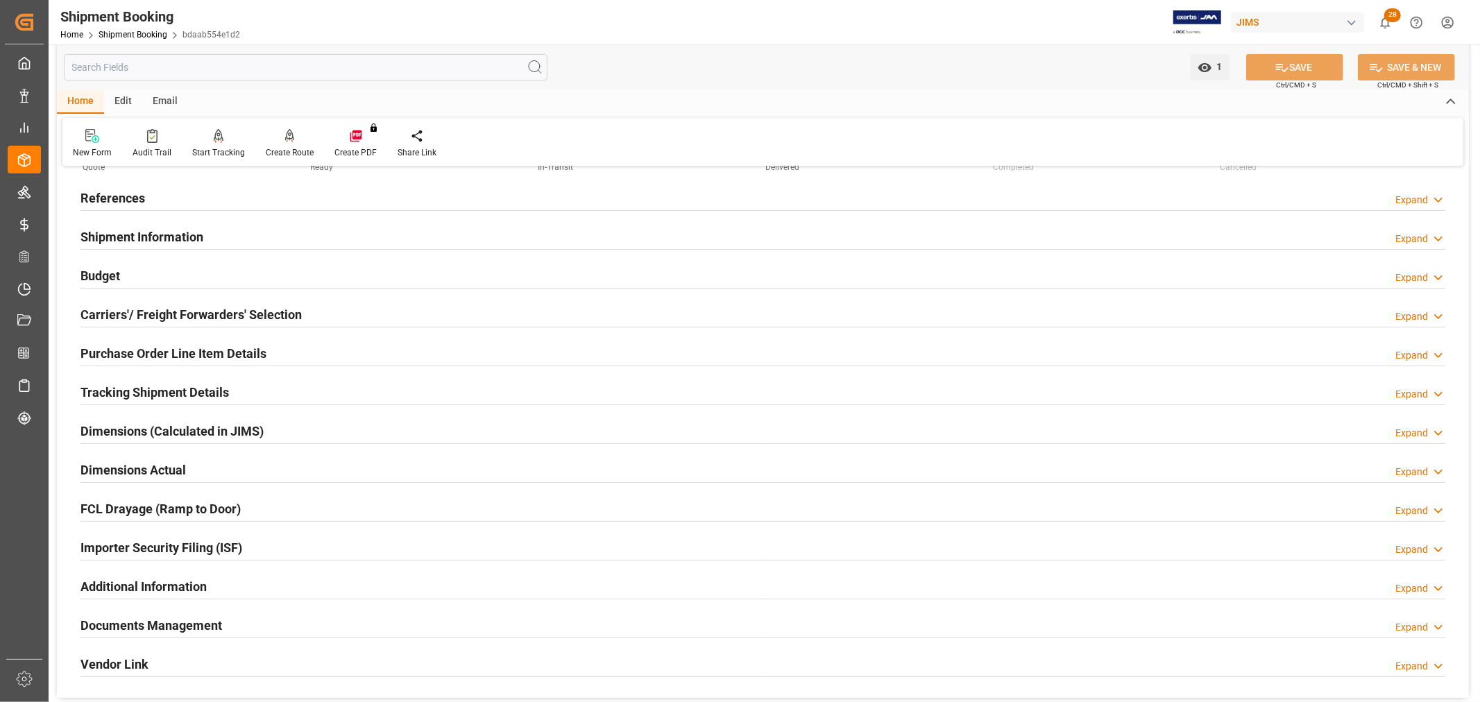
scroll to position [154, 0]
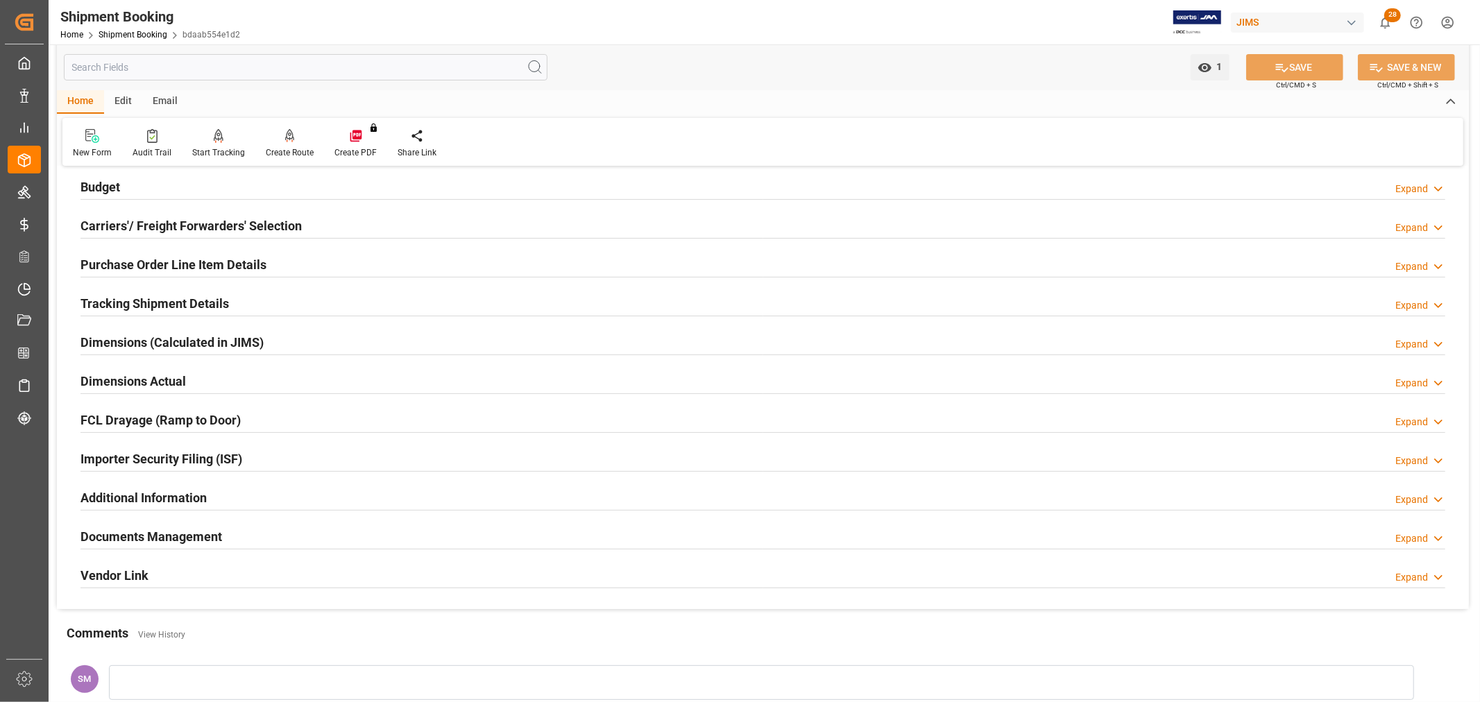
click at [114, 302] on h2 "Tracking Shipment Details" at bounding box center [154, 303] width 148 height 19
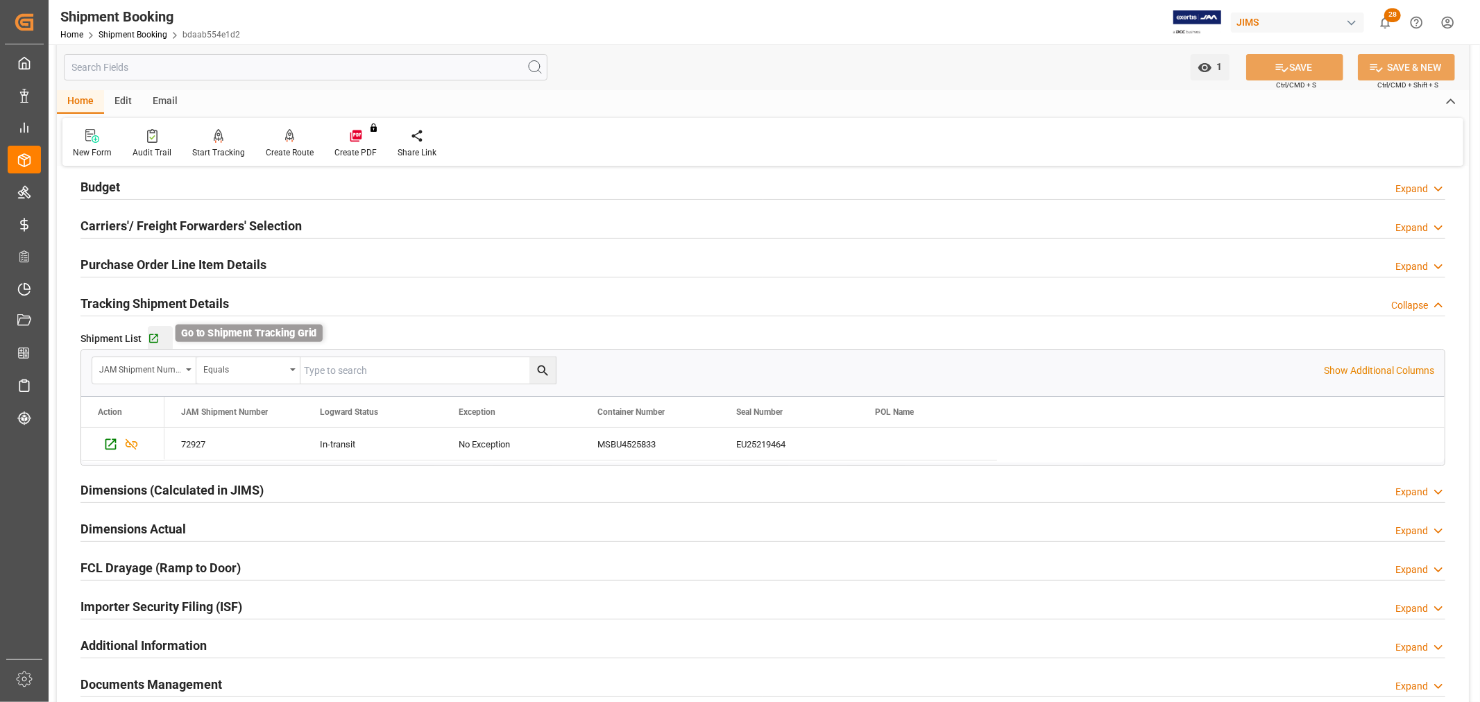
click at [151, 338] on icon "button" at bounding box center [154, 339] width 12 height 12
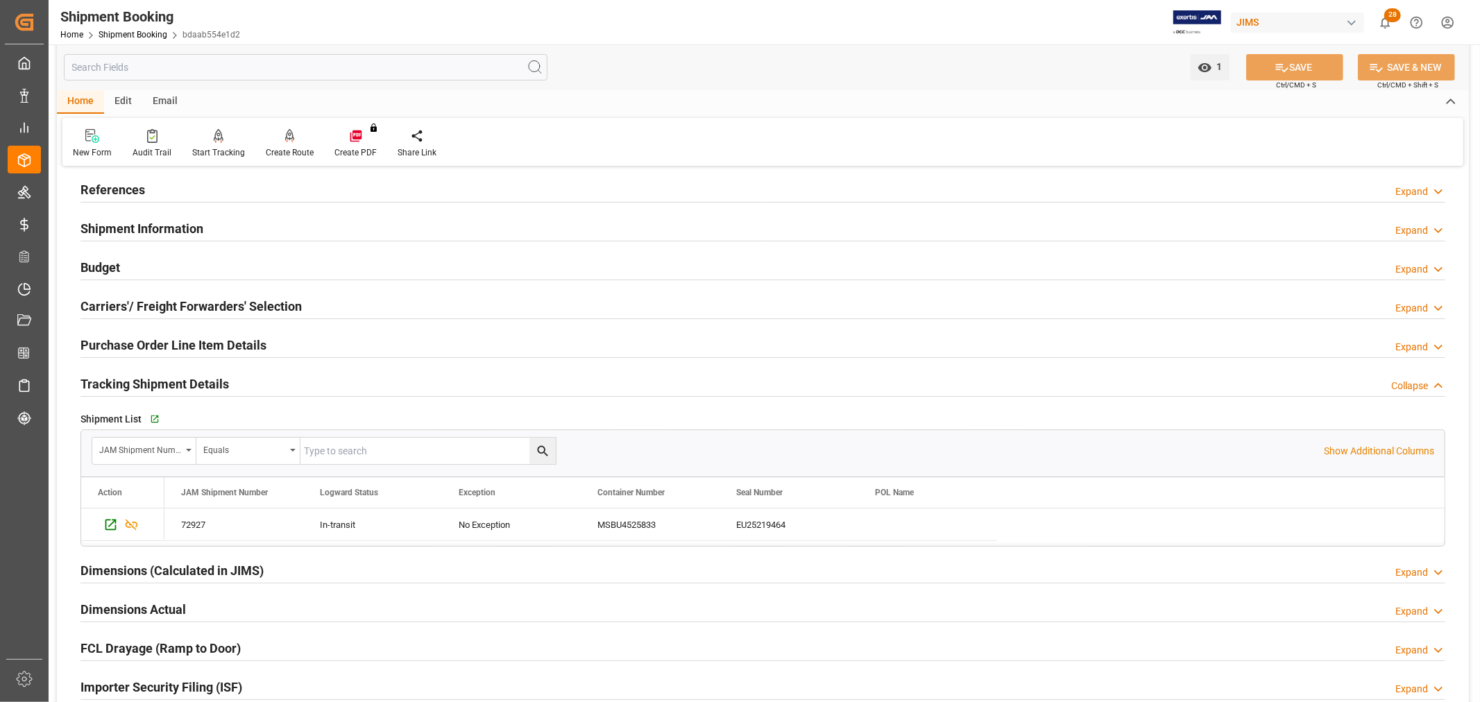
scroll to position [0, 0]
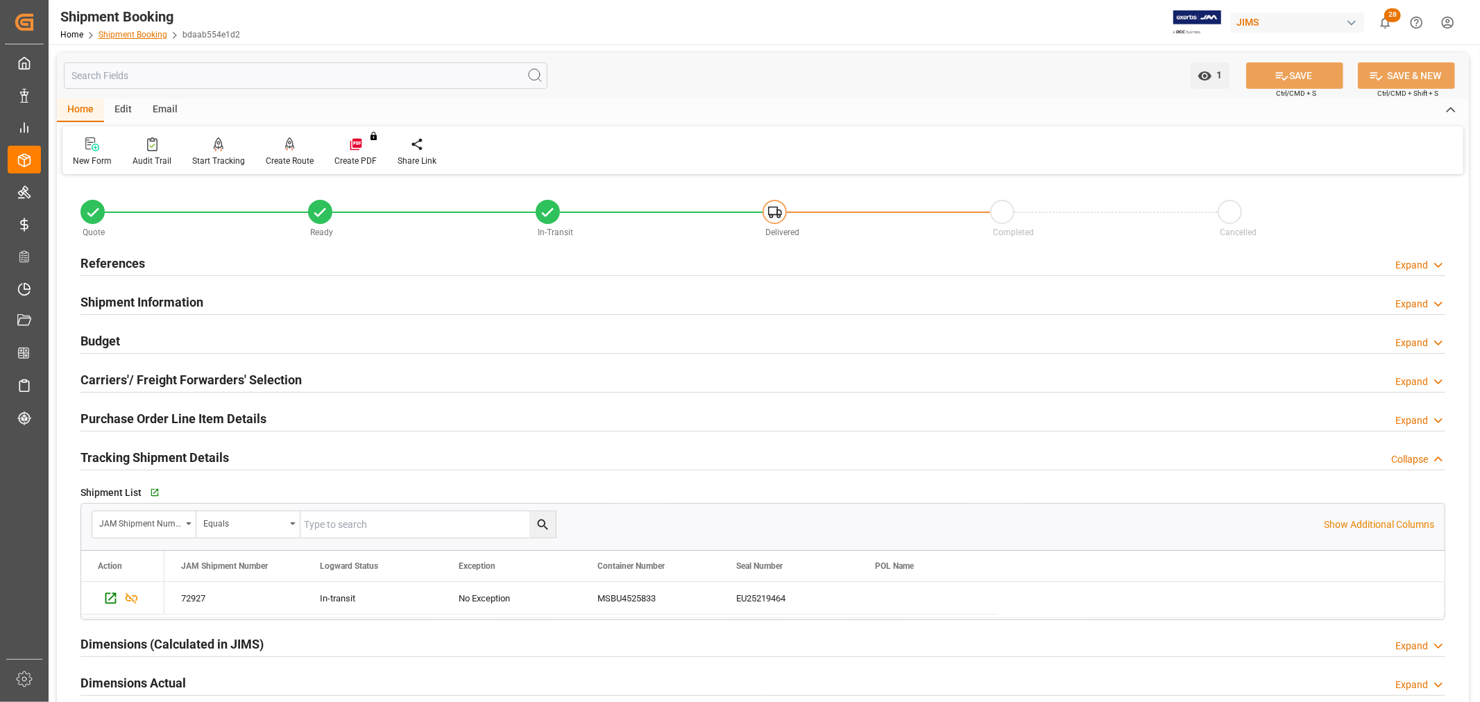
click at [139, 36] on link "Shipment Booking" at bounding box center [133, 35] width 69 height 10
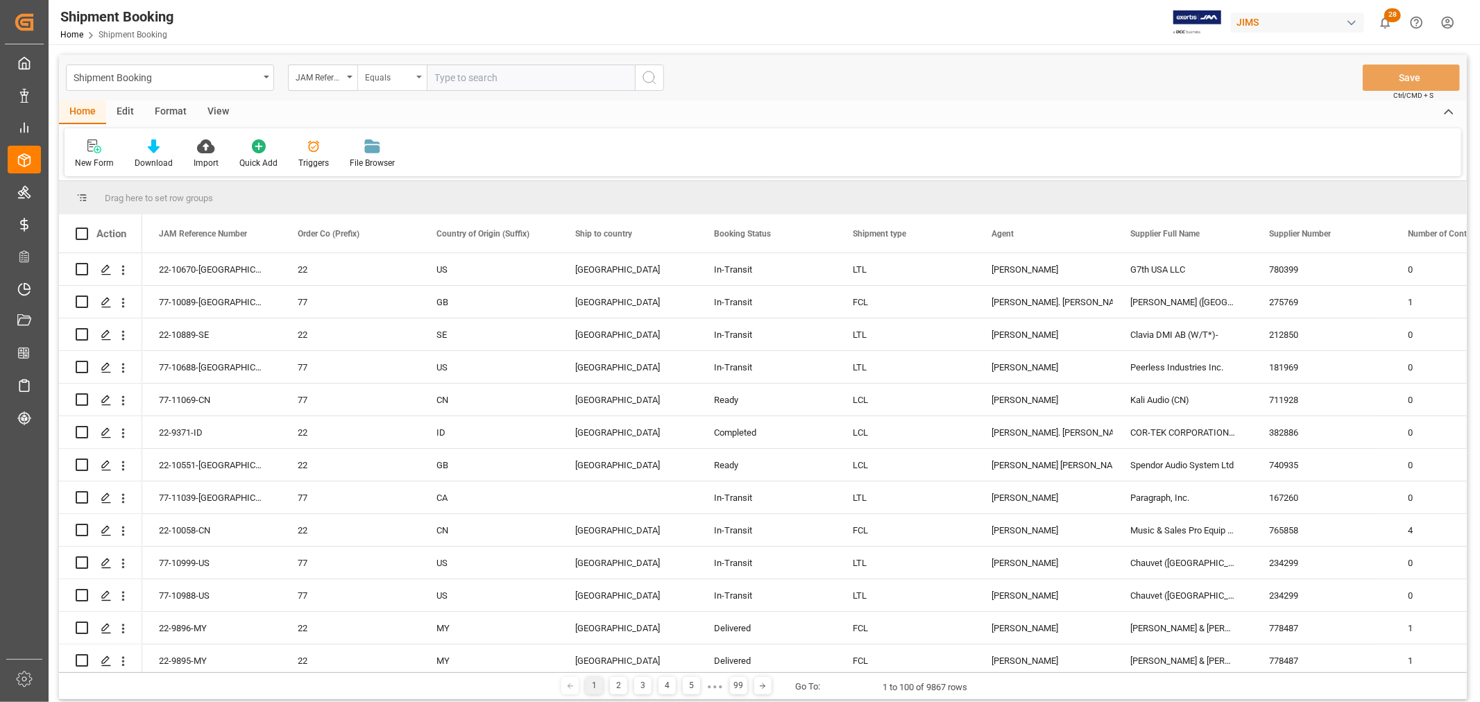
click at [415, 75] on div "Equals" at bounding box center [391, 78] width 69 height 26
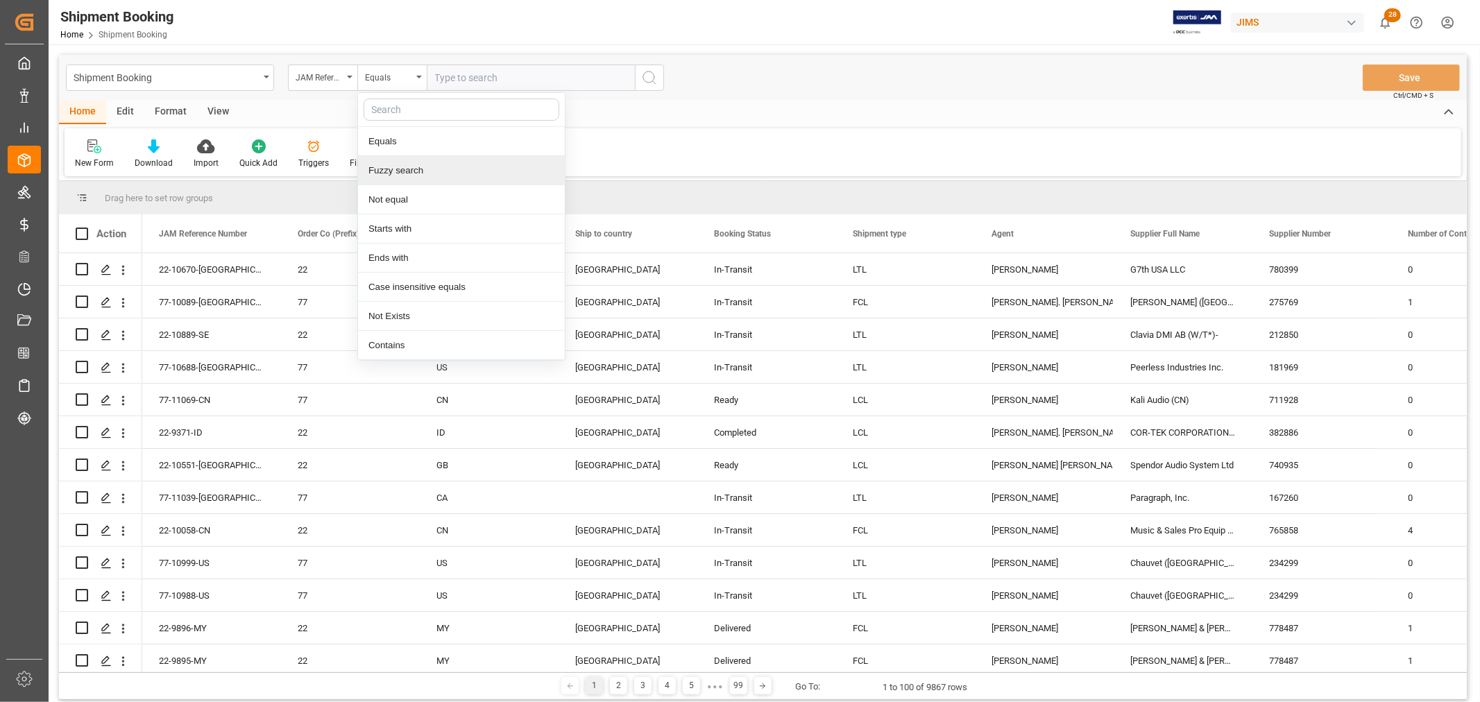
click at [416, 171] on div "Fuzzy search" at bounding box center [461, 170] width 207 height 29
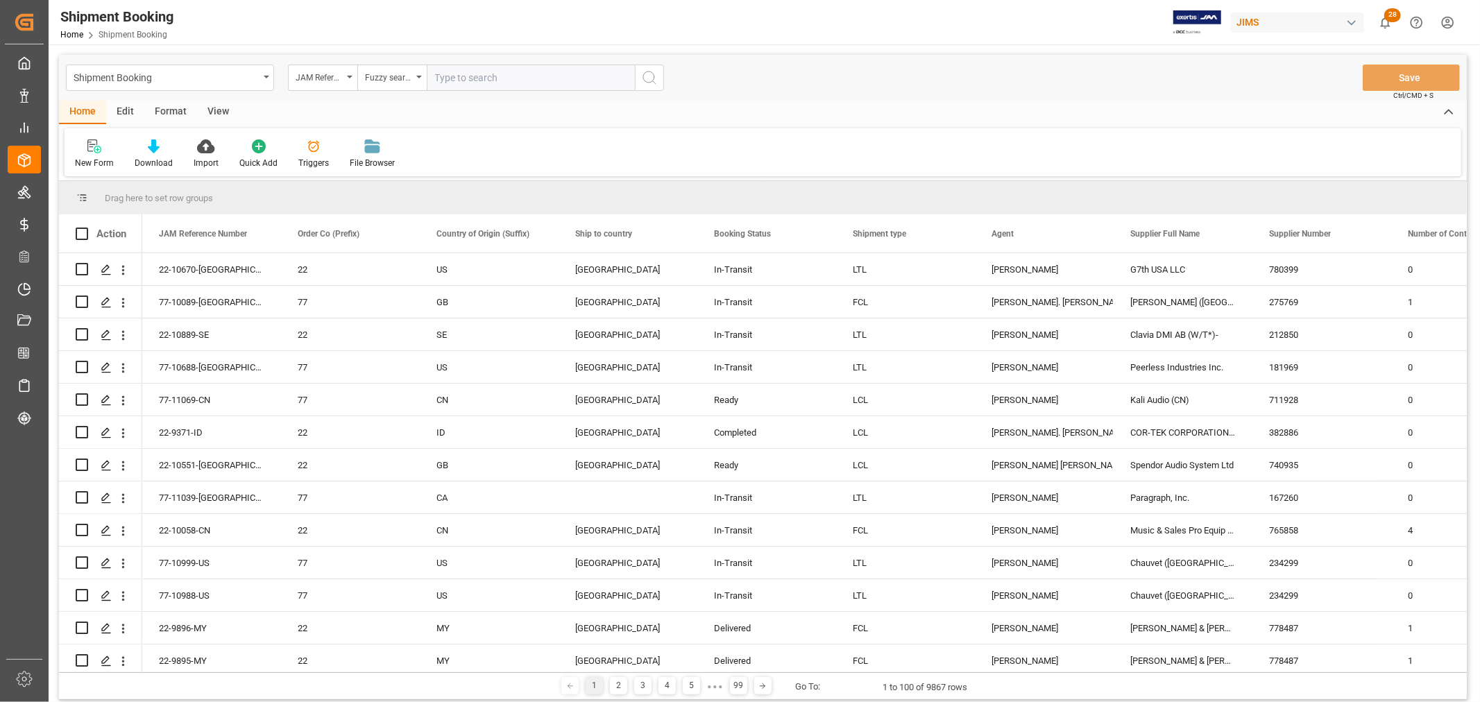
paste input "77-10973-TW"
type input "77-10973-TW"
click at [644, 77] on icon "search button" at bounding box center [649, 77] width 17 height 17
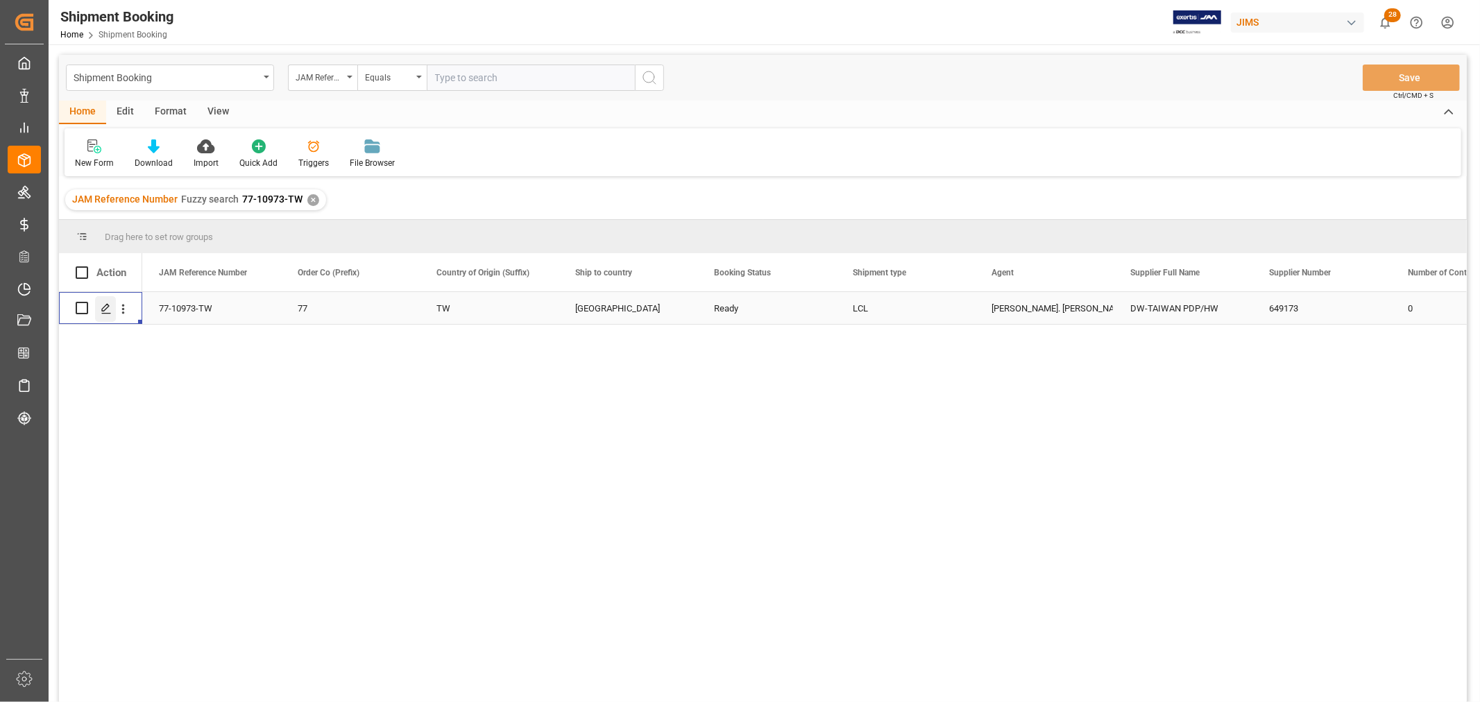
click at [109, 308] on icon "Press SPACE to select this row." at bounding box center [106, 308] width 11 height 11
click at [214, 107] on div "View" at bounding box center [218, 113] width 42 height 24
click at [89, 157] on div "Default" at bounding box center [88, 163] width 27 height 12
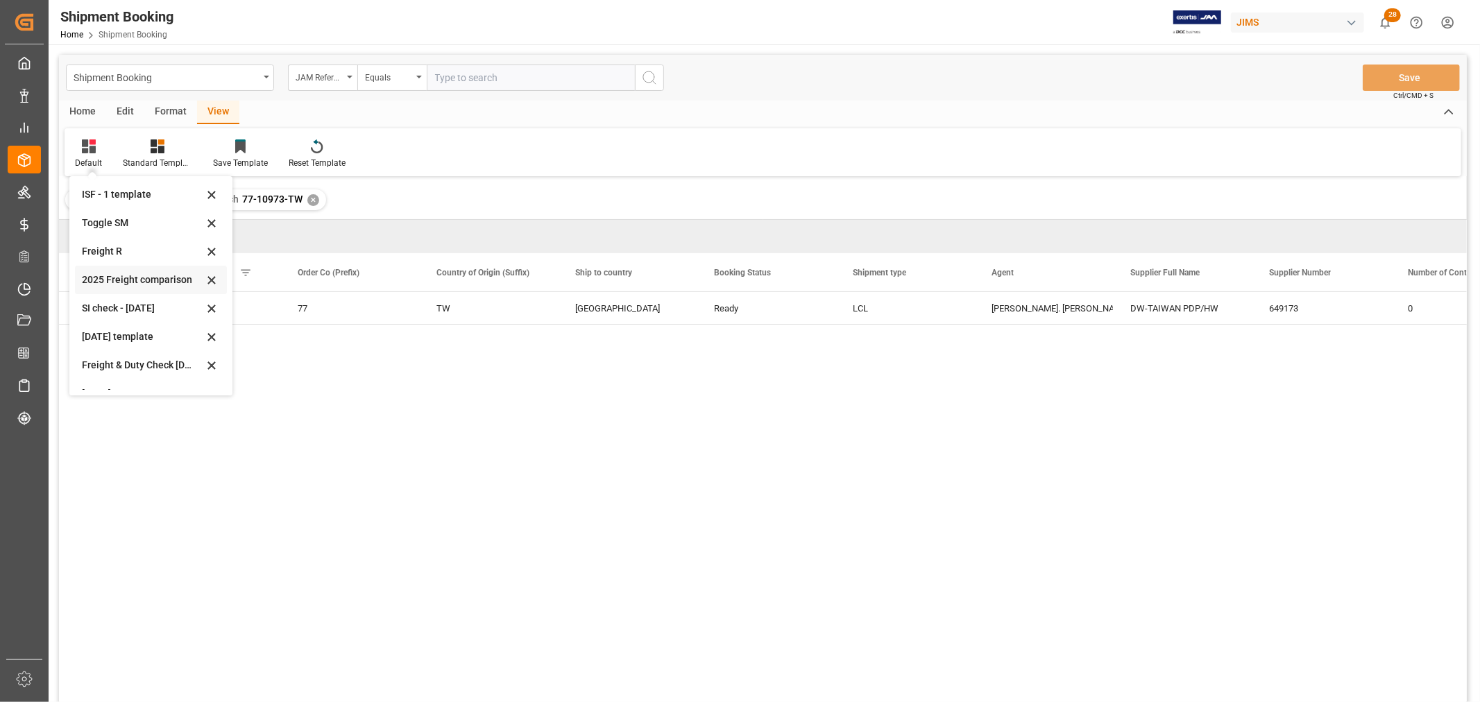
scroll to position [105, 0]
click at [96, 372] on div "Aug 2025 (2)" at bounding box center [142, 375] width 121 height 15
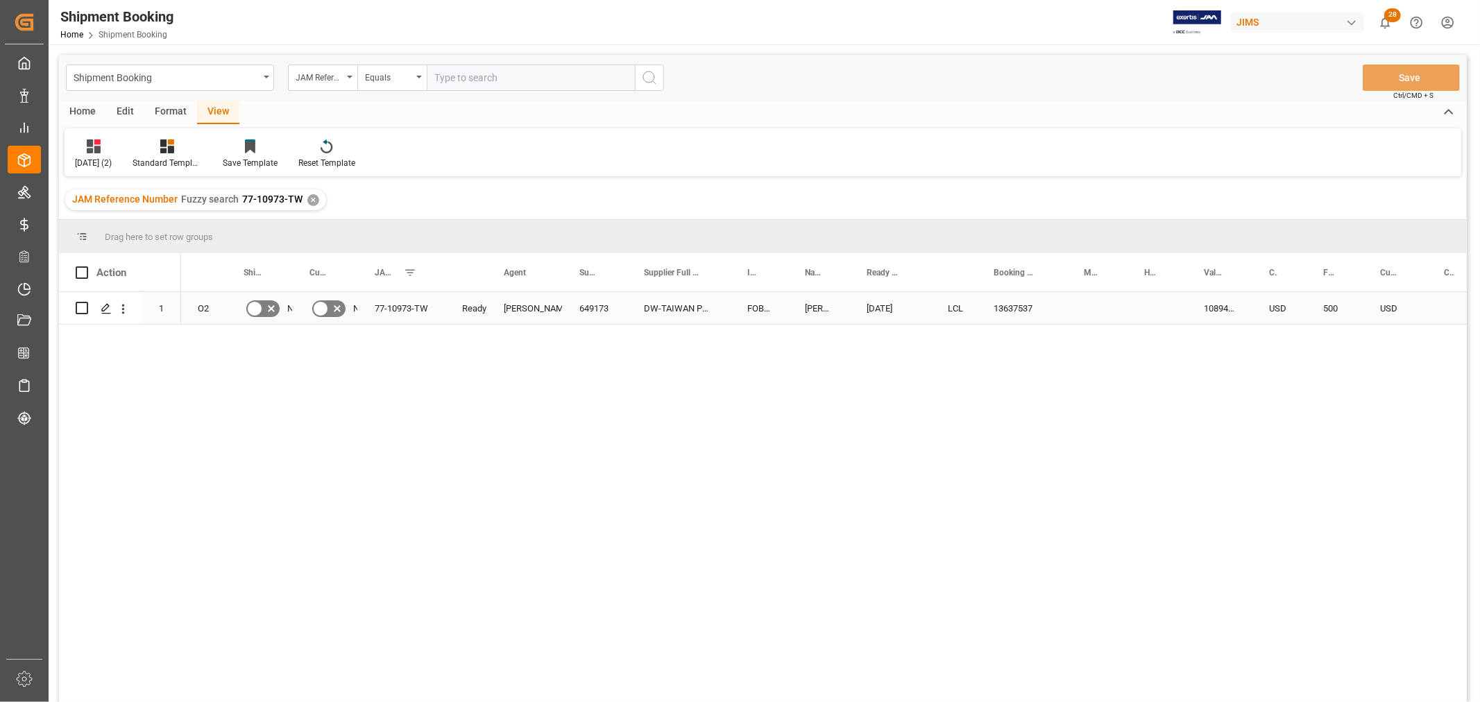
click at [1022, 297] on div "13637537" at bounding box center [1022, 308] width 90 height 32
drag, startPoint x: 1066, startPoint y: 320, endPoint x: 1096, endPoint y: 318, distance: 30.6
click at [1385, 70] on button "Save" at bounding box center [1410, 78] width 97 height 26
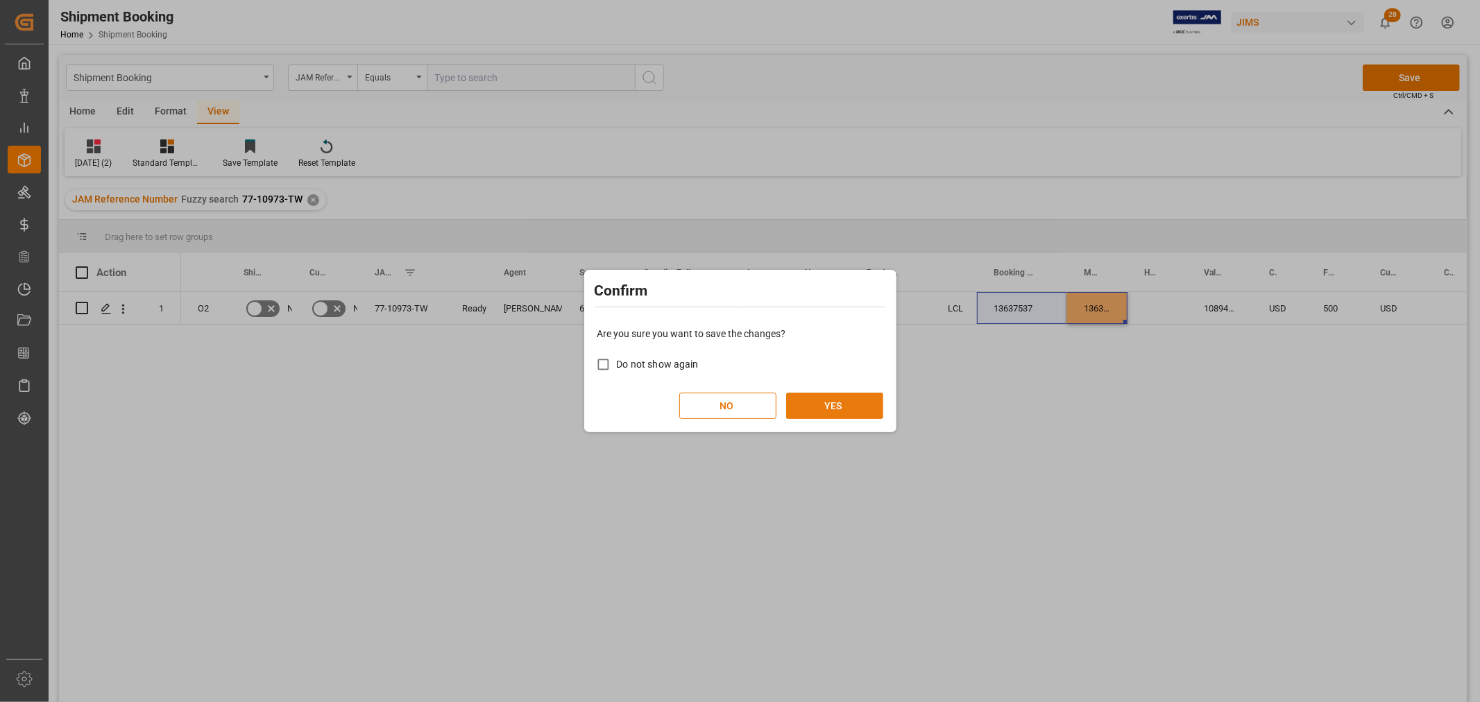
click at [848, 406] on button "YES" at bounding box center [834, 406] width 97 height 26
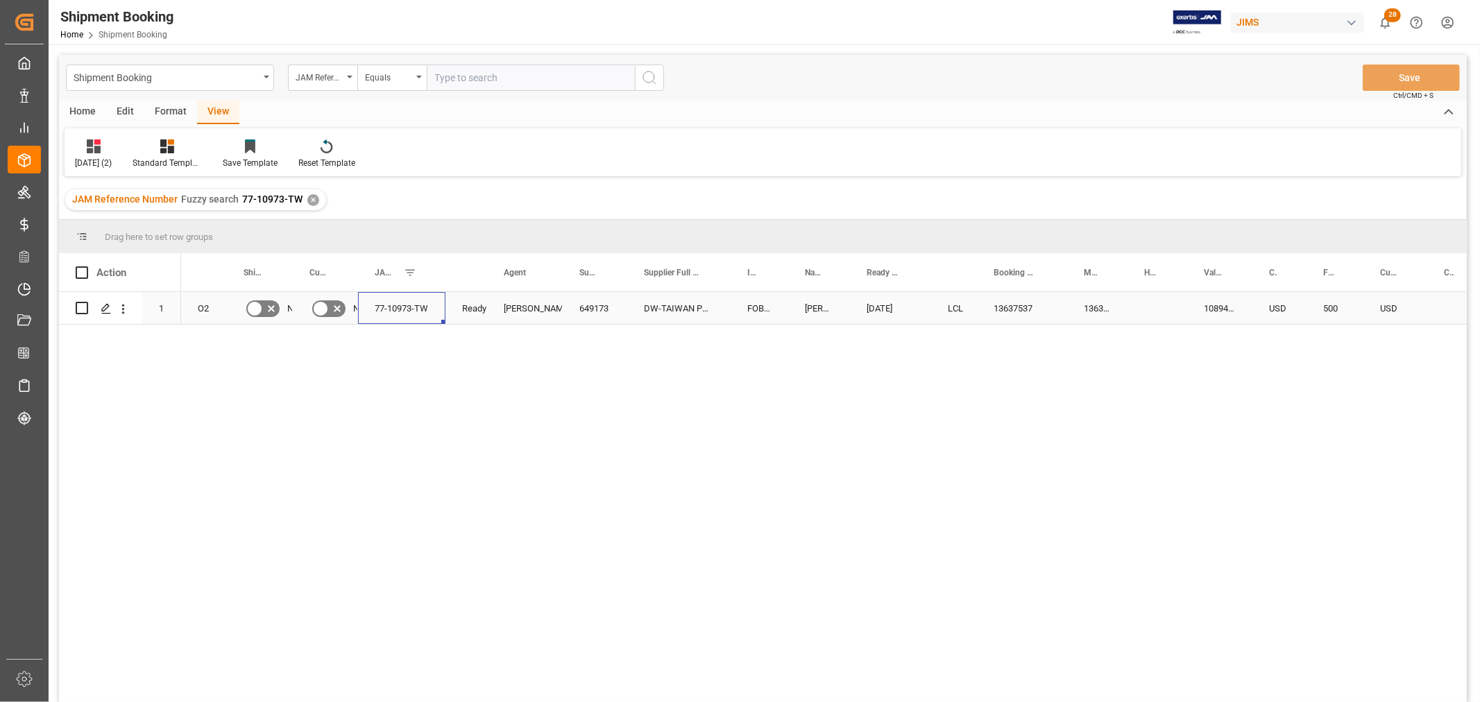
click at [404, 313] on div "77-10973-TW" at bounding box center [401, 308] width 87 height 32
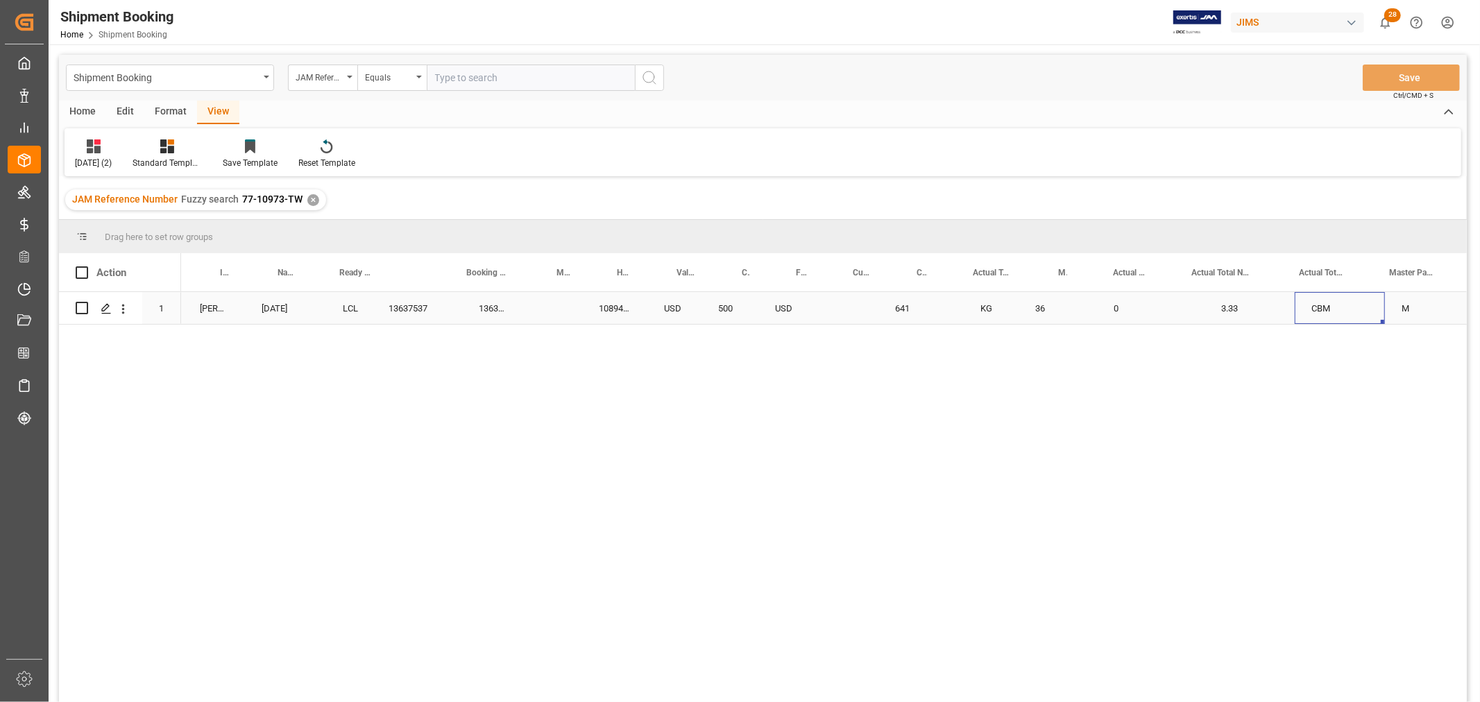
scroll to position [0, 605]
click at [106, 307] on icon "Press SPACE to select this row." at bounding box center [106, 308] width 11 height 11
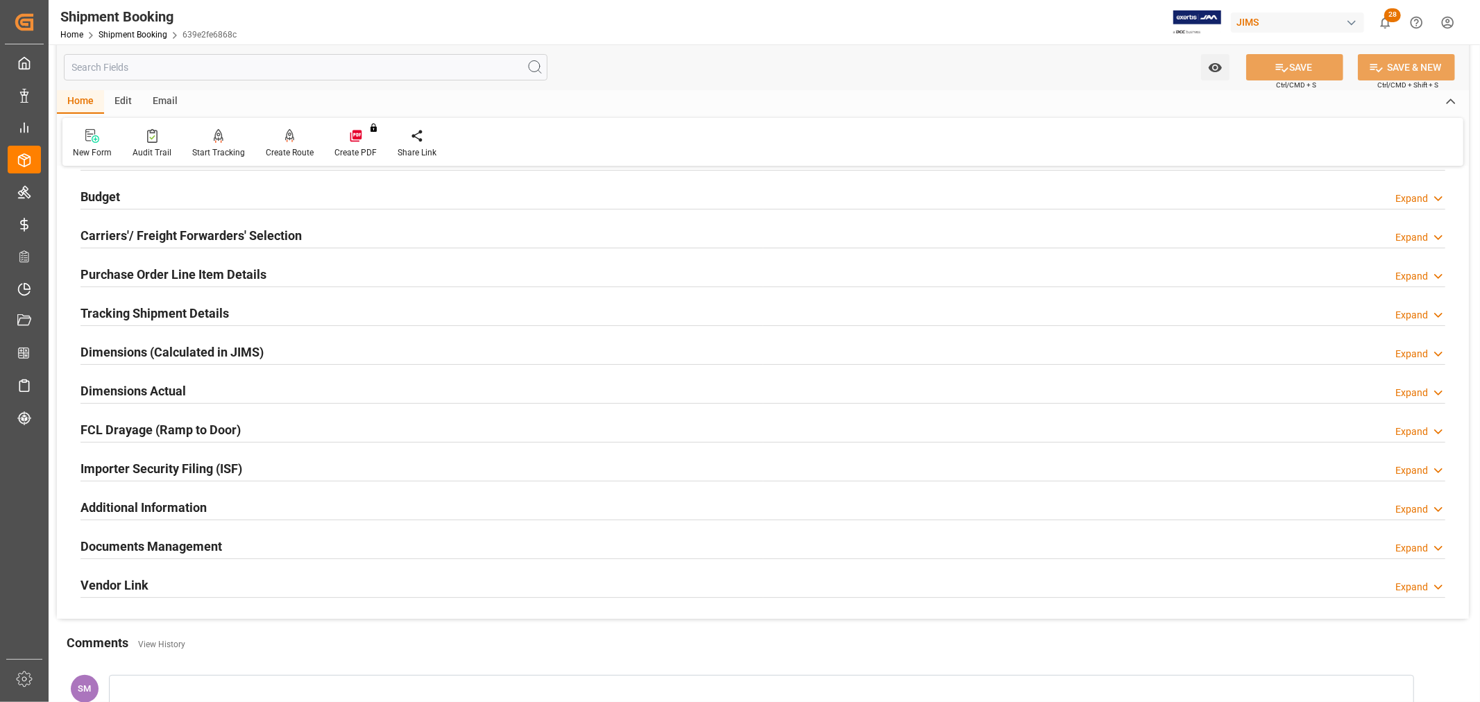
scroll to position [77, 0]
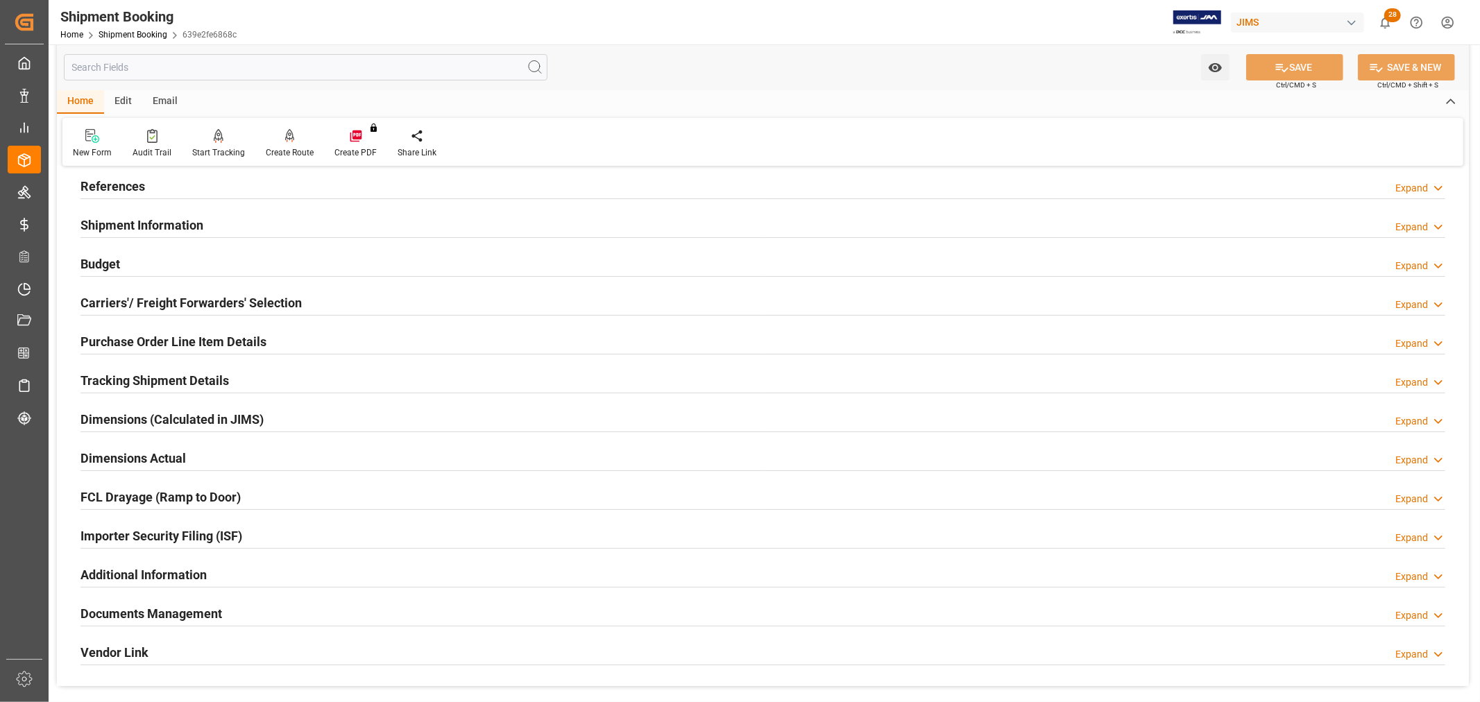
click at [135, 377] on h2 "Tracking Shipment Details" at bounding box center [154, 380] width 148 height 19
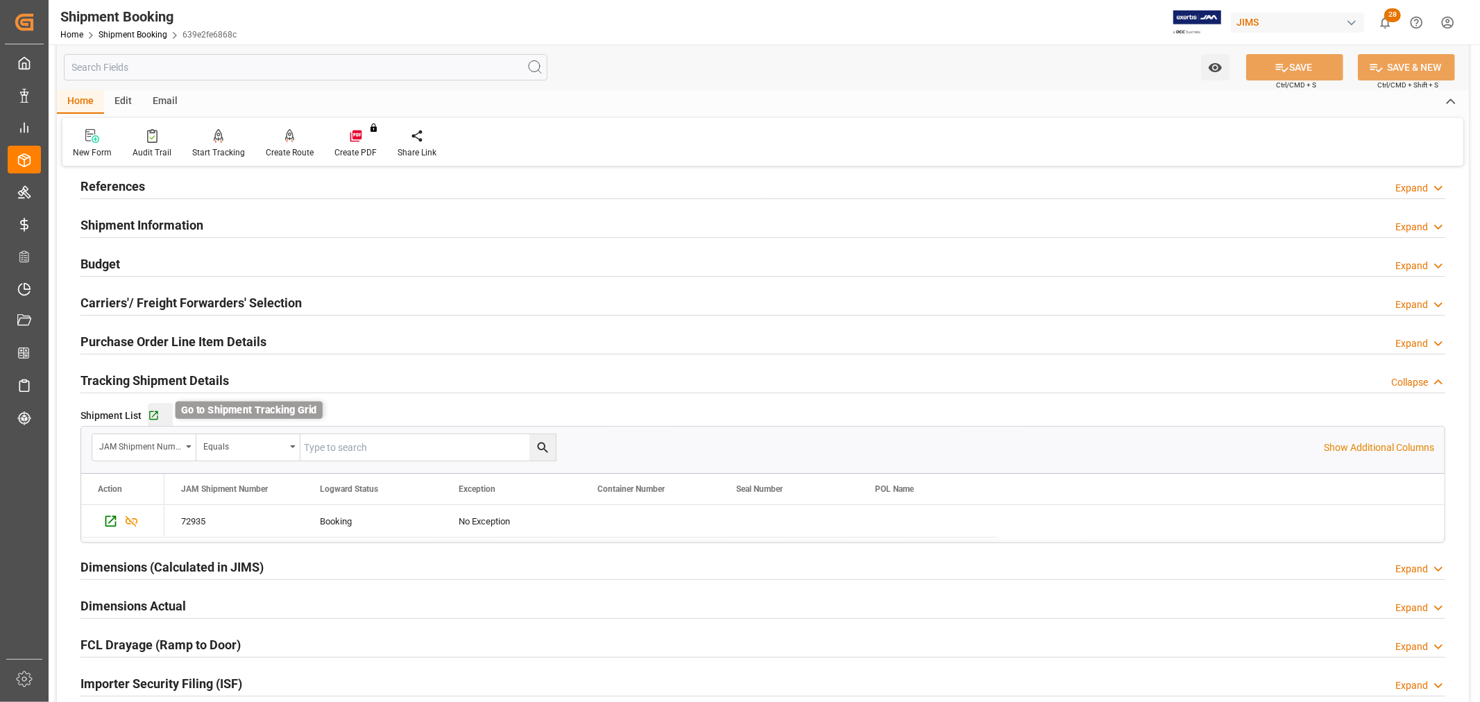
click at [155, 414] on icon "button" at bounding box center [154, 416] width 12 height 12
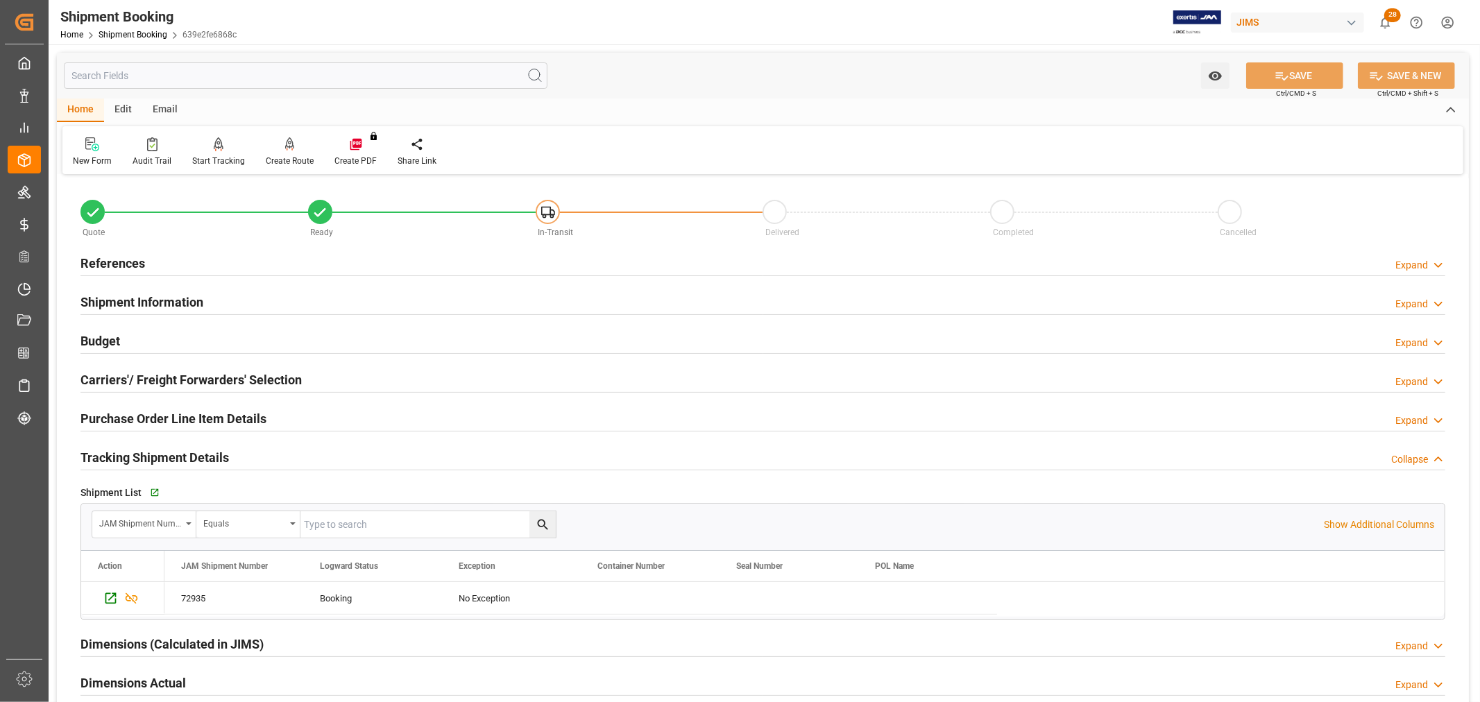
click at [90, 339] on h2 "Budget" at bounding box center [100, 341] width 40 height 19
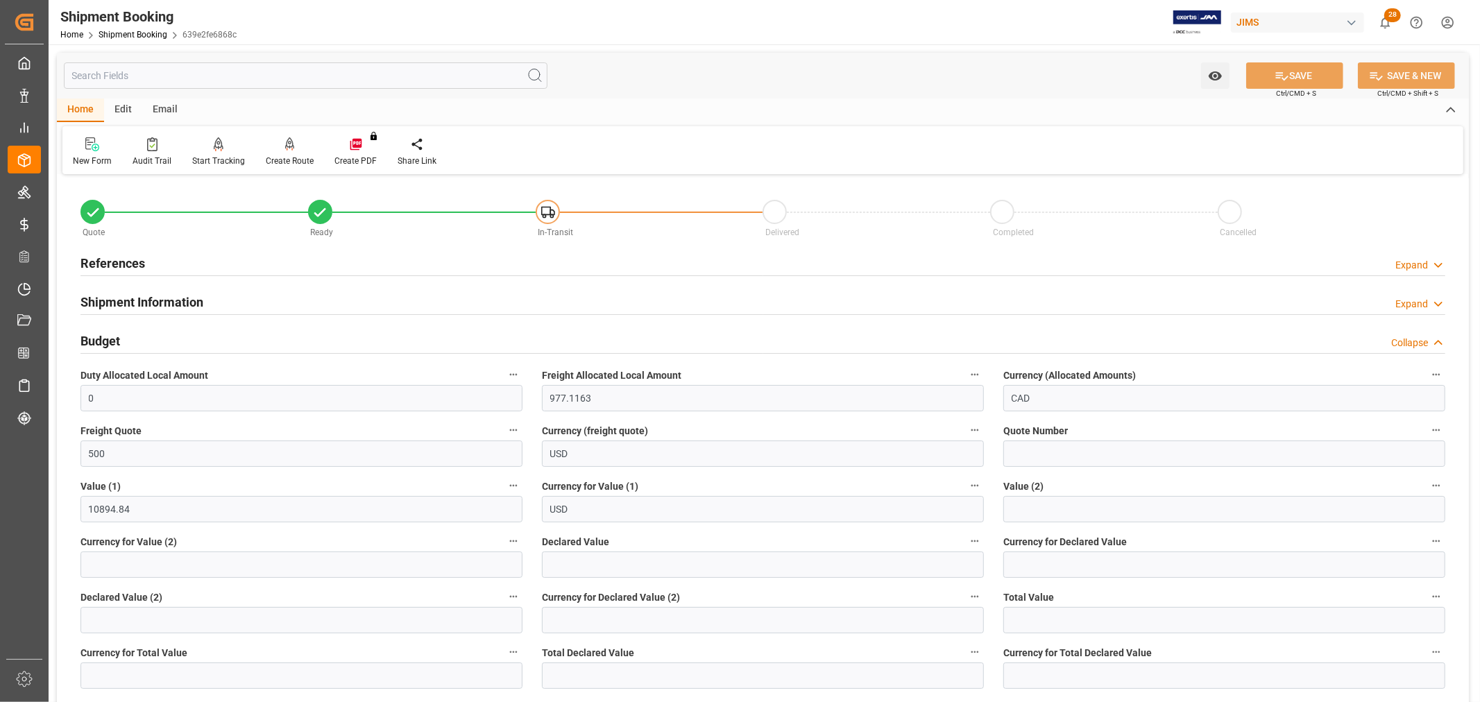
click at [92, 339] on h2 "Budget" at bounding box center [100, 341] width 40 height 19
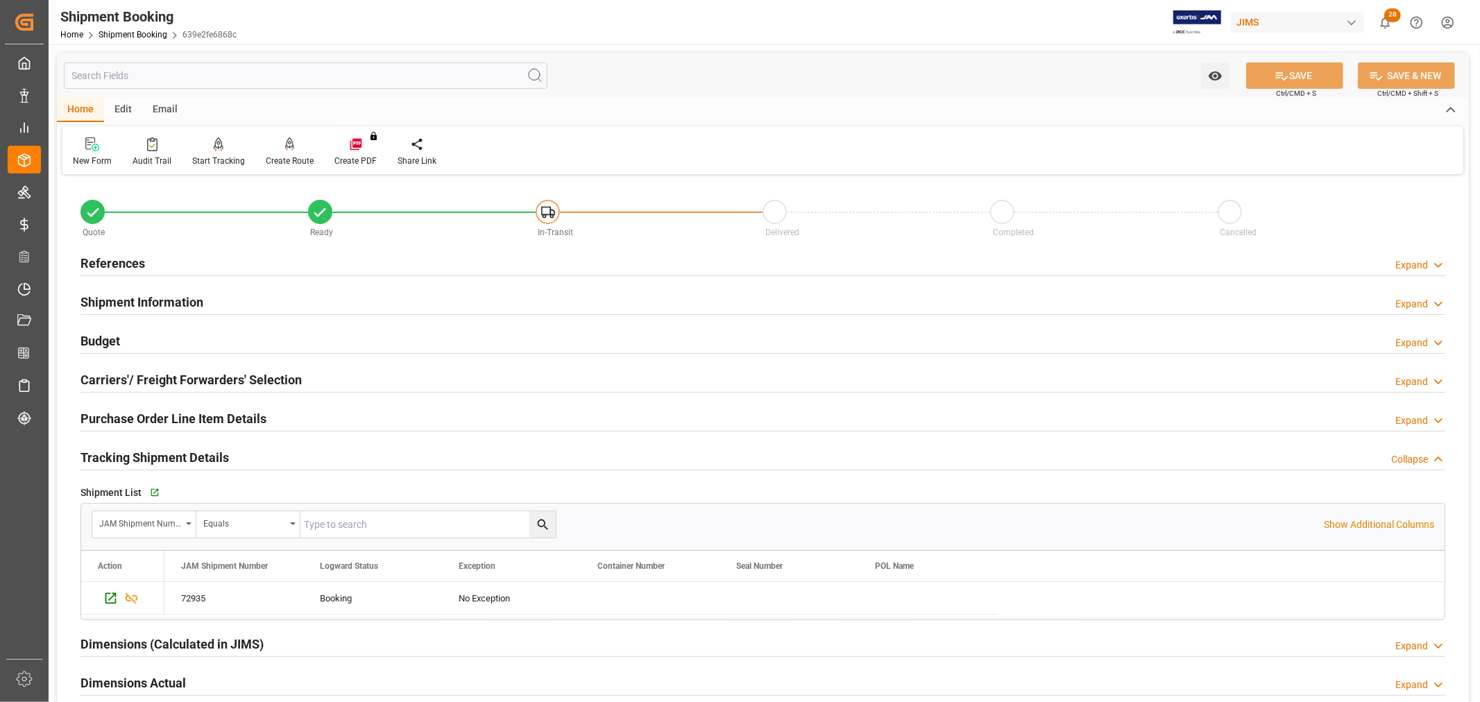
click at [126, 257] on h2 "References" at bounding box center [112, 263] width 65 height 19
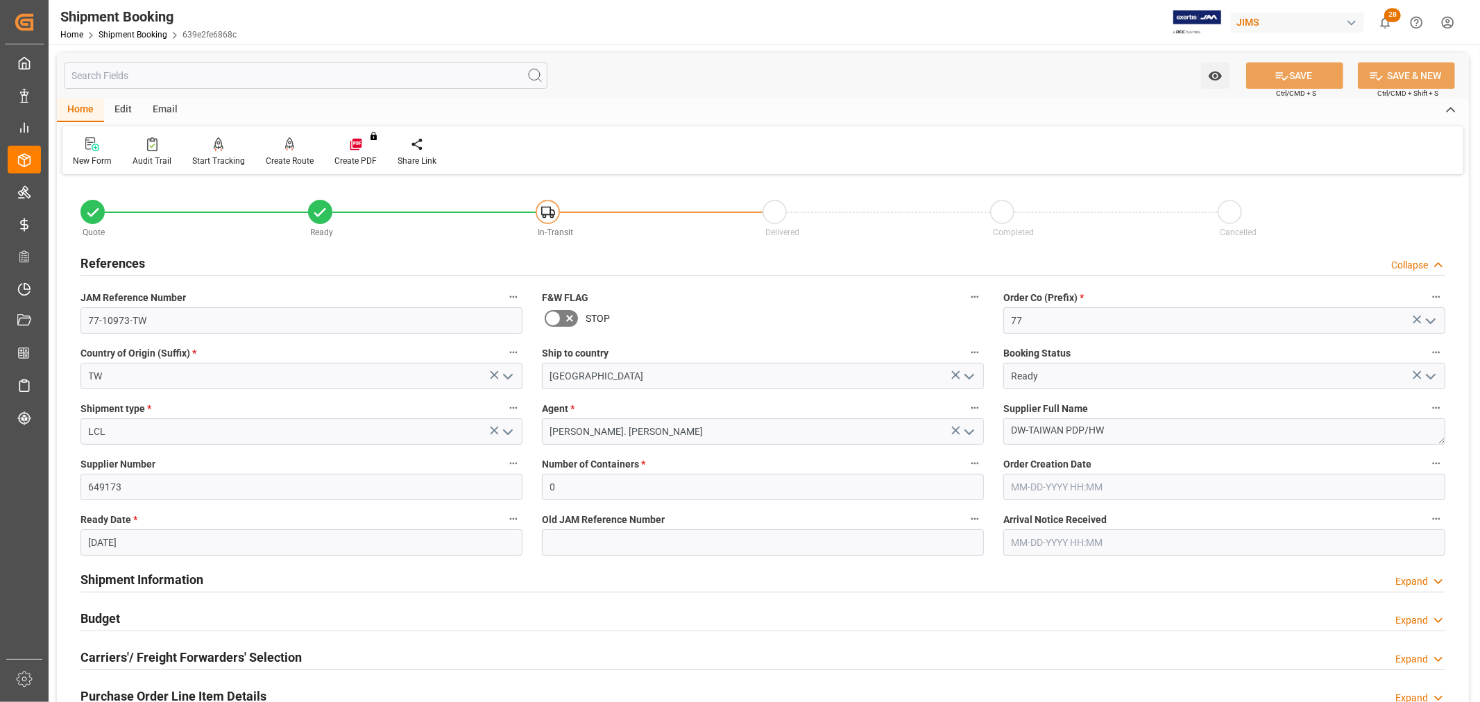
click at [126, 257] on h2 "References" at bounding box center [112, 263] width 65 height 19
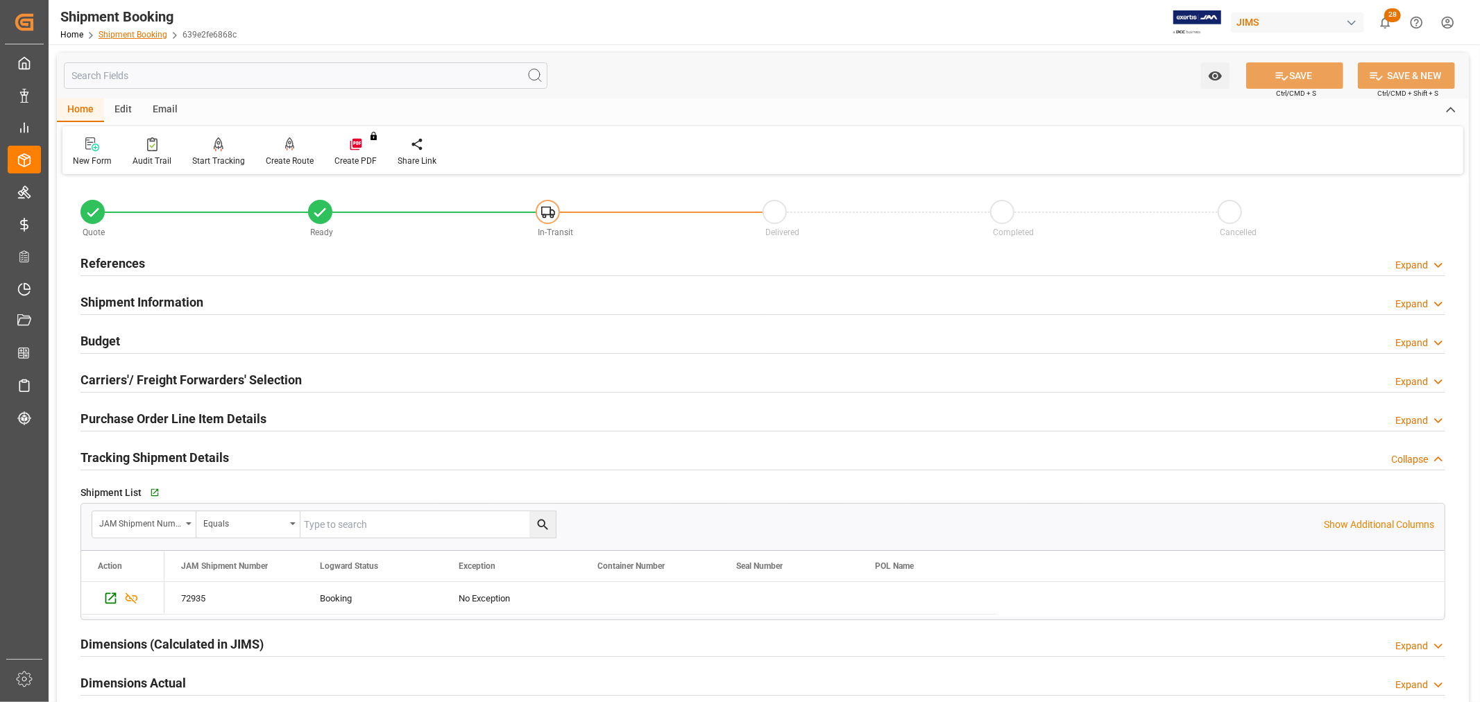
click at [116, 33] on link "Shipment Booking" at bounding box center [133, 35] width 69 height 10
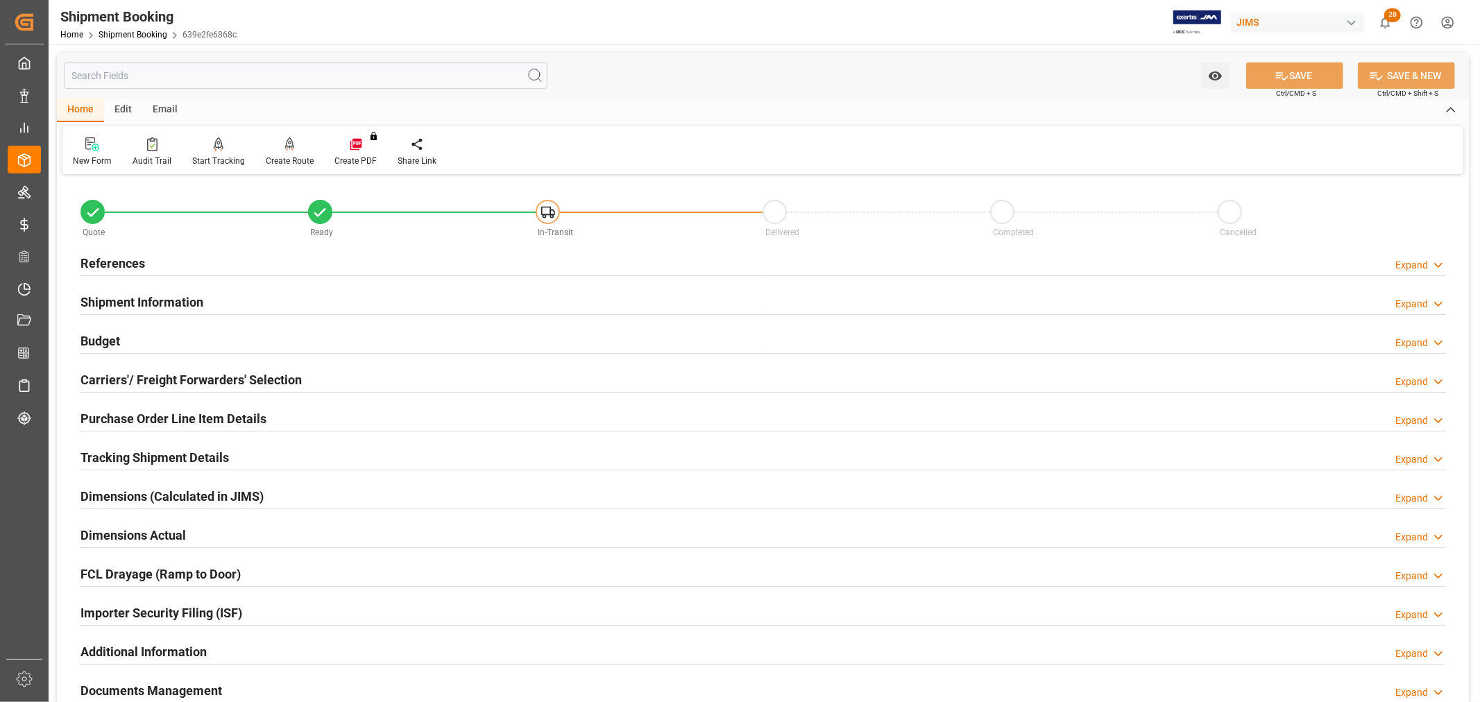
click at [143, 257] on h2 "References" at bounding box center [112, 263] width 65 height 19
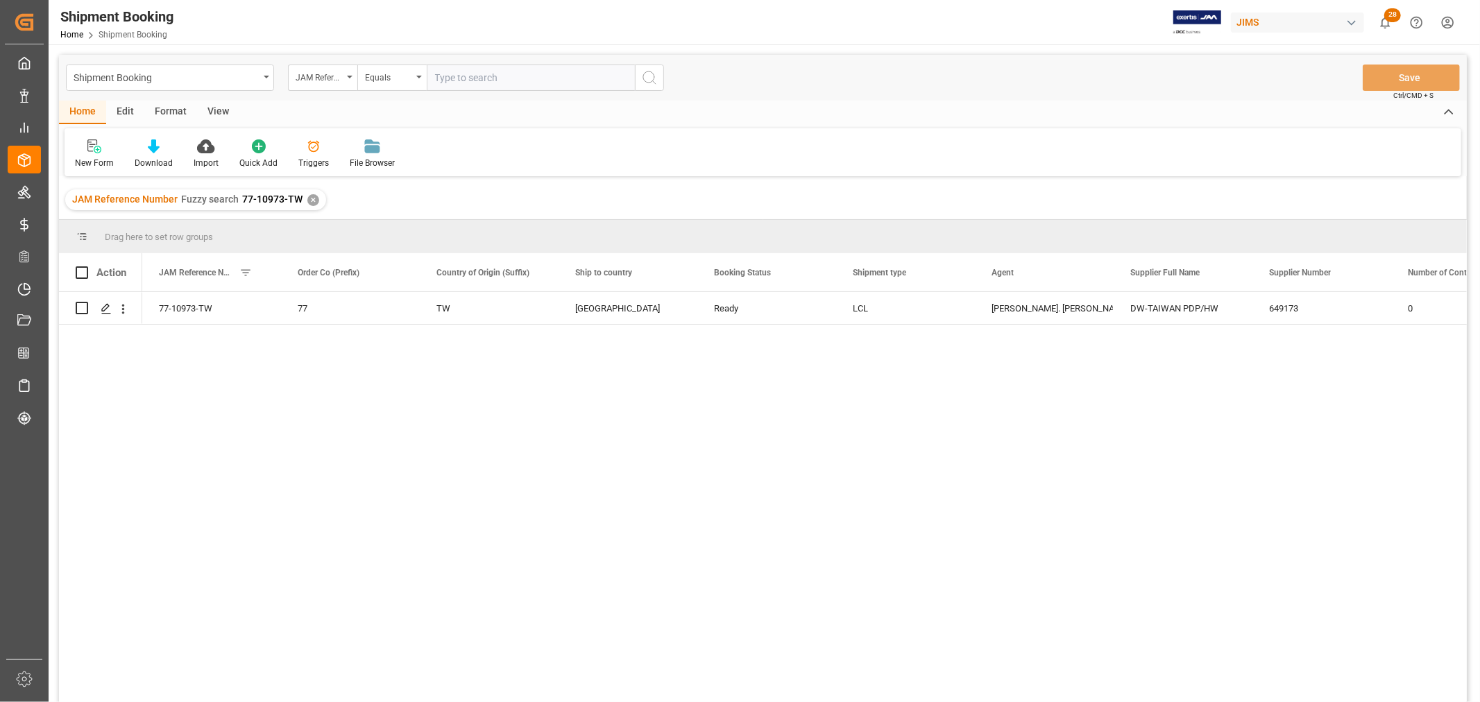
click at [451, 80] on input "text" at bounding box center [531, 78] width 208 height 26
type input "77-10962-TW"
click at [651, 78] on icon "search button" at bounding box center [649, 77] width 17 height 17
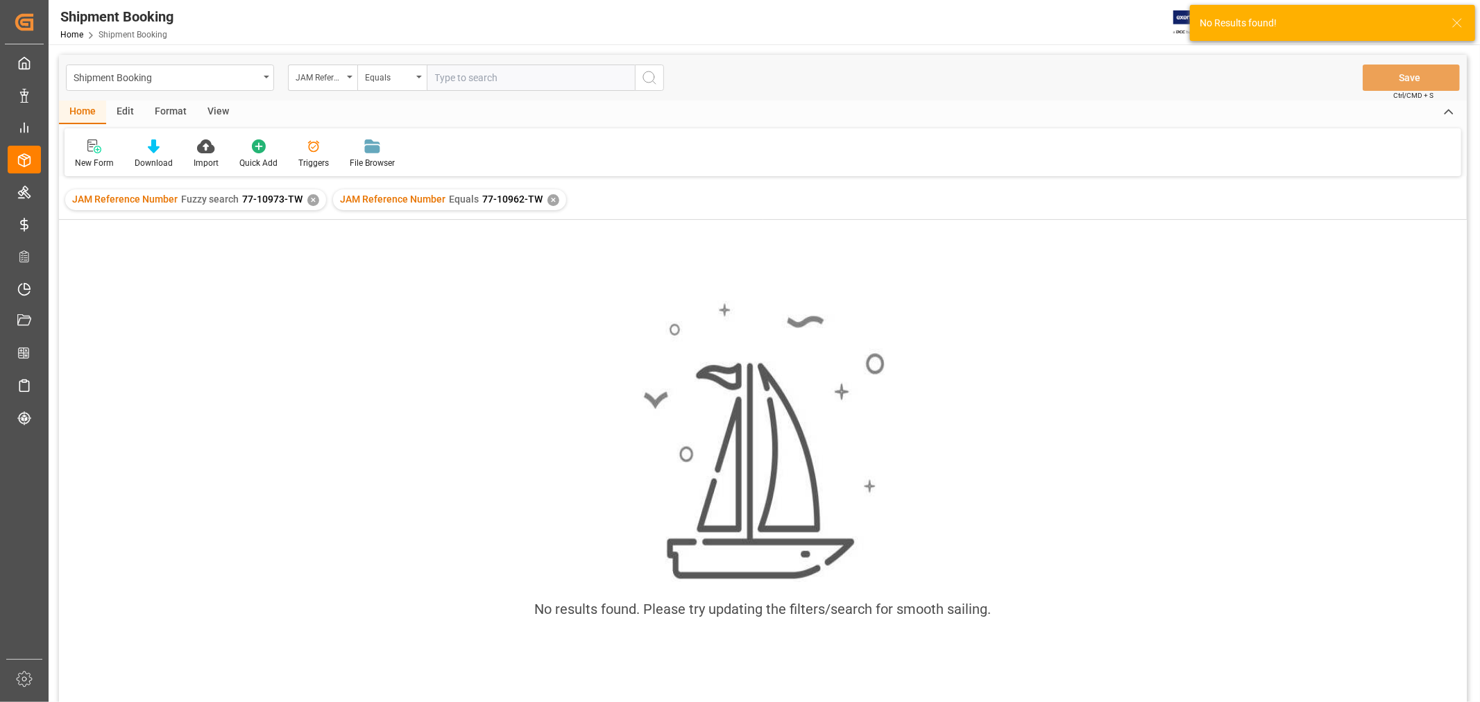
click at [315, 196] on div "✕" at bounding box center [313, 200] width 12 height 12
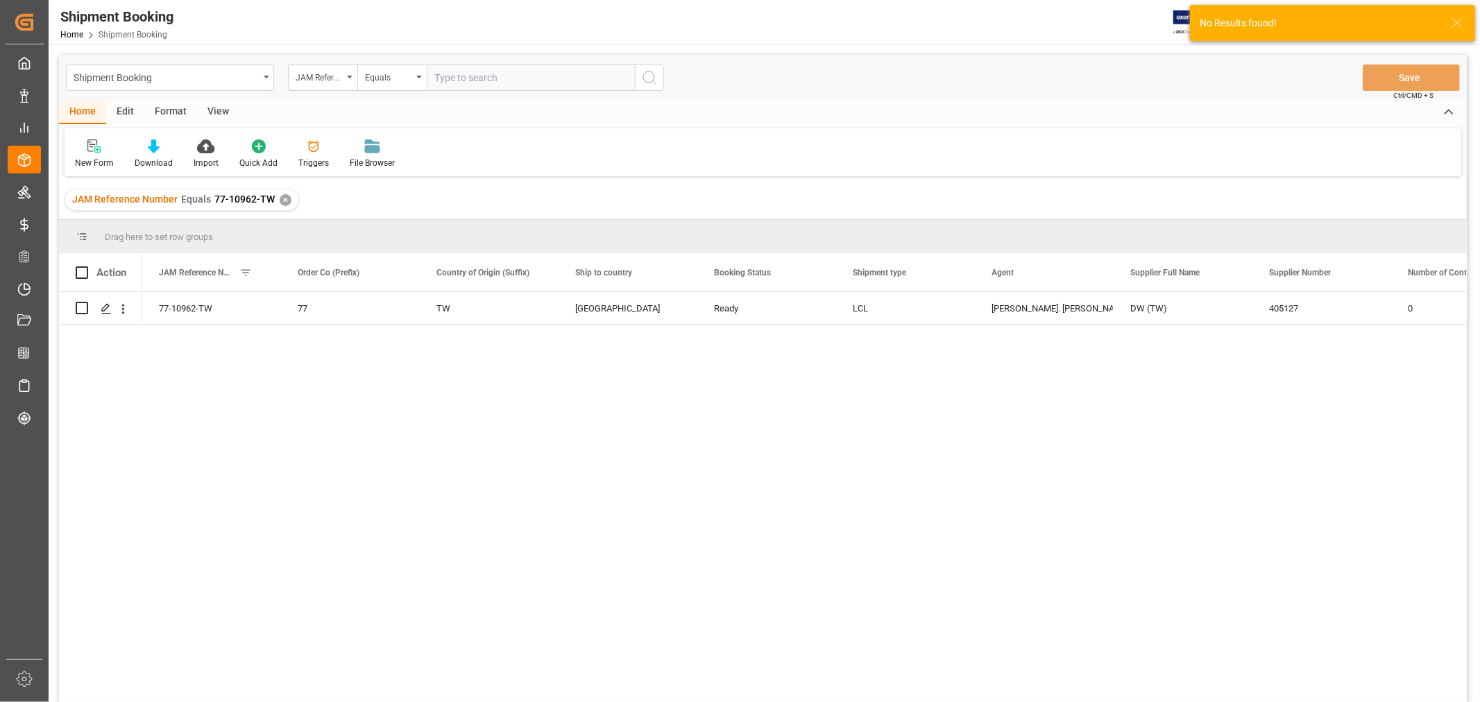
click at [220, 103] on div "View" at bounding box center [218, 113] width 42 height 24
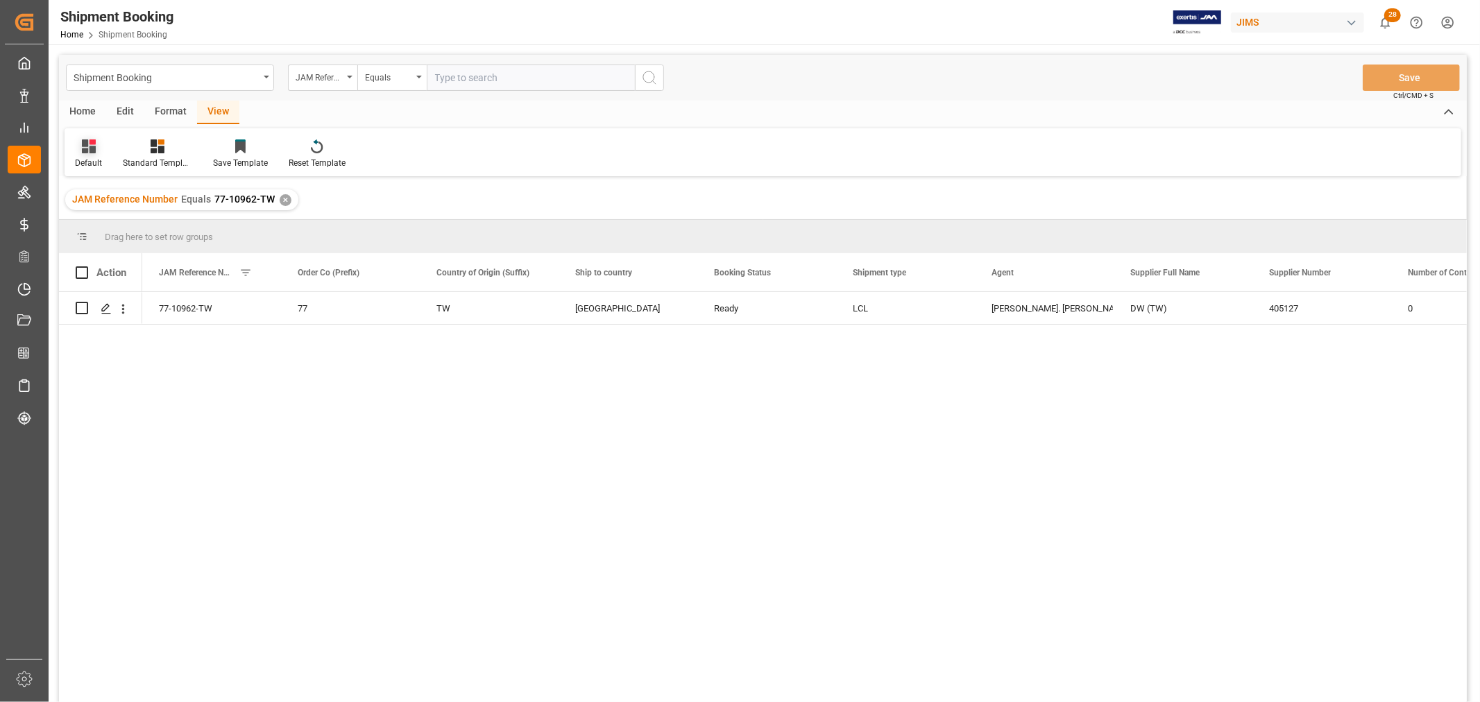
click at [78, 157] on div "Default" at bounding box center [88, 163] width 27 height 12
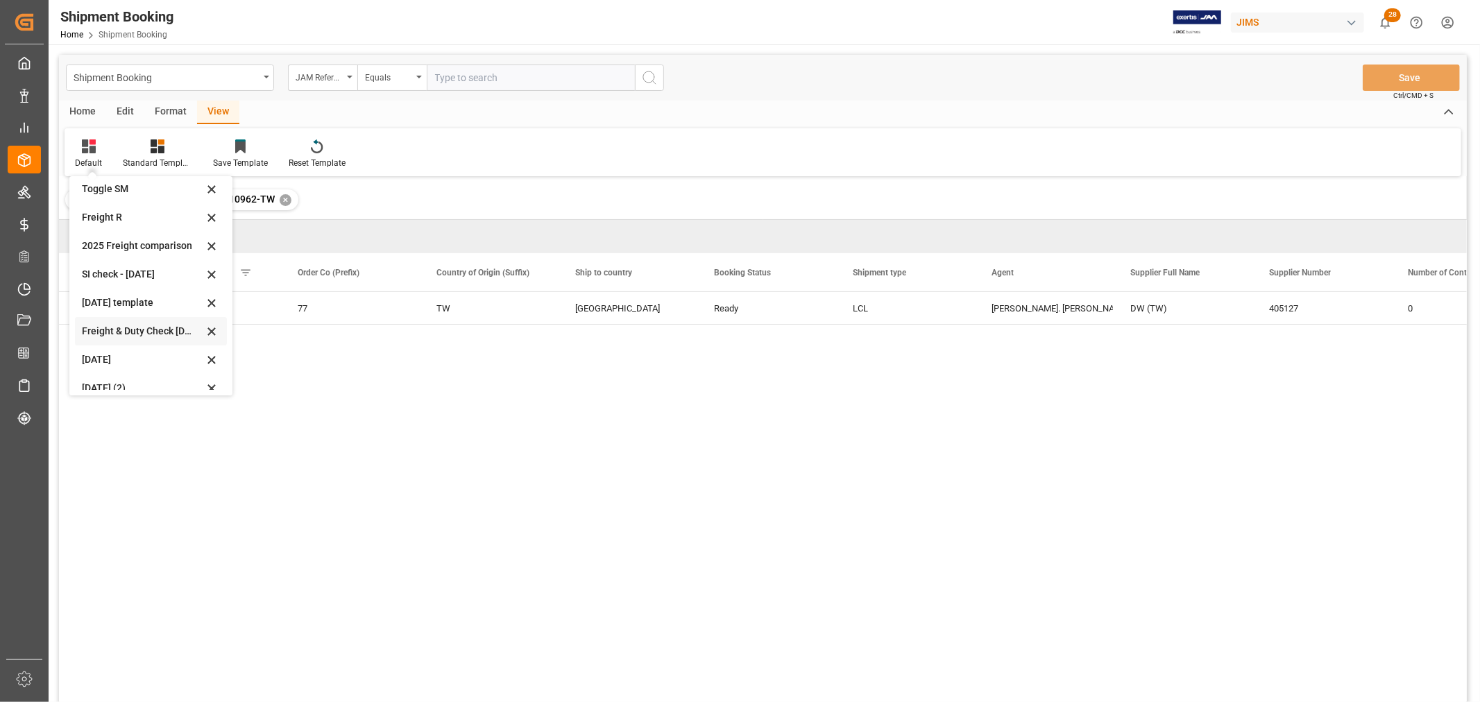
scroll to position [105, 0]
click at [123, 375] on div "Aug 2025 (2)" at bounding box center [142, 375] width 121 height 15
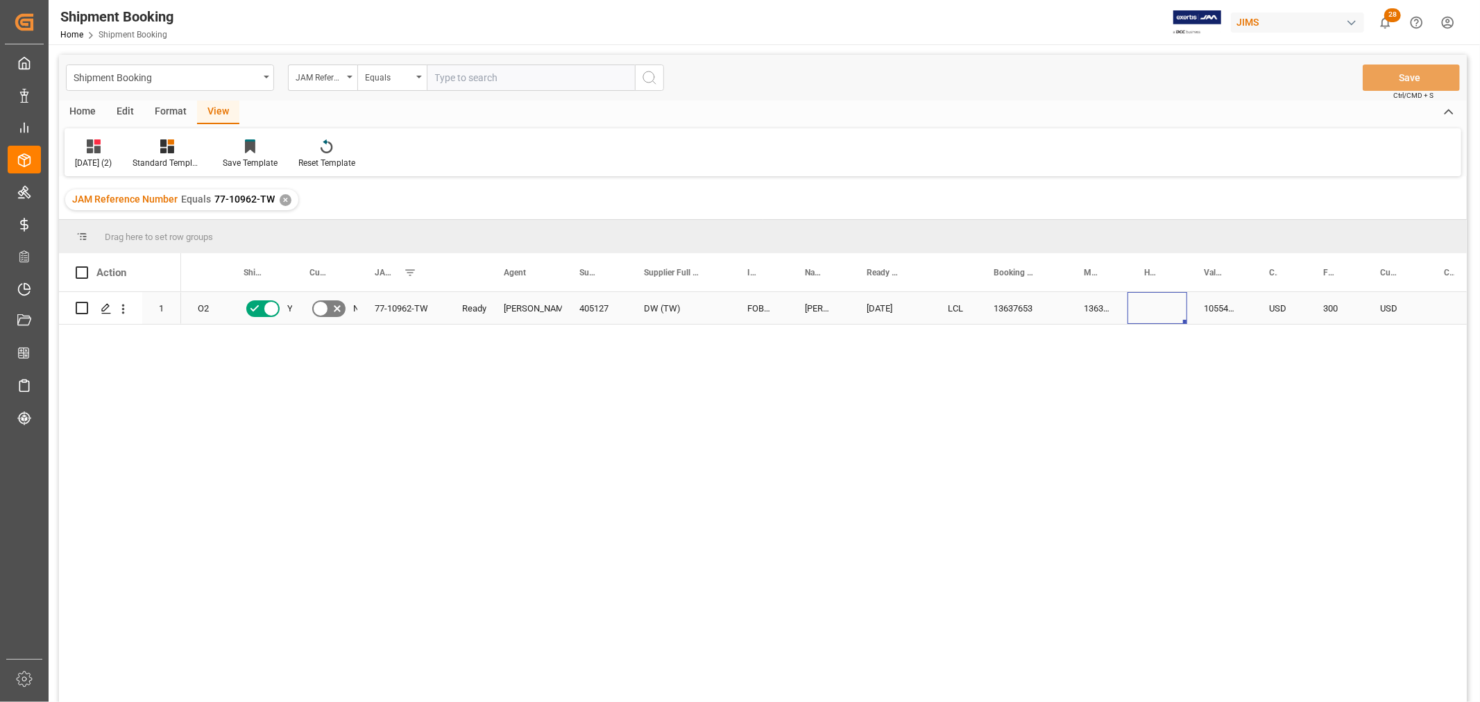
click at [1150, 306] on div "Press SPACE to select this row." at bounding box center [1157, 308] width 60 height 32
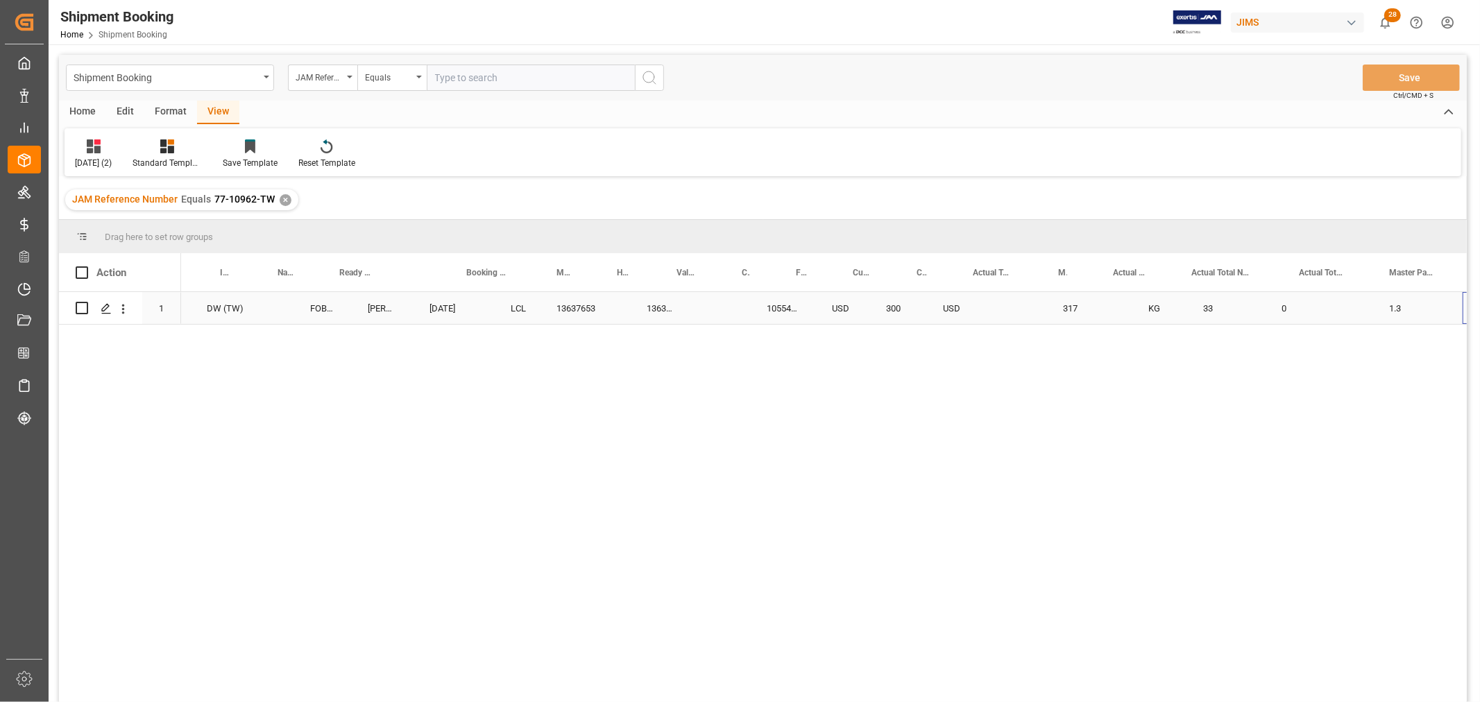
scroll to position [0, 527]
click at [101, 309] on icon "Press SPACE to select this row." at bounding box center [106, 308] width 11 height 11
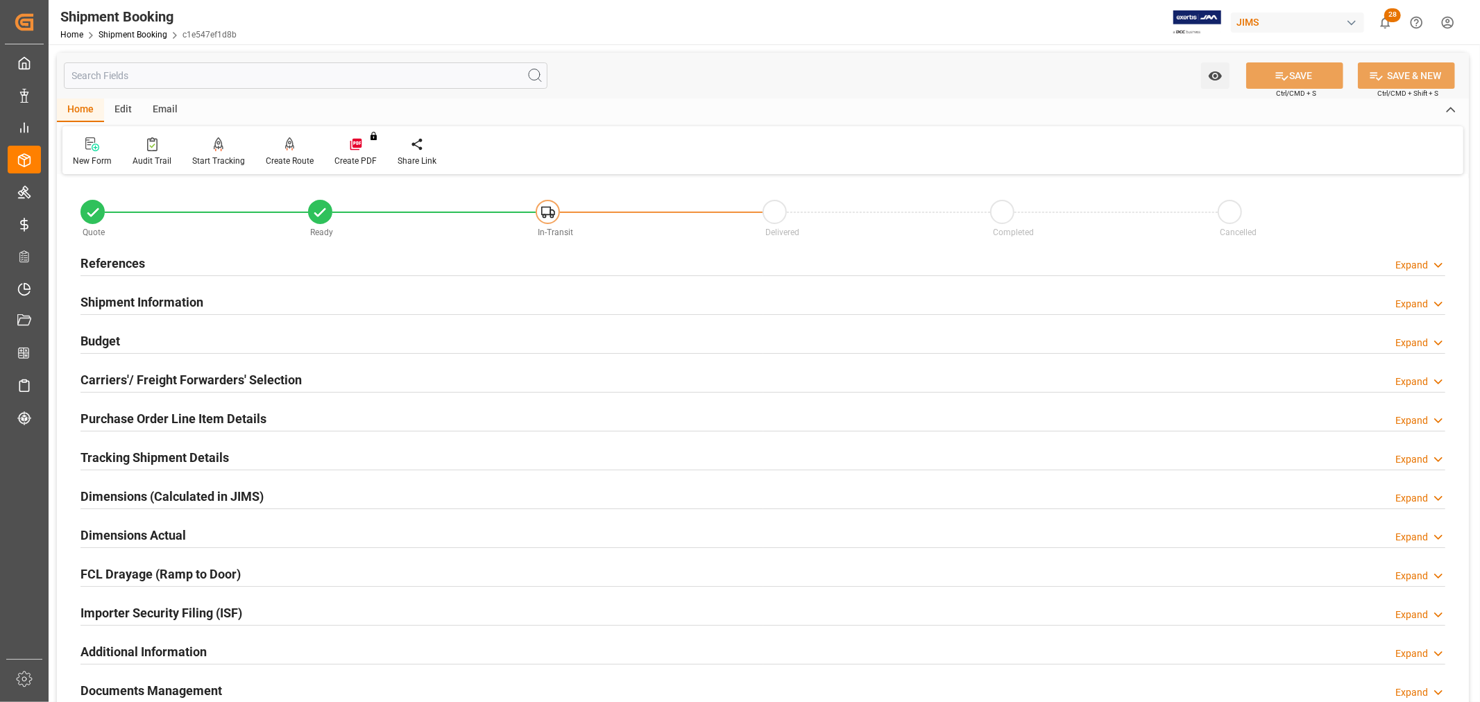
click at [146, 454] on h2 "Tracking Shipment Details" at bounding box center [154, 457] width 148 height 19
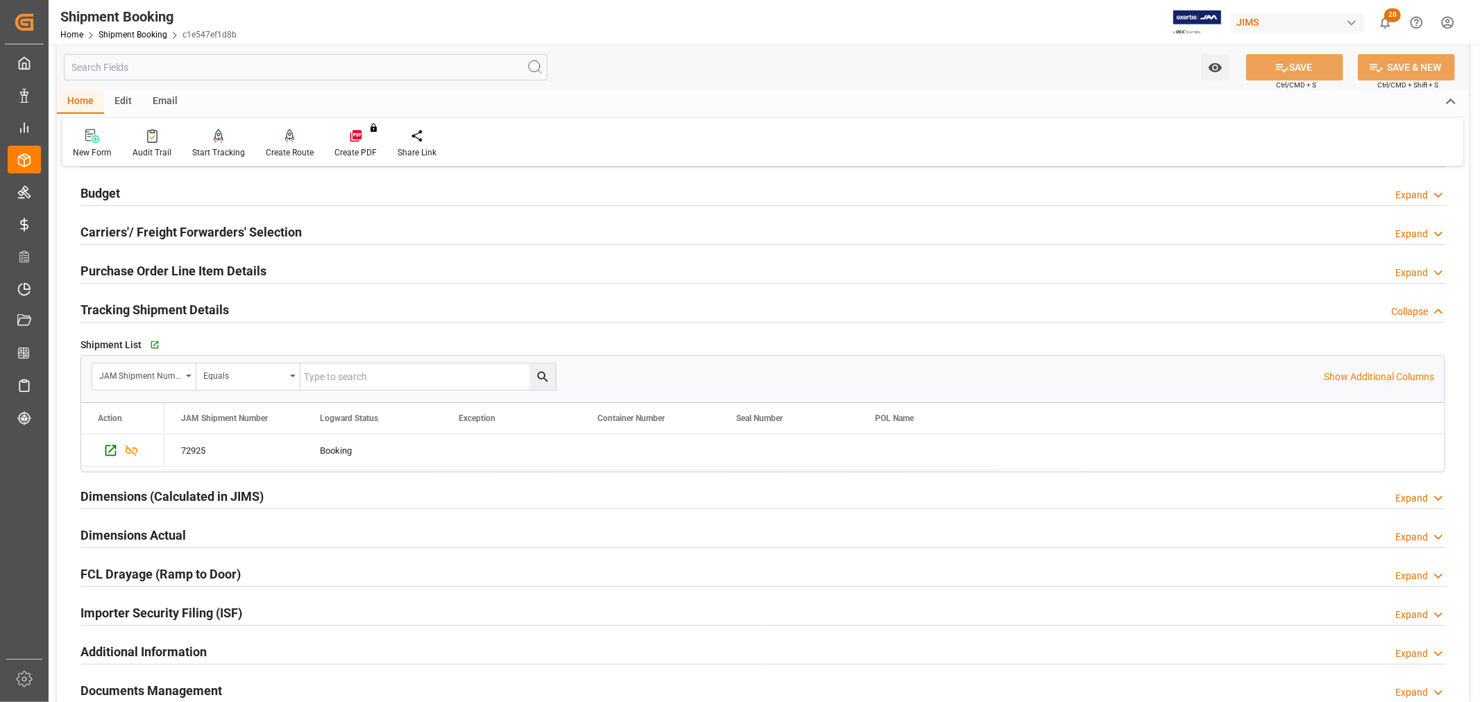
scroll to position [154, 0]
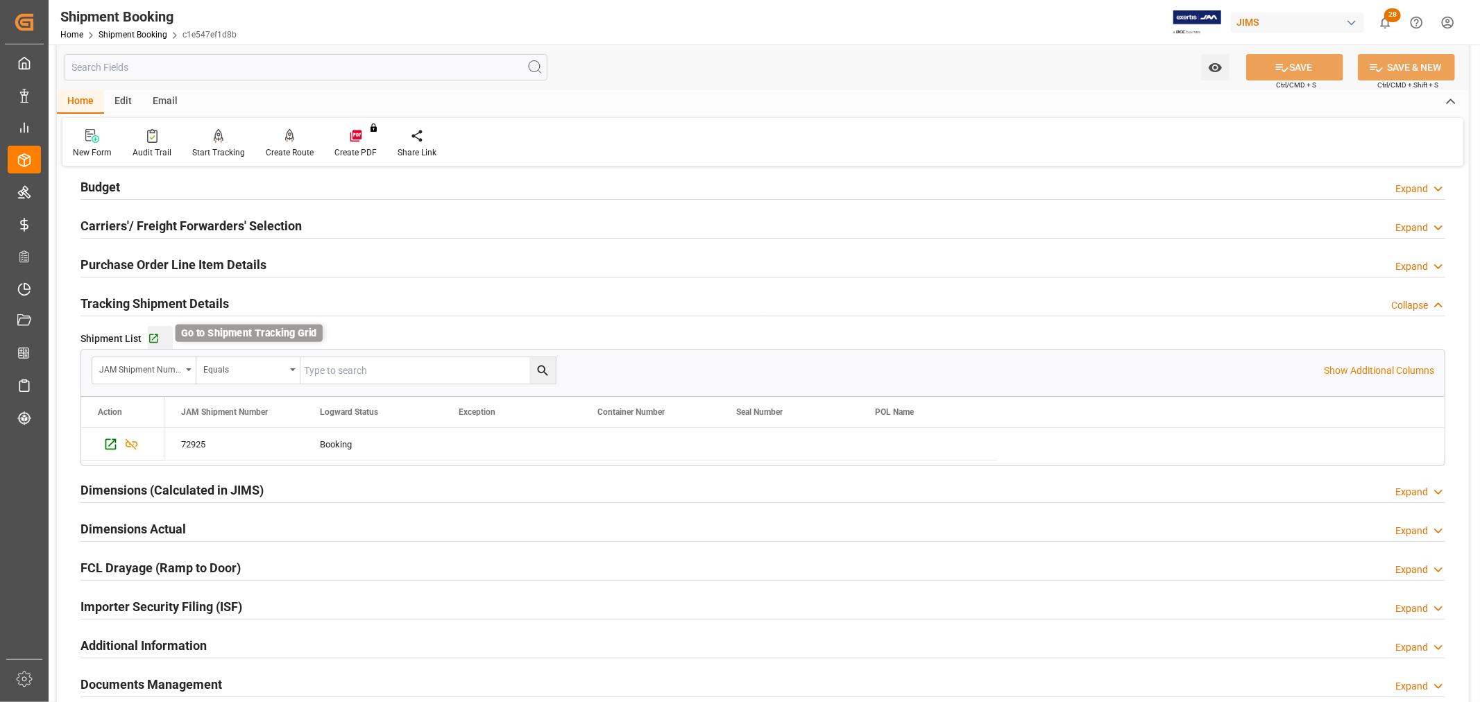
click at [151, 334] on icon "button" at bounding box center [154, 339] width 12 height 12
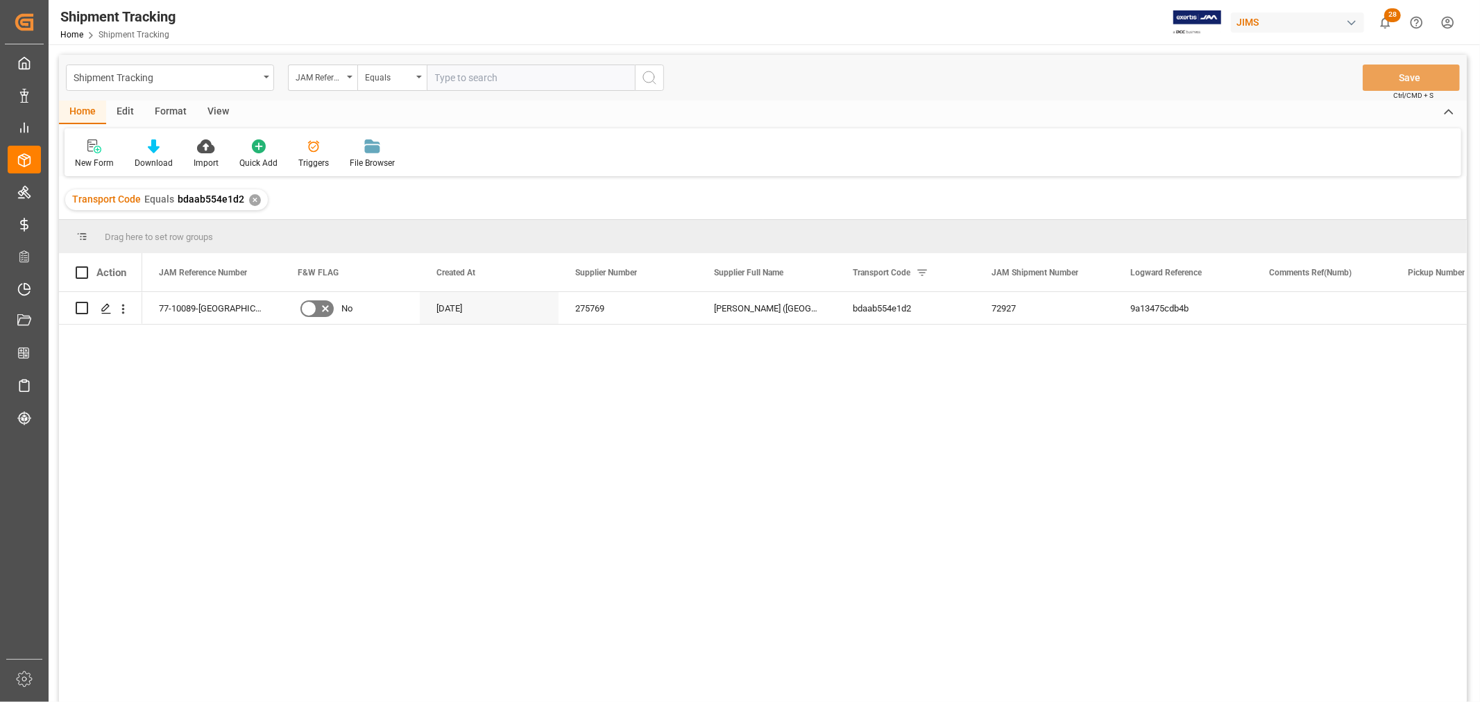
click at [212, 111] on div "View" at bounding box center [218, 113] width 42 height 24
click at [85, 157] on div "Default" at bounding box center [88, 163] width 27 height 12
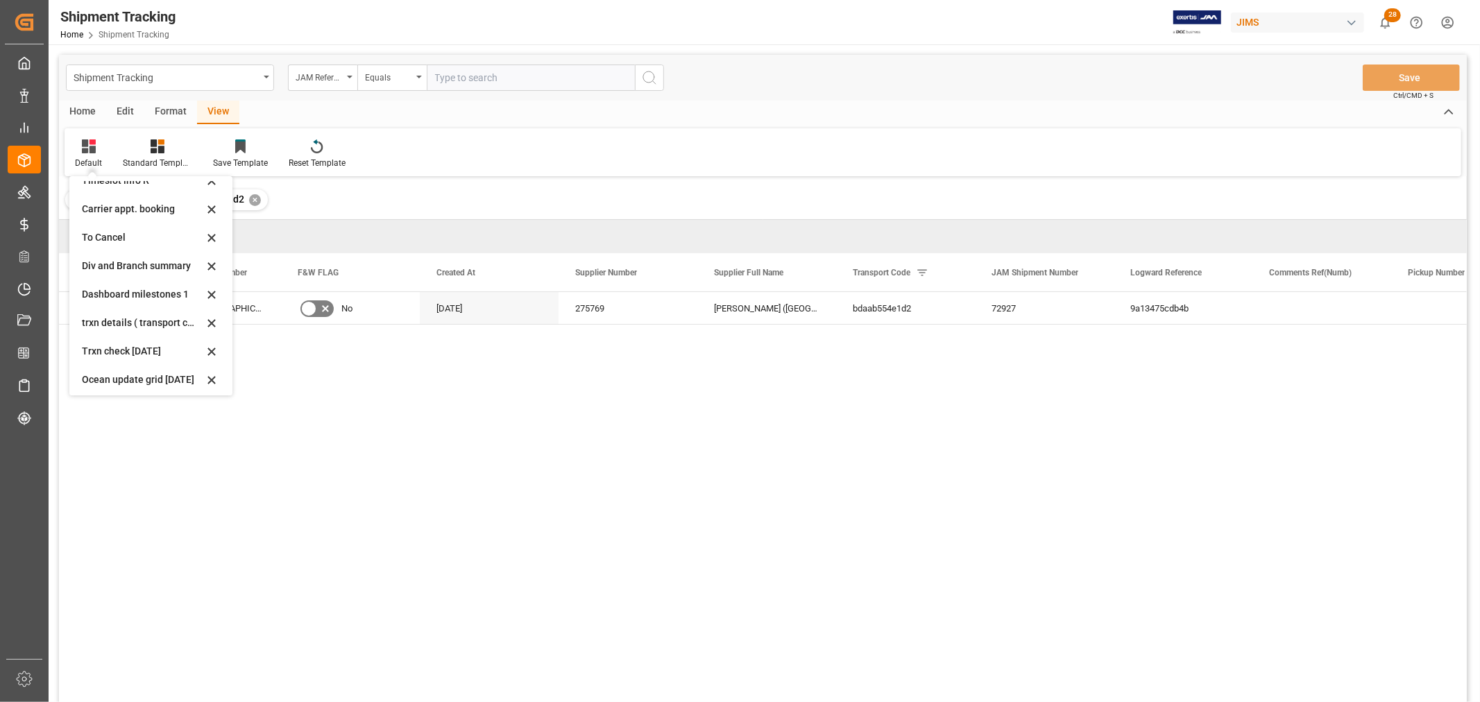
scroll to position [218, 0]
click at [120, 369] on div "tracking GIT template - Rev" at bounding box center [142, 376] width 121 height 15
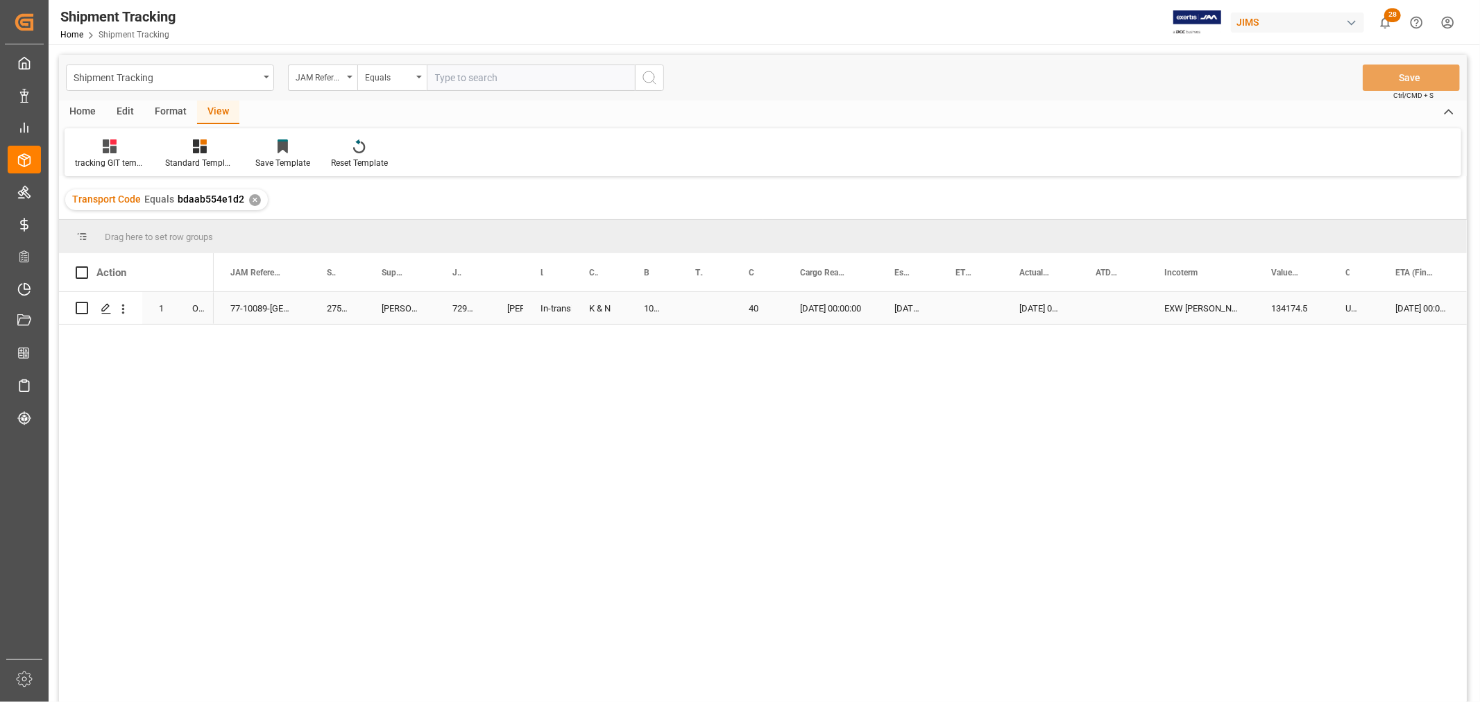
click at [814, 311] on div "[DATE] 00:00:00" at bounding box center [830, 308] width 94 height 32
click at [652, 311] on div "1069136607" at bounding box center [652, 308] width 51 height 32
drag, startPoint x: 676, startPoint y: 317, endPoint x: 701, endPoint y: 317, distance: 25.0
click at [652, 350] on div "77-10089-GB 275769 [GEOGRAPHIC_DATA] ([GEOGRAPHIC_DATA]) - USD 72927 In-transit…" at bounding box center [840, 501] width 1253 height 419
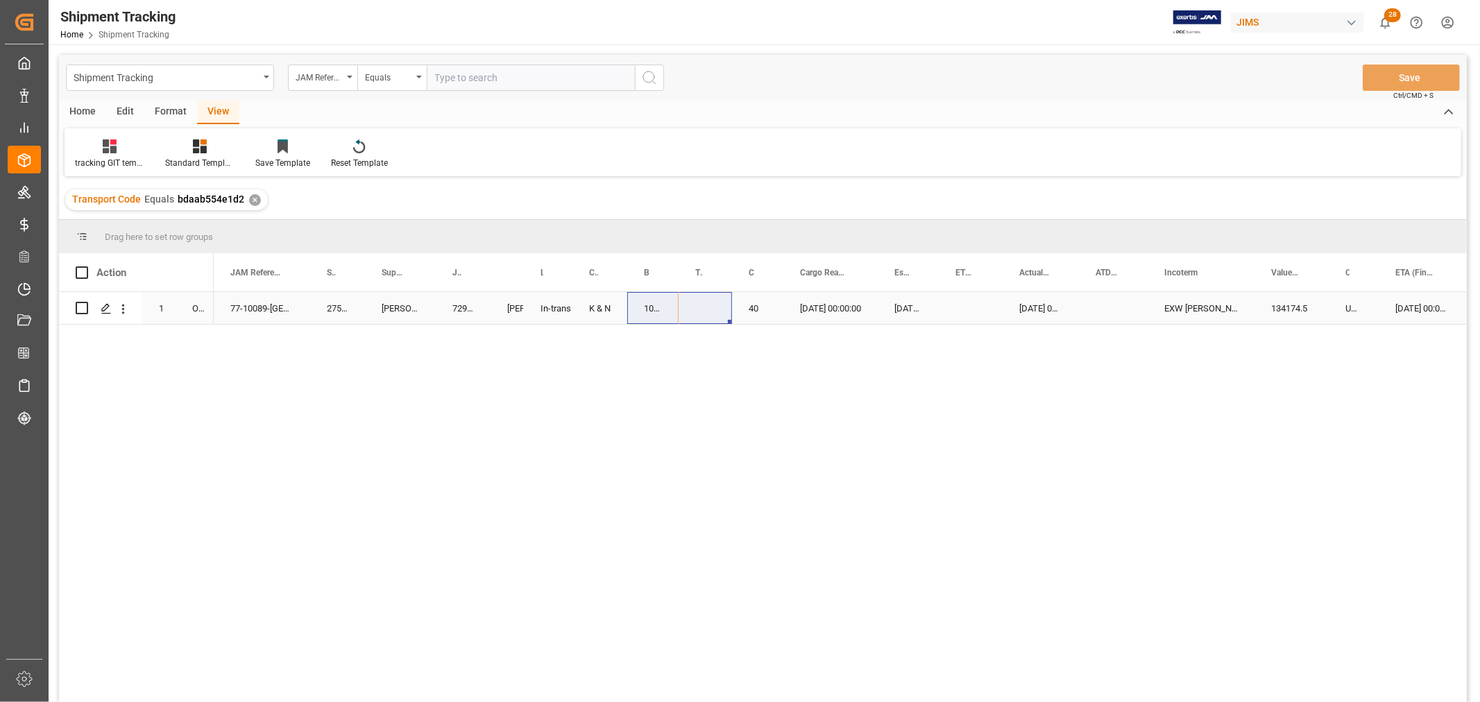
click at [655, 308] on div "1069136607" at bounding box center [652, 308] width 51 height 32
drag, startPoint x: 674, startPoint y: 319, endPoint x: 656, endPoint y: 348, distance: 34.6
click at [1399, 77] on button "Save" at bounding box center [1410, 78] width 97 height 26
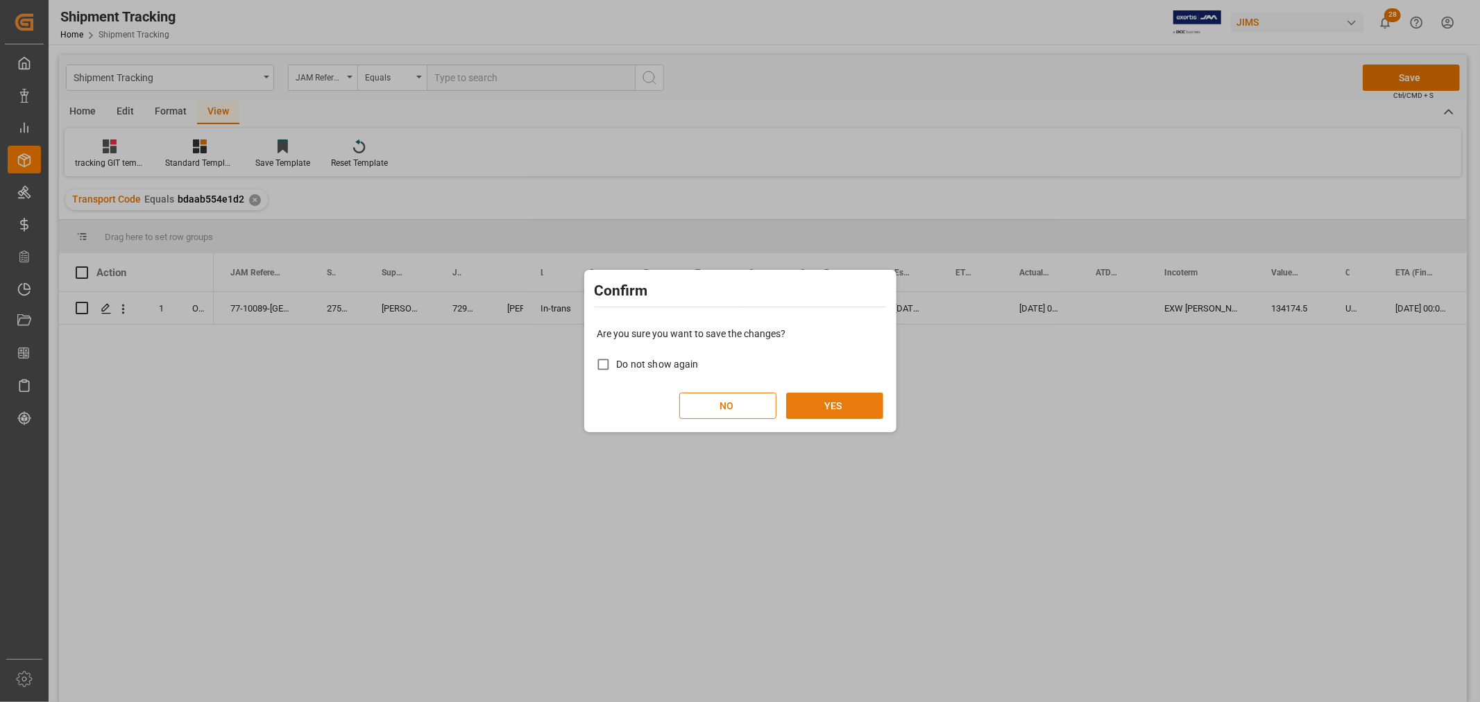
click at [848, 404] on button "YES" at bounding box center [834, 406] width 97 height 26
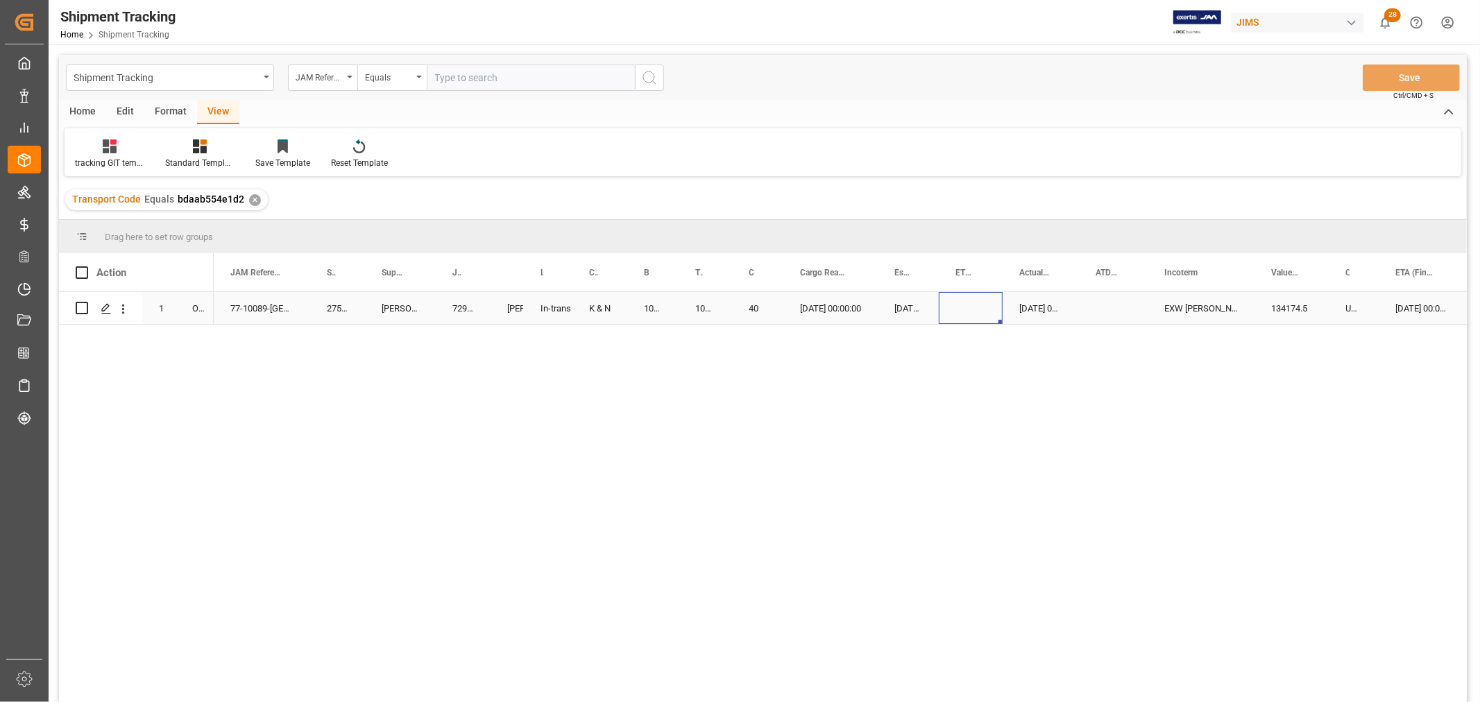
click at [983, 307] on div "Press SPACE to select this row." at bounding box center [971, 308] width 64 height 32
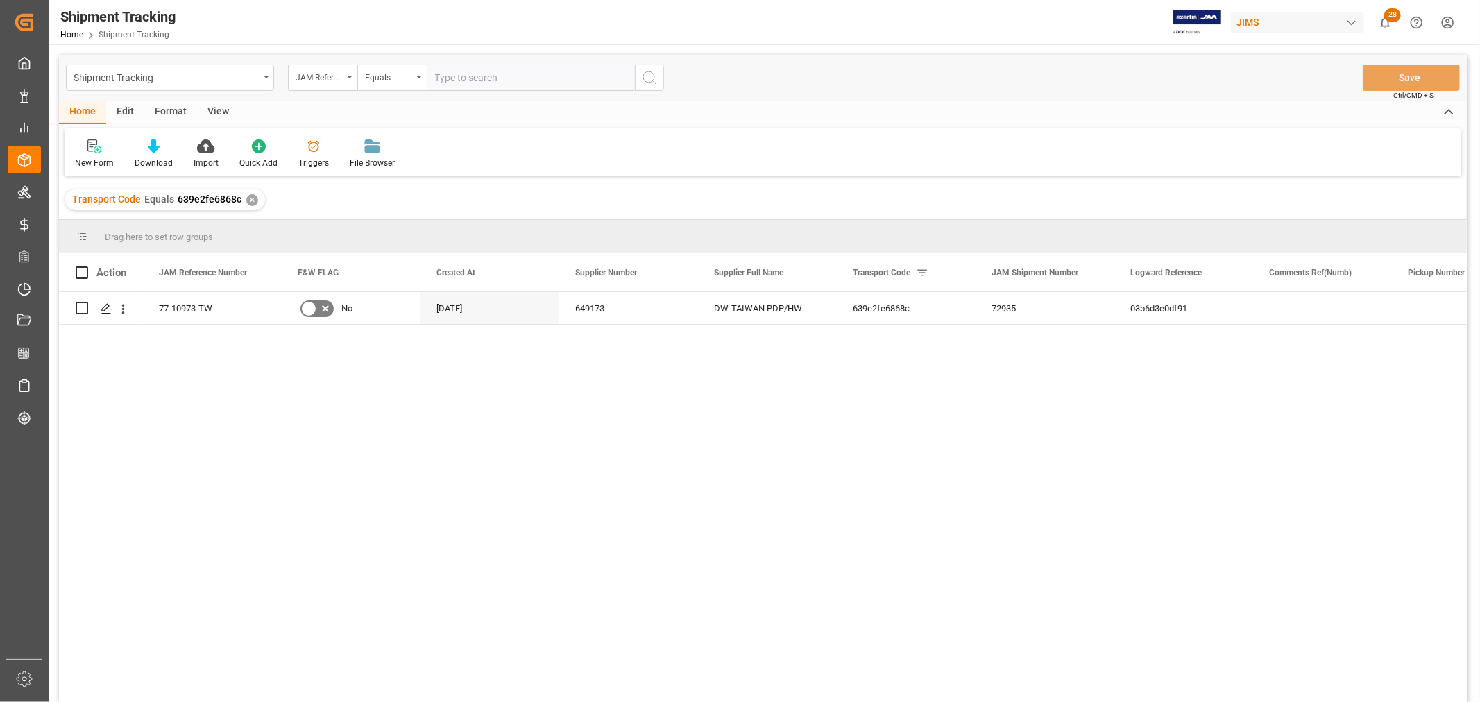
click at [217, 108] on div "View" at bounding box center [218, 113] width 42 height 24
click at [76, 157] on div "Default" at bounding box center [88, 163] width 27 height 12
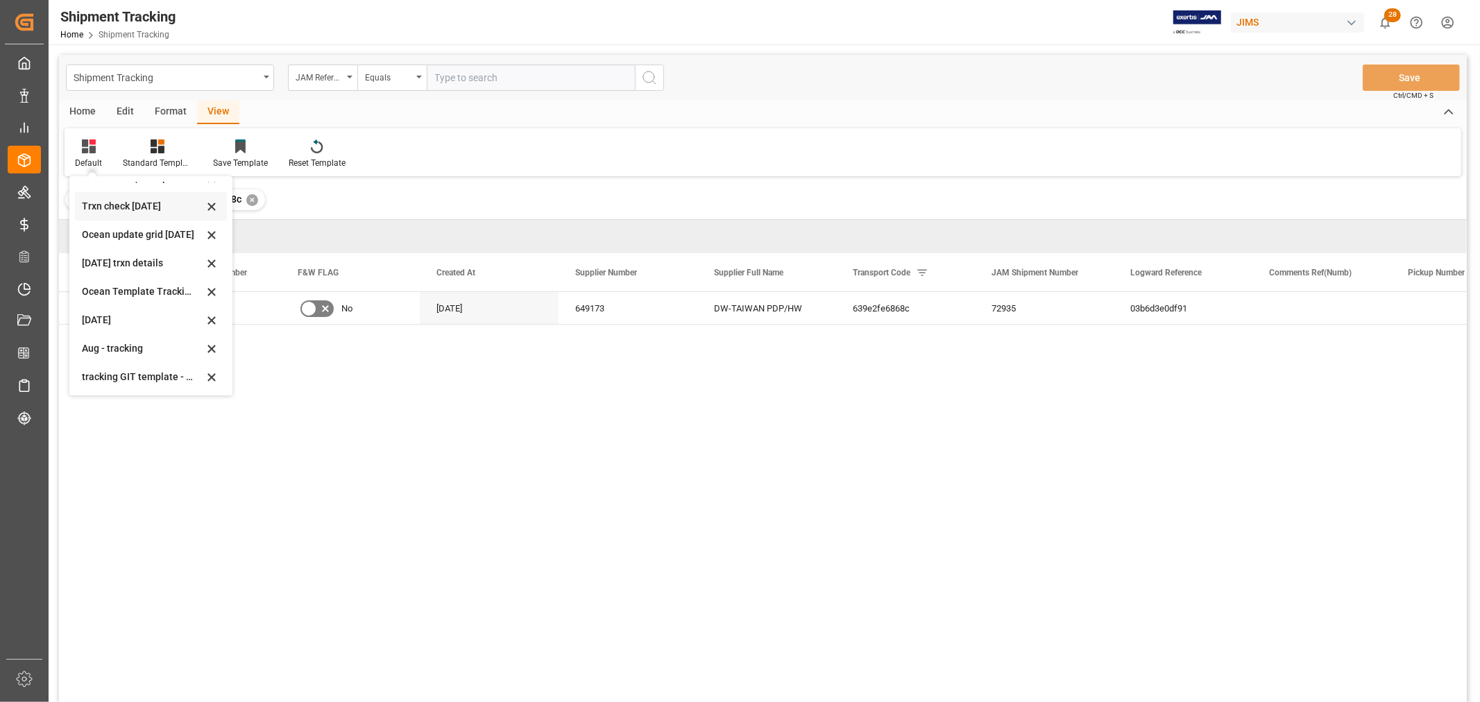
scroll to position [218, 0]
click at [135, 373] on div "tracking GIT template - Rev" at bounding box center [142, 376] width 121 height 15
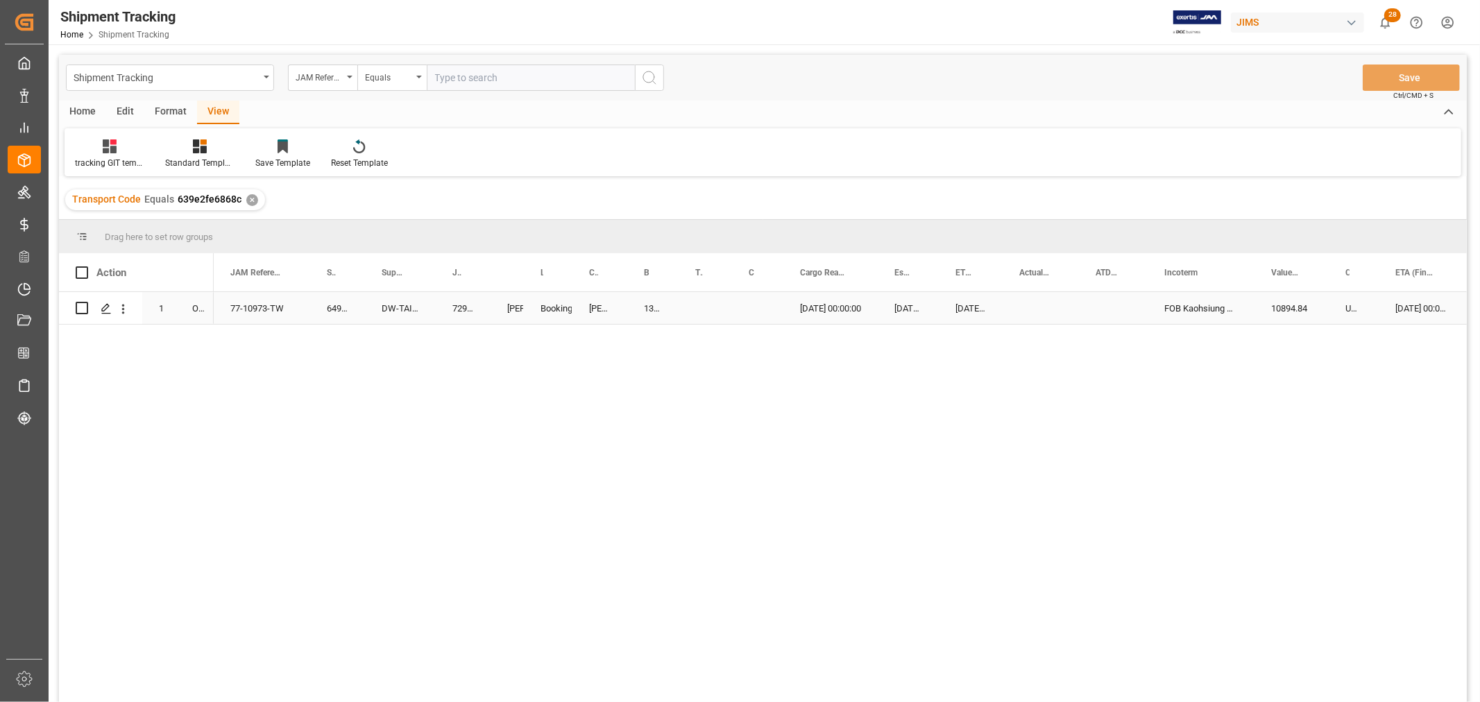
click at [649, 307] on div "13637537" at bounding box center [652, 308] width 51 height 32
drag, startPoint x: 675, startPoint y: 318, endPoint x: 696, endPoint y: 316, distance: 21.5
click at [646, 307] on div "13637537" at bounding box center [652, 308] width 51 height 32
click at [661, 364] on div "77-10973-TW 649173 DW-TAIWAN PDP/HW 72935 Booking Lynne St. Jacques DELMAR 1363…" at bounding box center [840, 501] width 1253 height 419
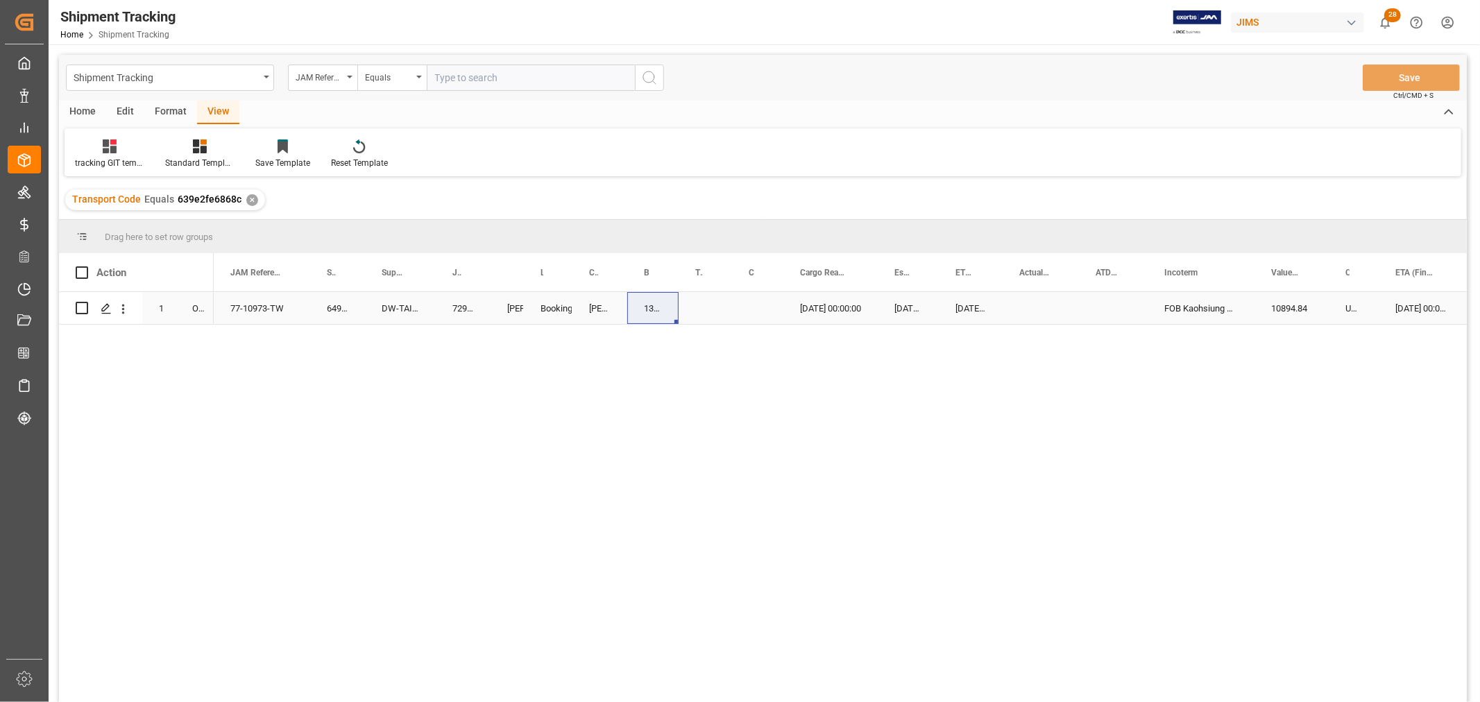
click at [662, 309] on div "13637537" at bounding box center [652, 308] width 51 height 32
drag, startPoint x: 676, startPoint y: 320, endPoint x: 699, endPoint y: 314, distance: 23.1
click at [1414, 71] on button "Save" at bounding box center [1410, 78] width 97 height 26
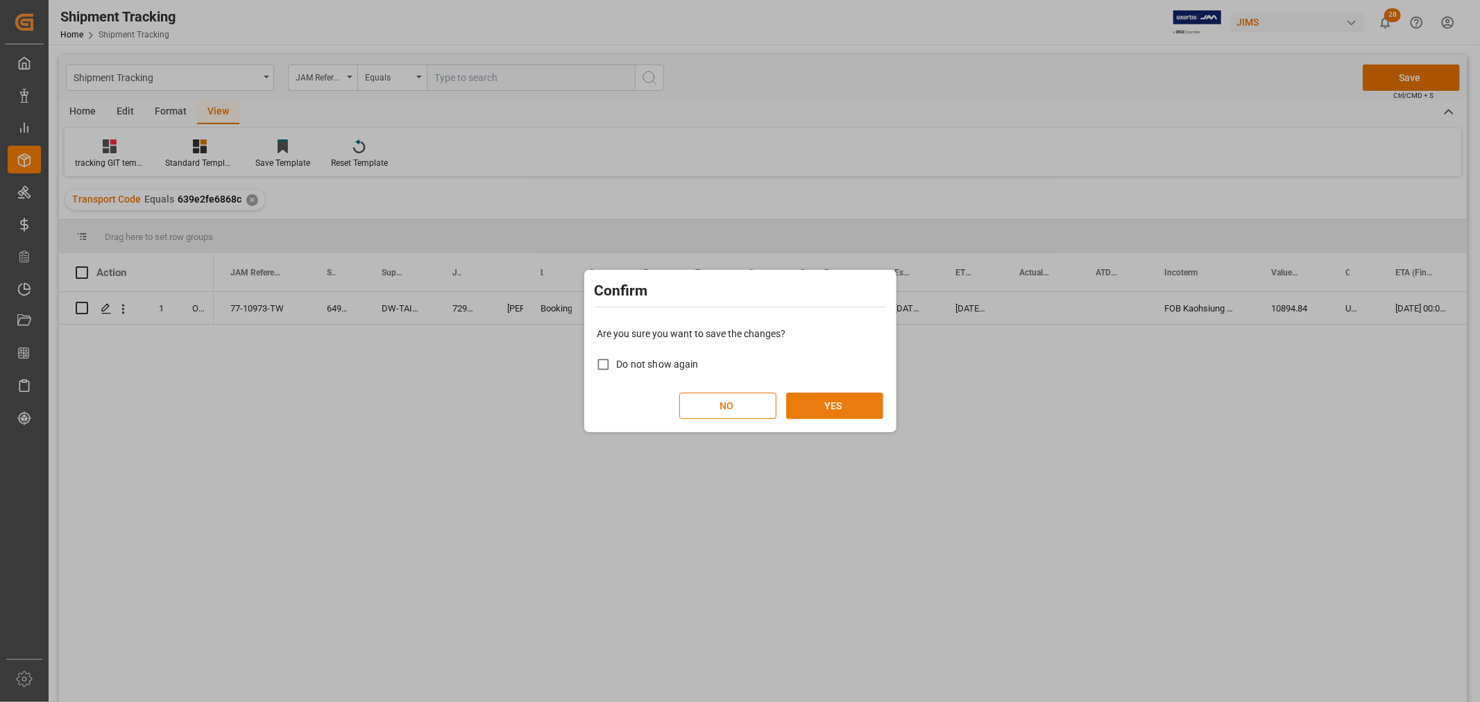
click at [851, 406] on button "YES" at bounding box center [834, 406] width 97 height 26
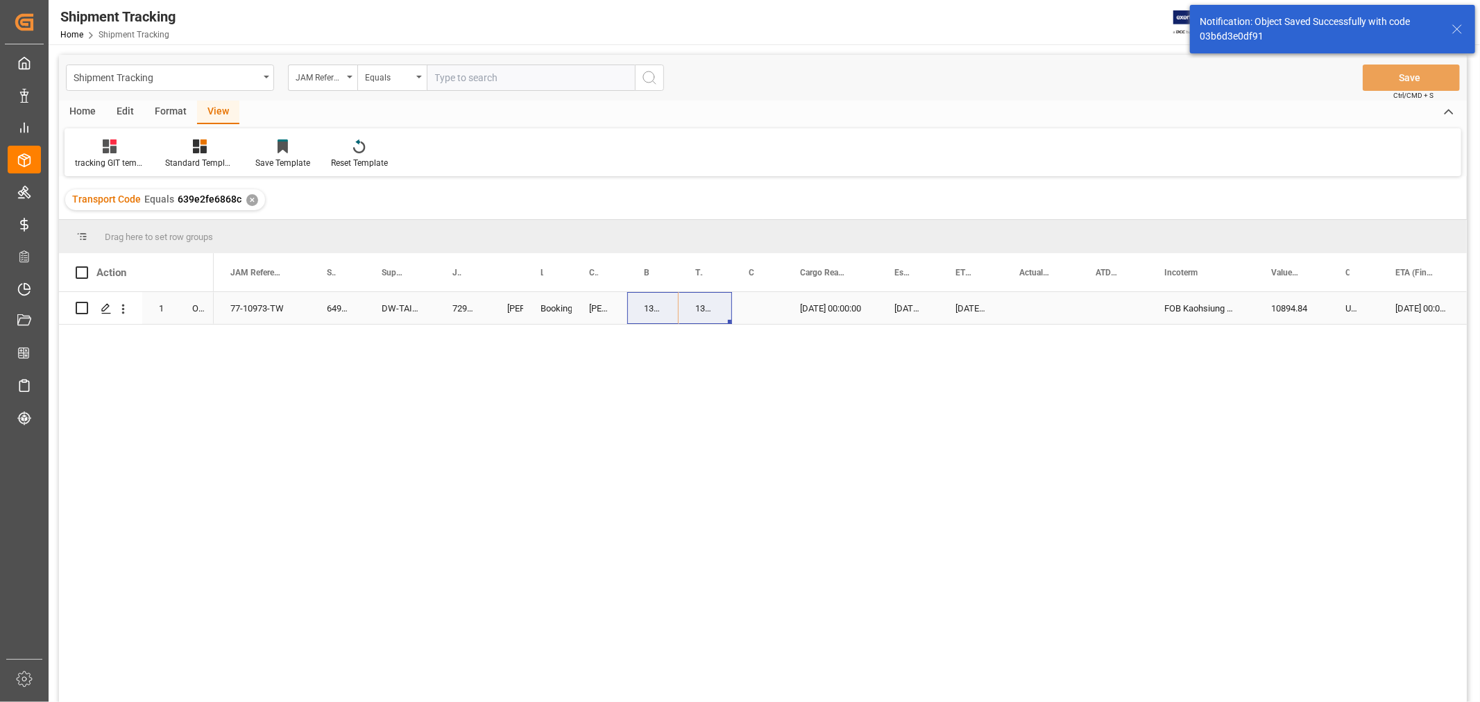
click at [904, 308] on div "09-26-2025 00:00:00" at bounding box center [908, 308] width 61 height 32
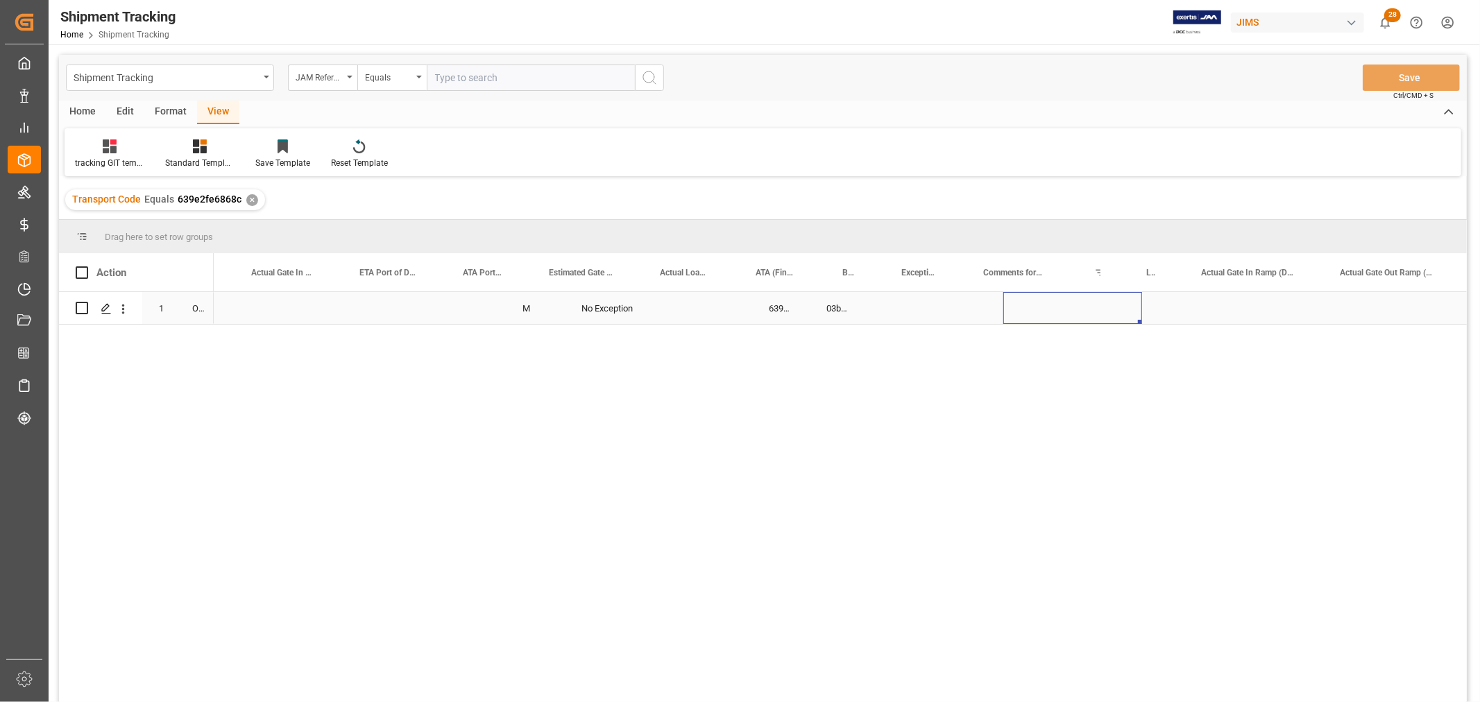
scroll to position [0, 1805]
click at [549, 307] on div "Press SPACE to select this row." at bounding box center [522, 308] width 105 height 32
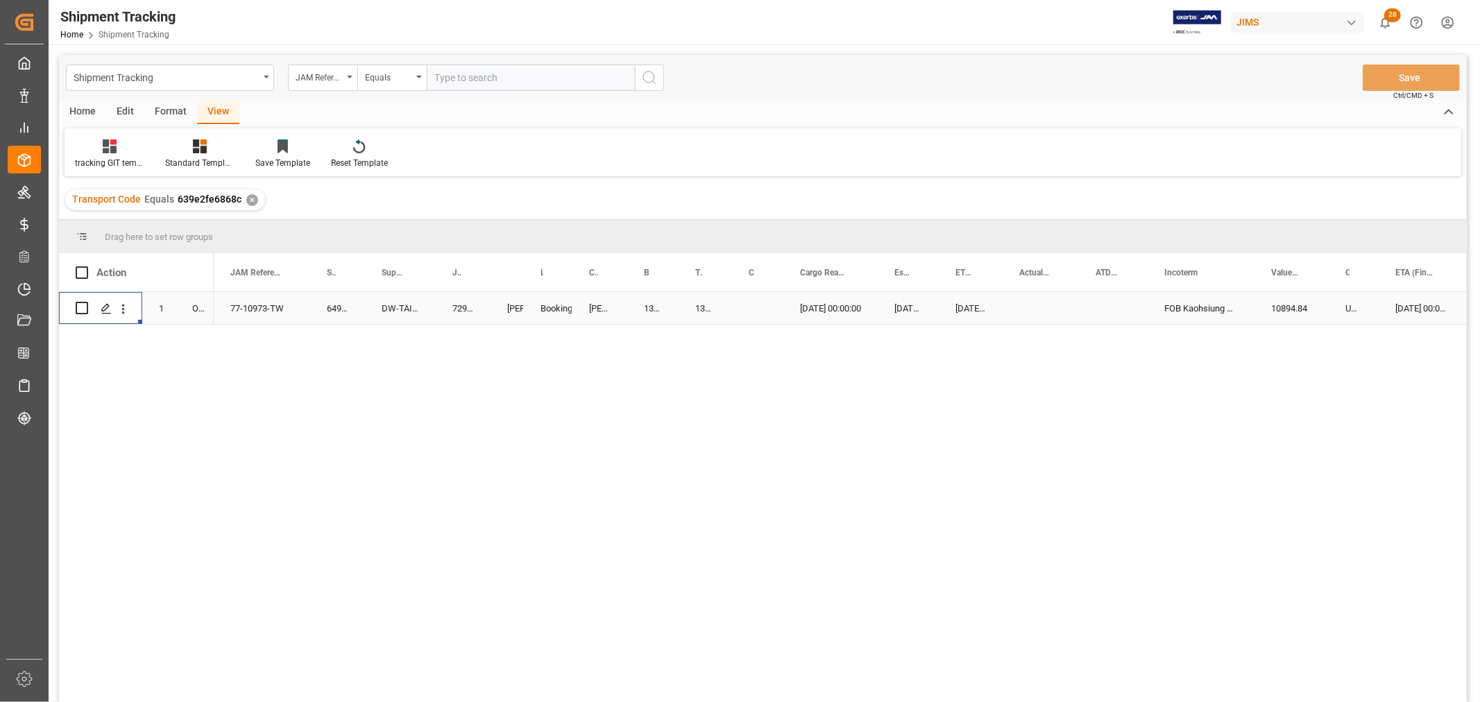
click at [739, 300] on div "Press SPACE to select this row." at bounding box center [757, 308] width 51 height 32
drag, startPoint x: 781, startPoint y: 267, endPoint x: 803, endPoint y: 290, distance: 31.4
click at [803, 290] on div at bounding box center [805, 272] width 6 height 38
click at [757, 301] on div "Press SPACE to select this row." at bounding box center [768, 308] width 73 height 32
click at [646, 302] on div "13637537" at bounding box center [652, 308] width 51 height 32
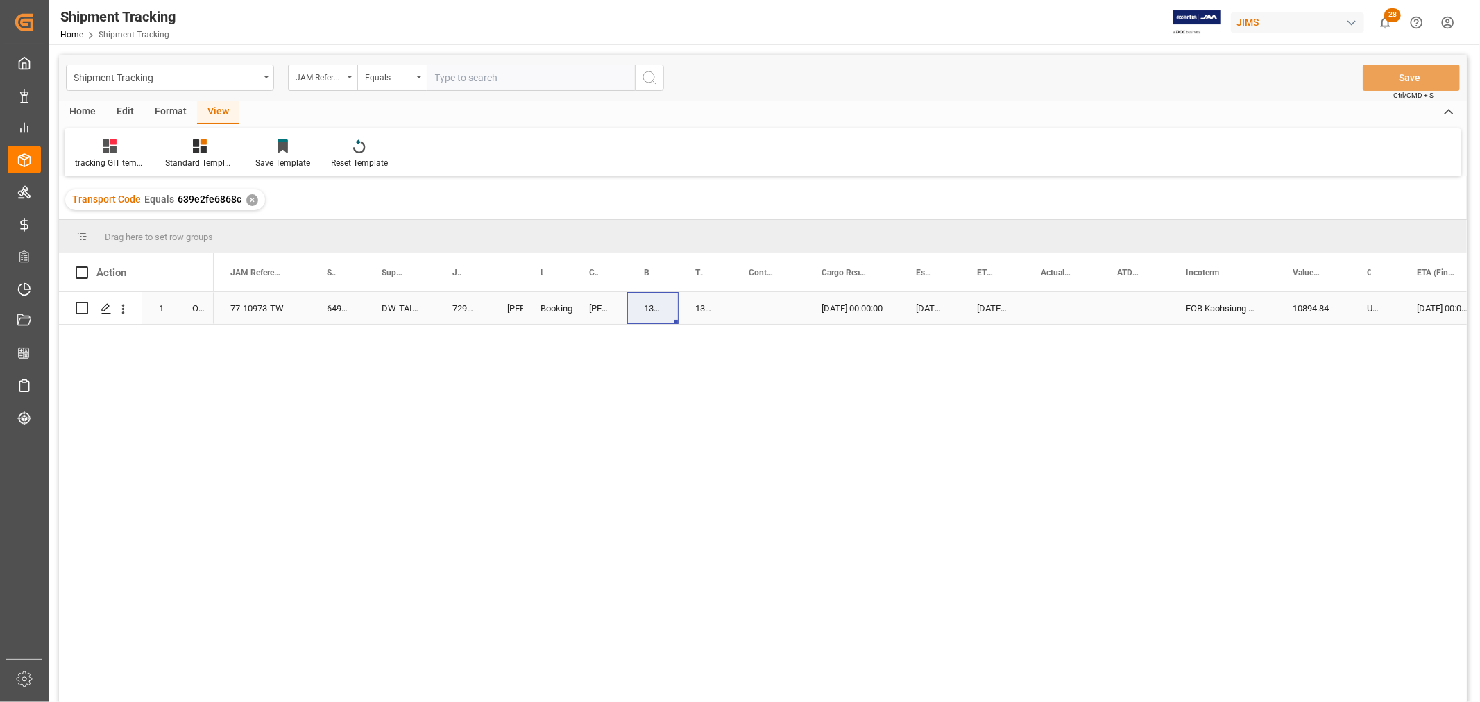
click at [757, 302] on div "Press SPACE to select this row." at bounding box center [768, 308] width 73 height 32
click at [778, 320] on button "Select" at bounding box center [768, 316] width 51 height 26
click at [767, 544] on div "LCL" at bounding box center [768, 550] width 35 height 14
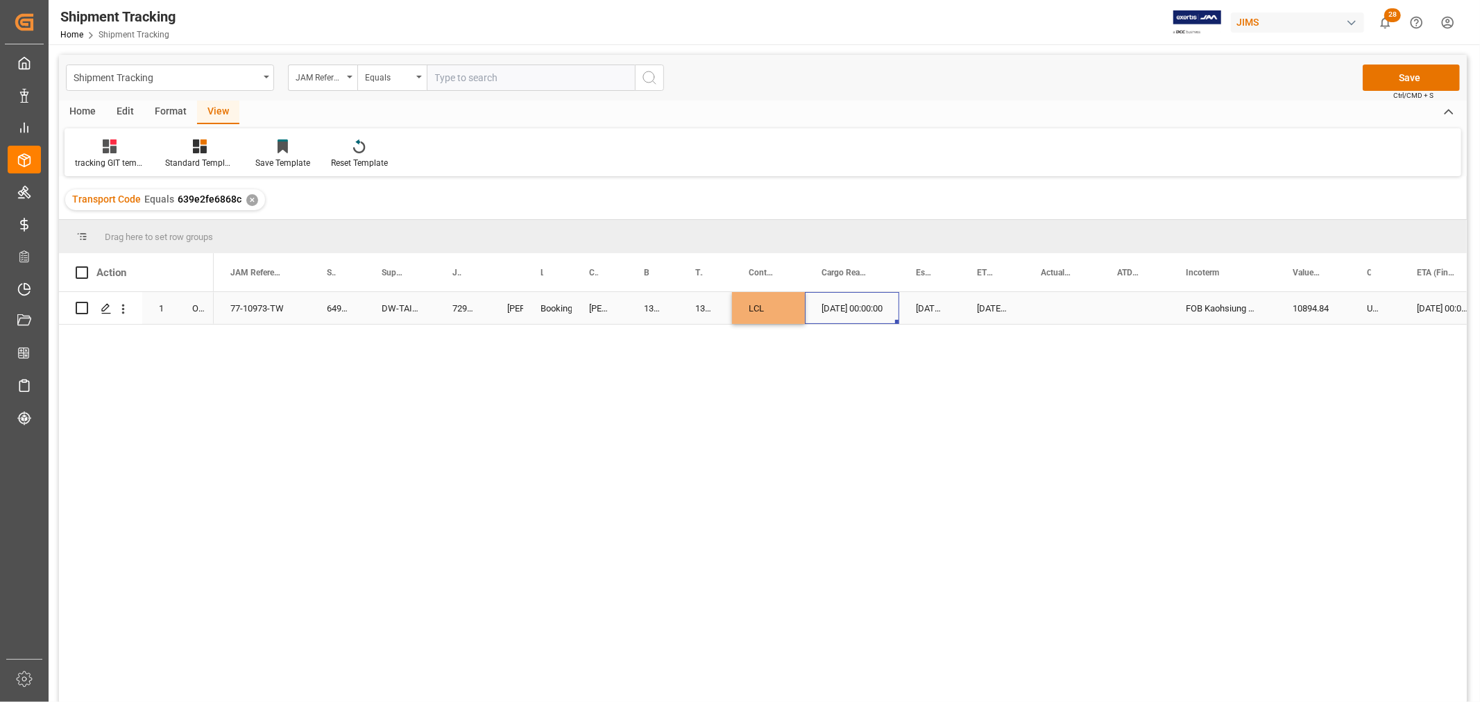
click at [888, 309] on div "09-25-2025 00:00:00" at bounding box center [852, 308] width 94 height 32
click at [1430, 66] on button "Save" at bounding box center [1410, 78] width 97 height 26
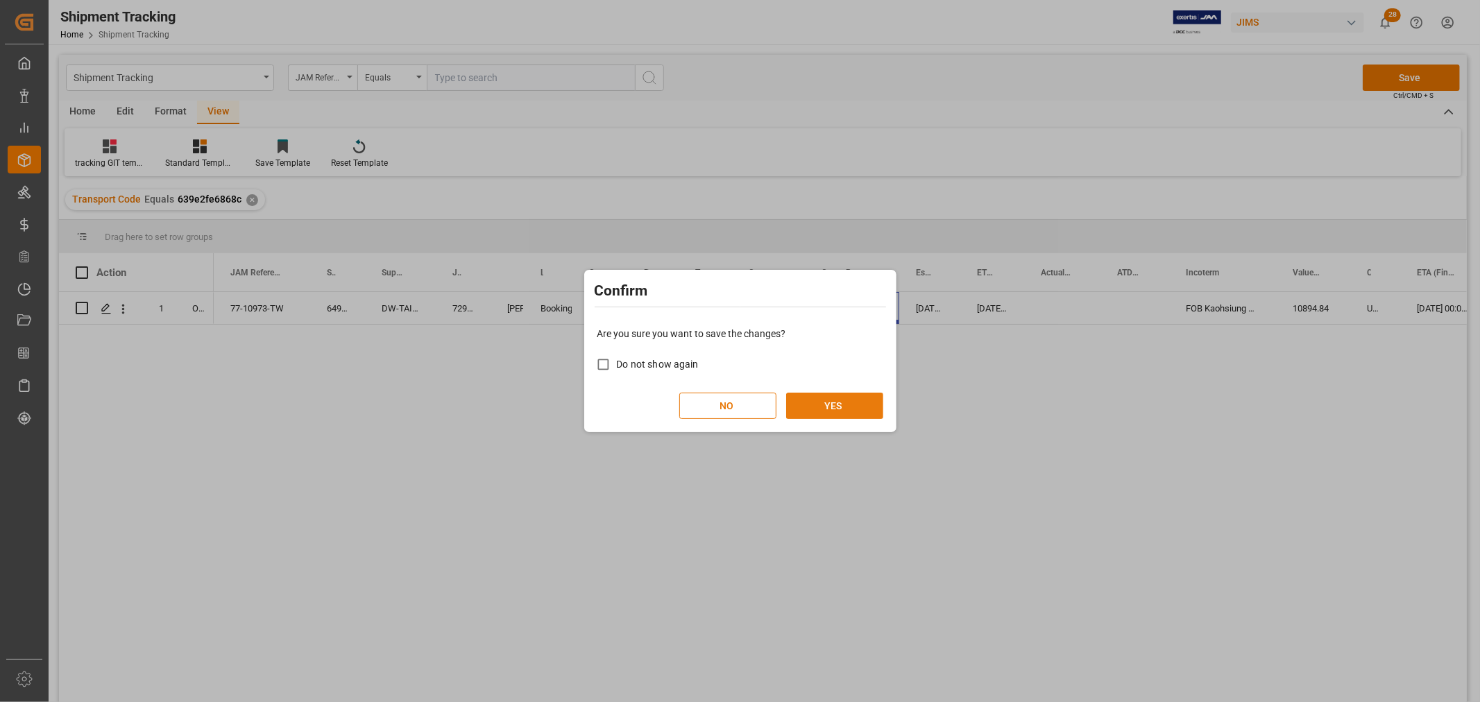
click at [852, 400] on button "YES" at bounding box center [834, 406] width 97 height 26
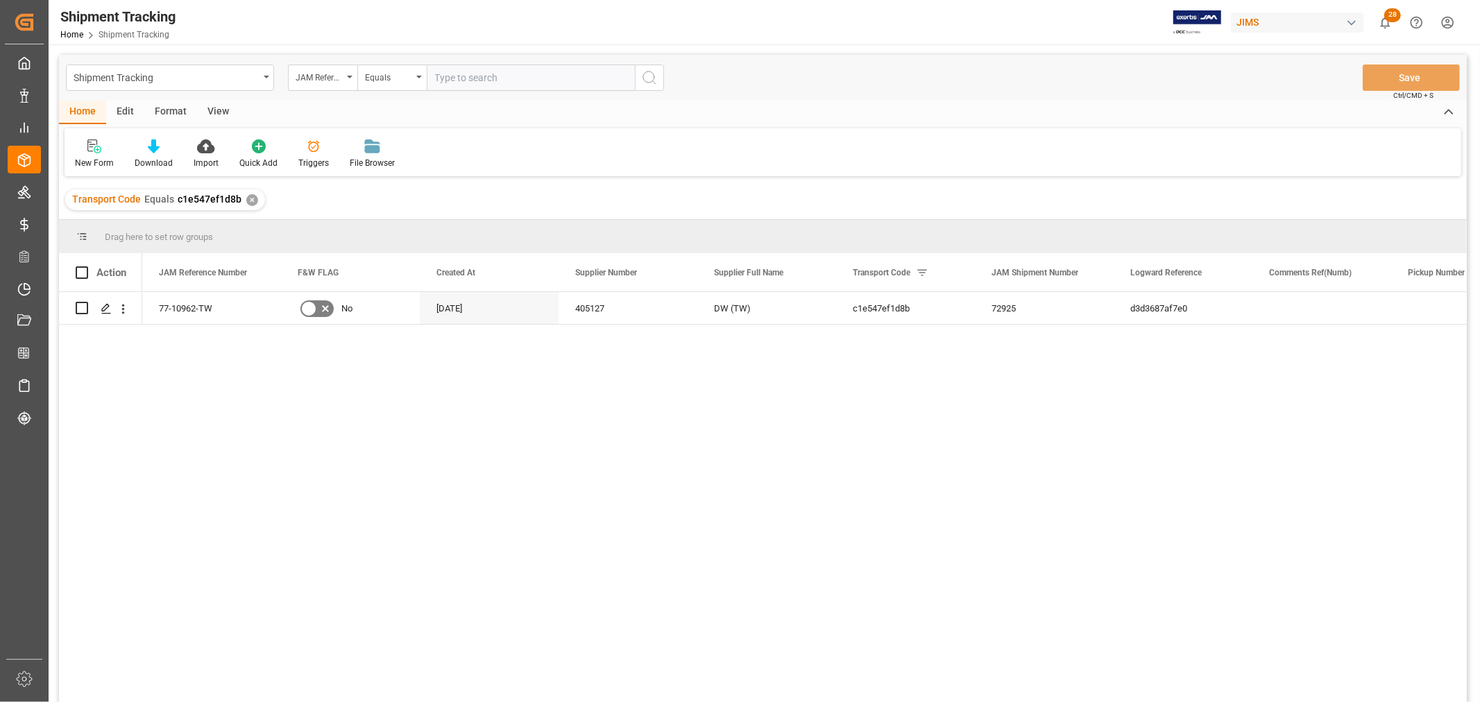
click at [214, 102] on div "View" at bounding box center [218, 113] width 42 height 24
click at [85, 158] on div "Default" at bounding box center [88, 163] width 27 height 12
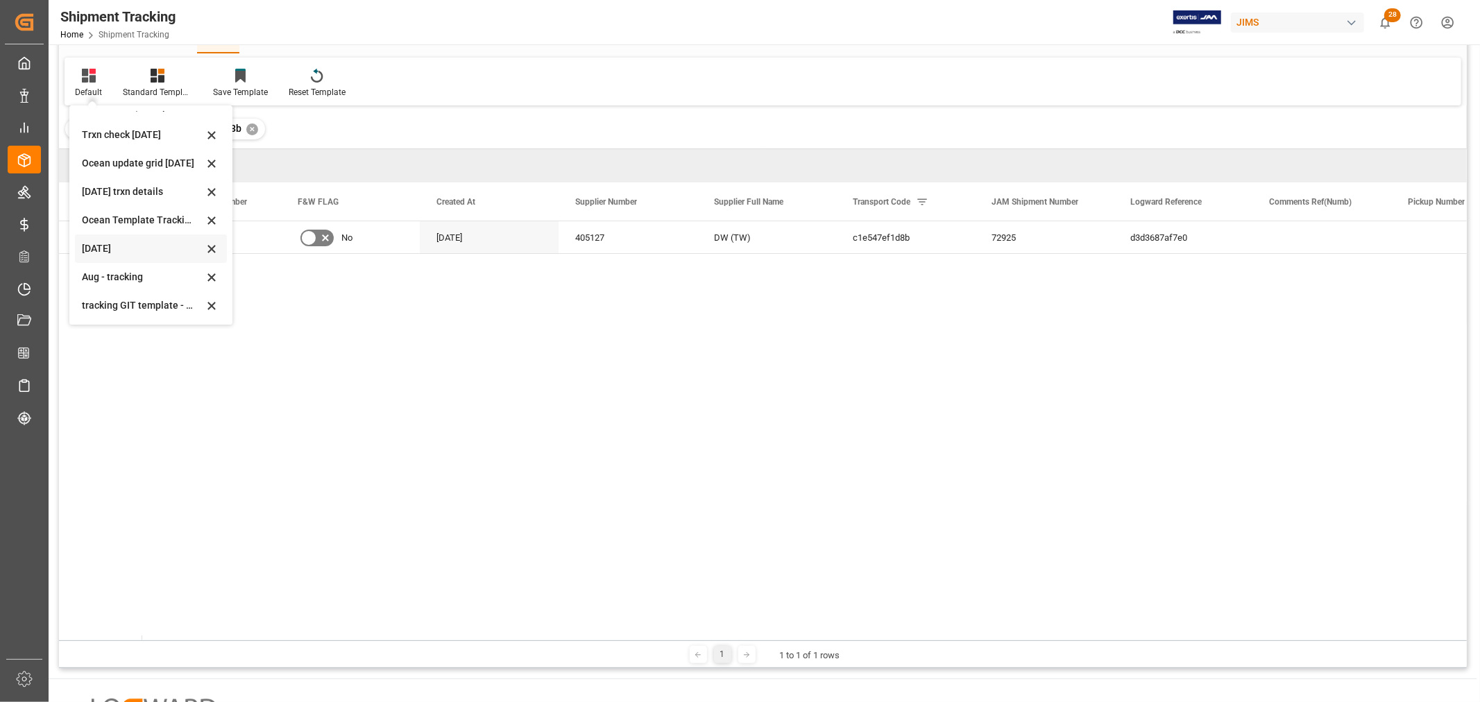
scroll to position [154, 0]
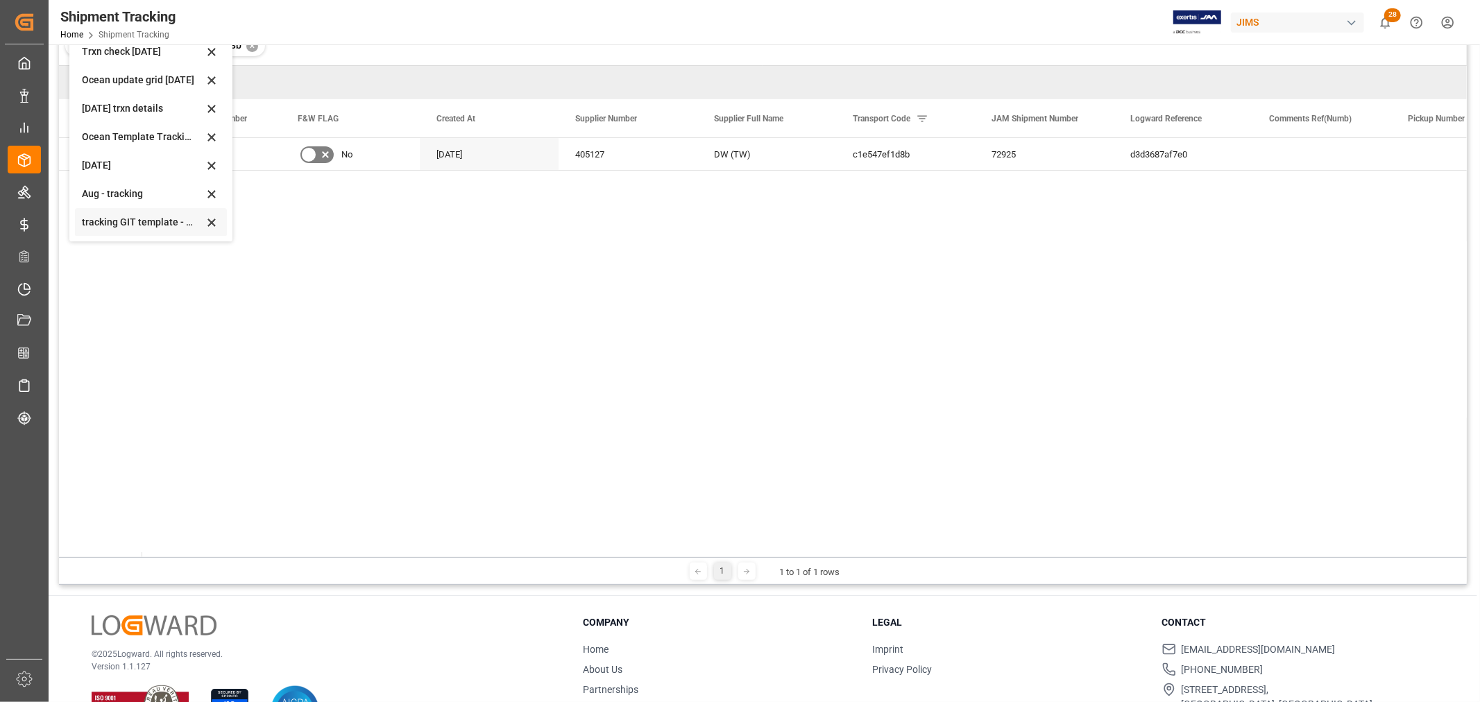
click at [137, 223] on div "tracking GIT template - Rev" at bounding box center [142, 222] width 121 height 15
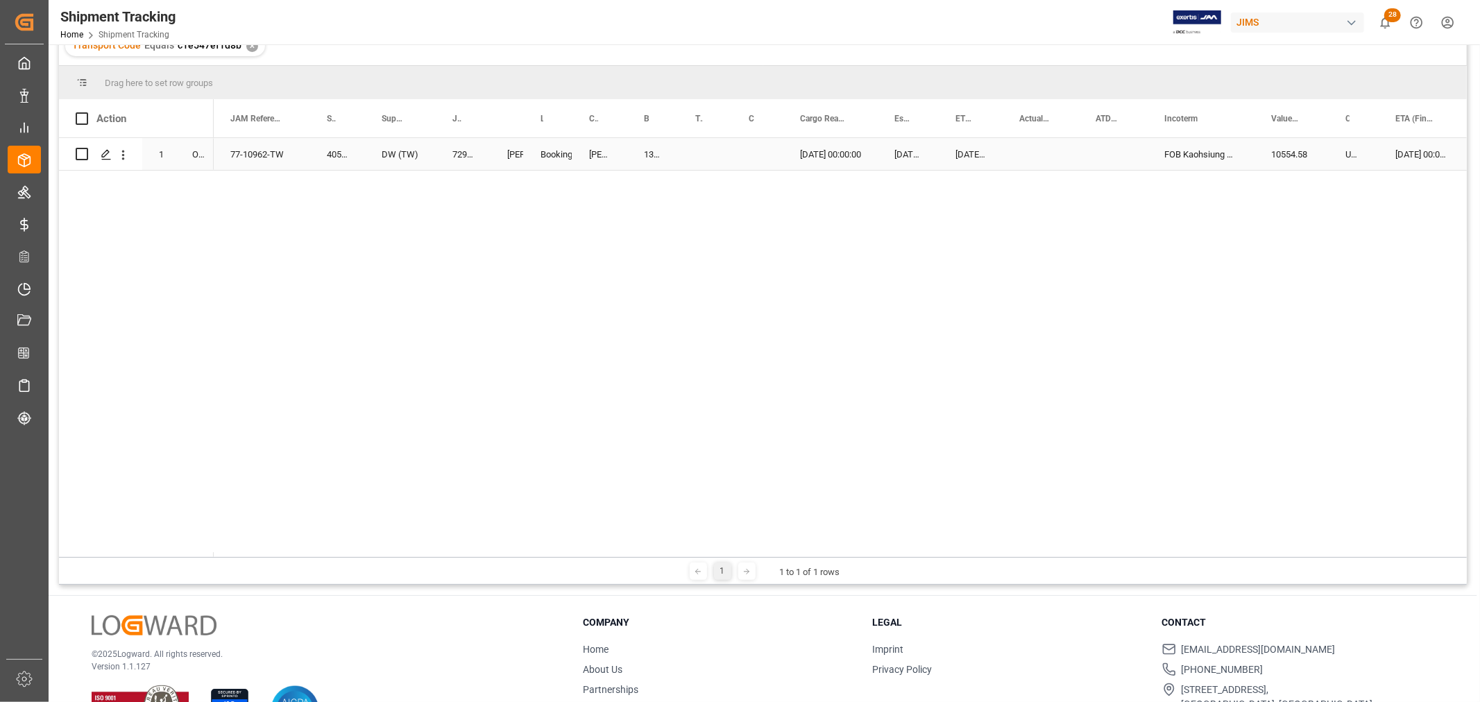
click at [642, 150] on div "13637653" at bounding box center [652, 154] width 51 height 32
drag, startPoint x: 672, startPoint y: 162, endPoint x: 710, endPoint y: 162, distance: 38.2
click at [747, 150] on div "Press SPACE to select this row." at bounding box center [757, 154] width 51 height 32
click at [667, 149] on div "13637653" at bounding box center [652, 154] width 51 height 32
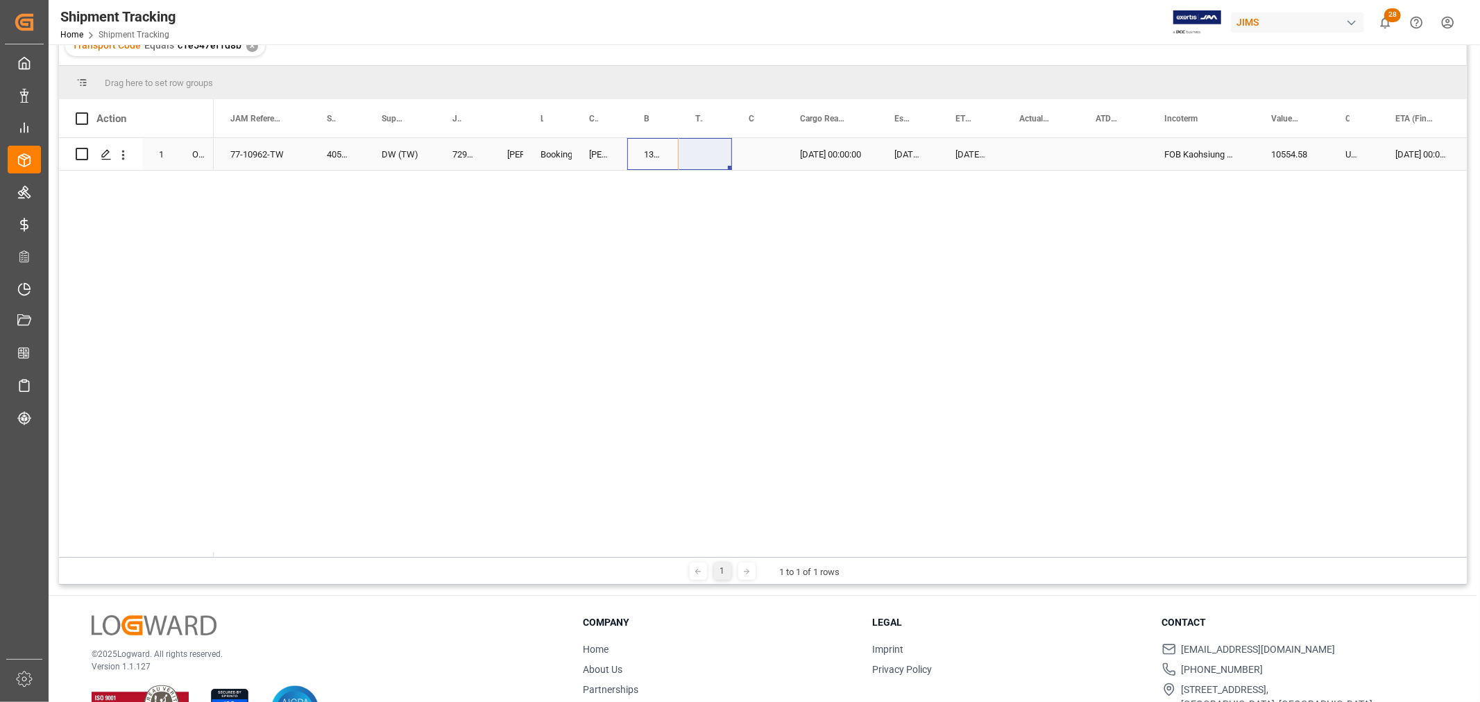
drag, startPoint x: 674, startPoint y: 162, endPoint x: 697, endPoint y: 162, distance: 22.9
click at [635, 225] on div "77-10962-TW 405127 DW (TW) 72925 Booking [PERSON_NAME]. [PERSON_NAME] 13637653 …" at bounding box center [840, 347] width 1253 height 419
click at [649, 149] on div "13637653" at bounding box center [652, 154] width 51 height 32
drag, startPoint x: 675, startPoint y: 164, endPoint x: 701, endPoint y: 162, distance: 25.8
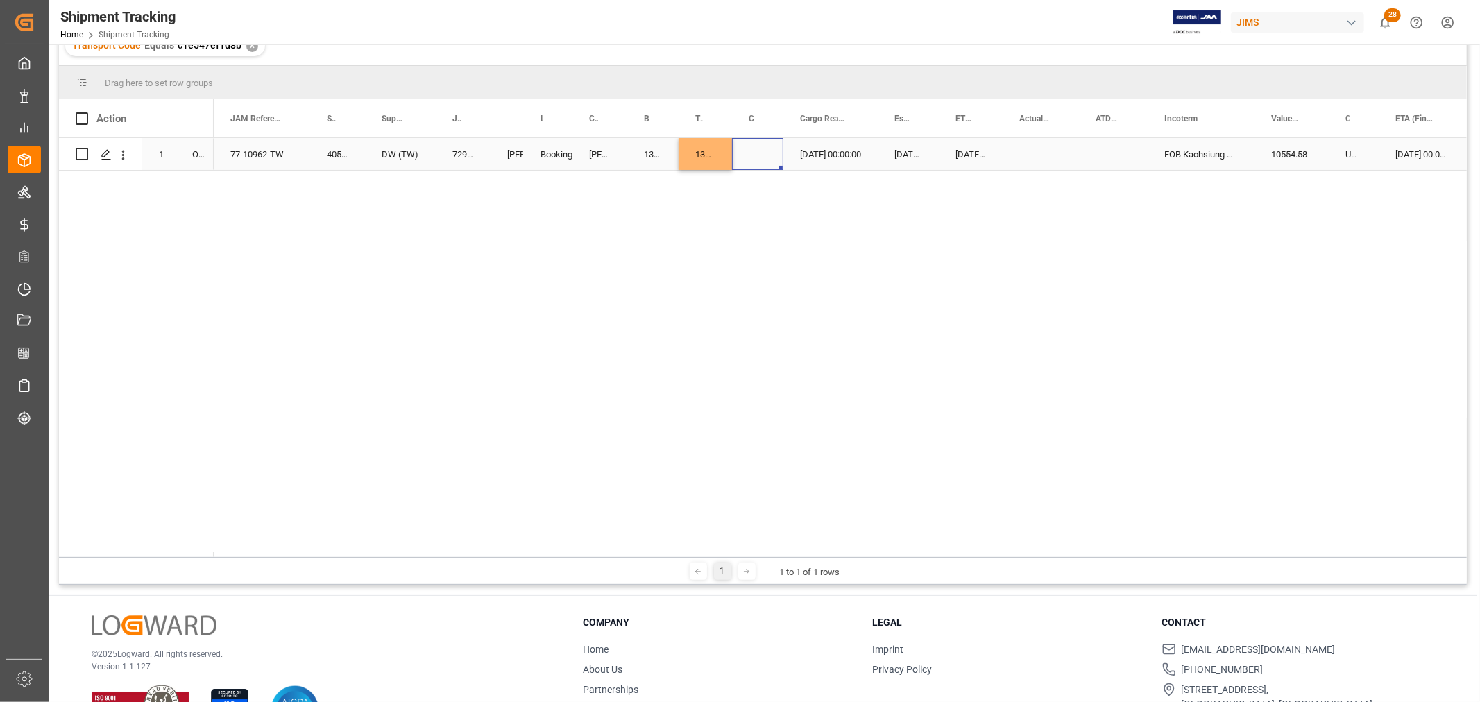
click at [749, 146] on div "Press SPACE to select this row." at bounding box center [757, 154] width 51 height 32
click at [759, 150] on div "Press SPACE to select this row." at bounding box center [757, 154] width 51 height 32
click at [762, 157] on button "Select" at bounding box center [758, 162] width 31 height 26
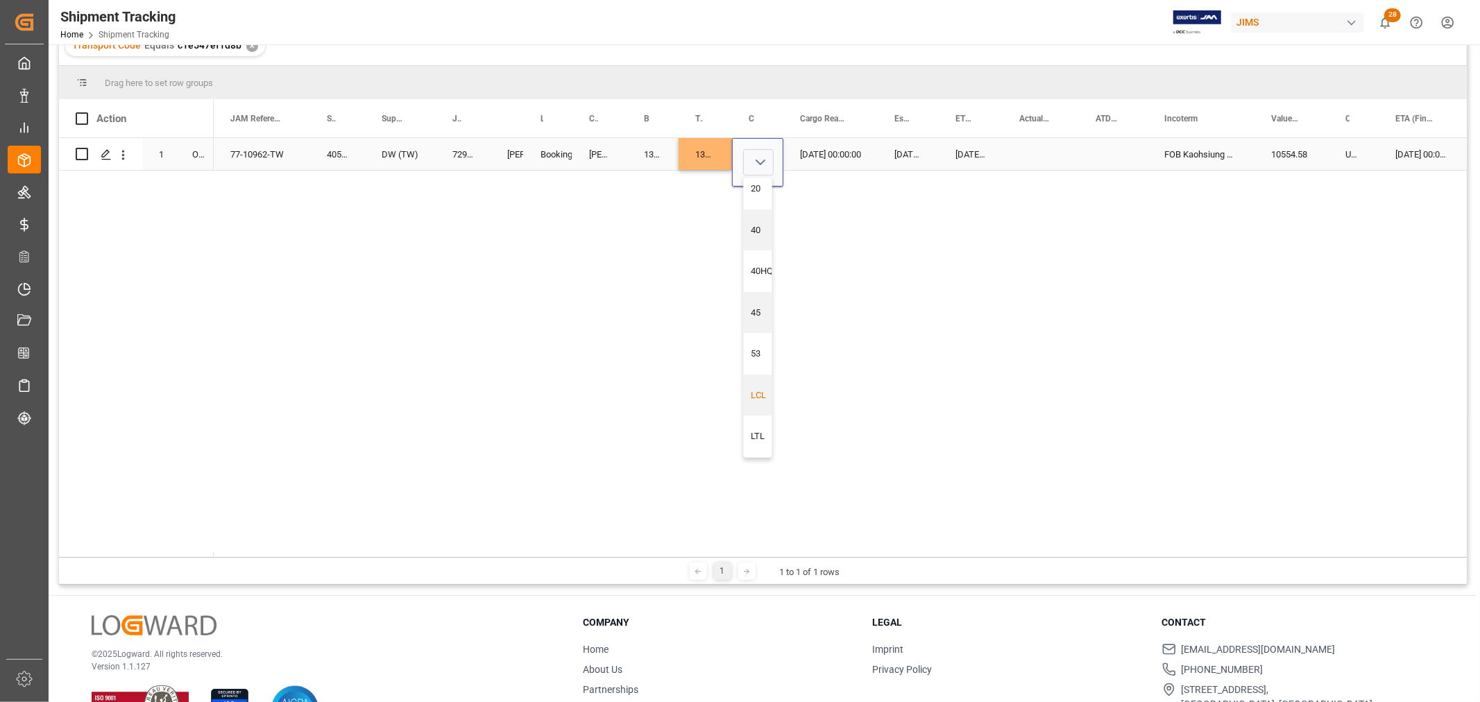
click at [765, 391] on div "LCL" at bounding box center [762, 395] width 22 height 14
click at [878, 151] on div "[DATE] 00:00:00" at bounding box center [908, 154] width 61 height 32
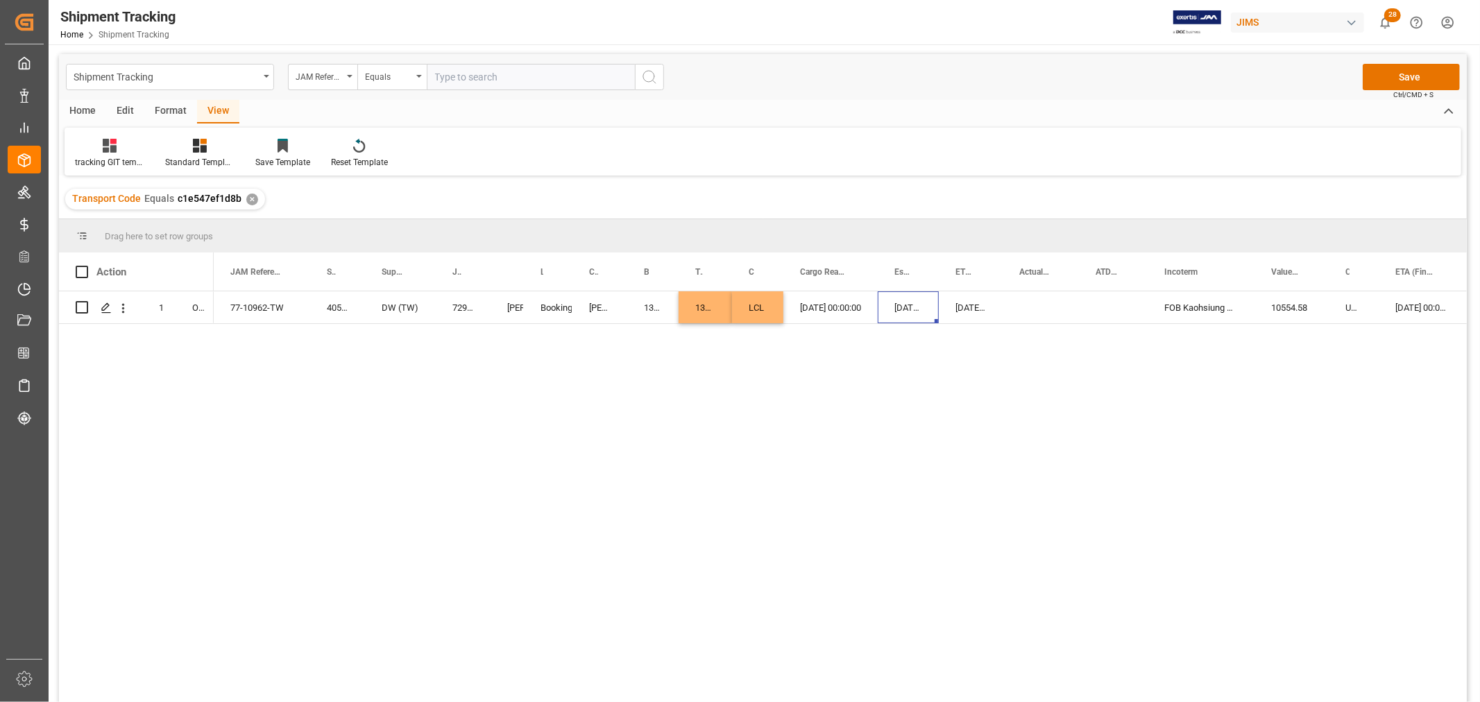
scroll to position [0, 0]
click at [1399, 71] on button "Save" at bounding box center [1410, 78] width 97 height 26
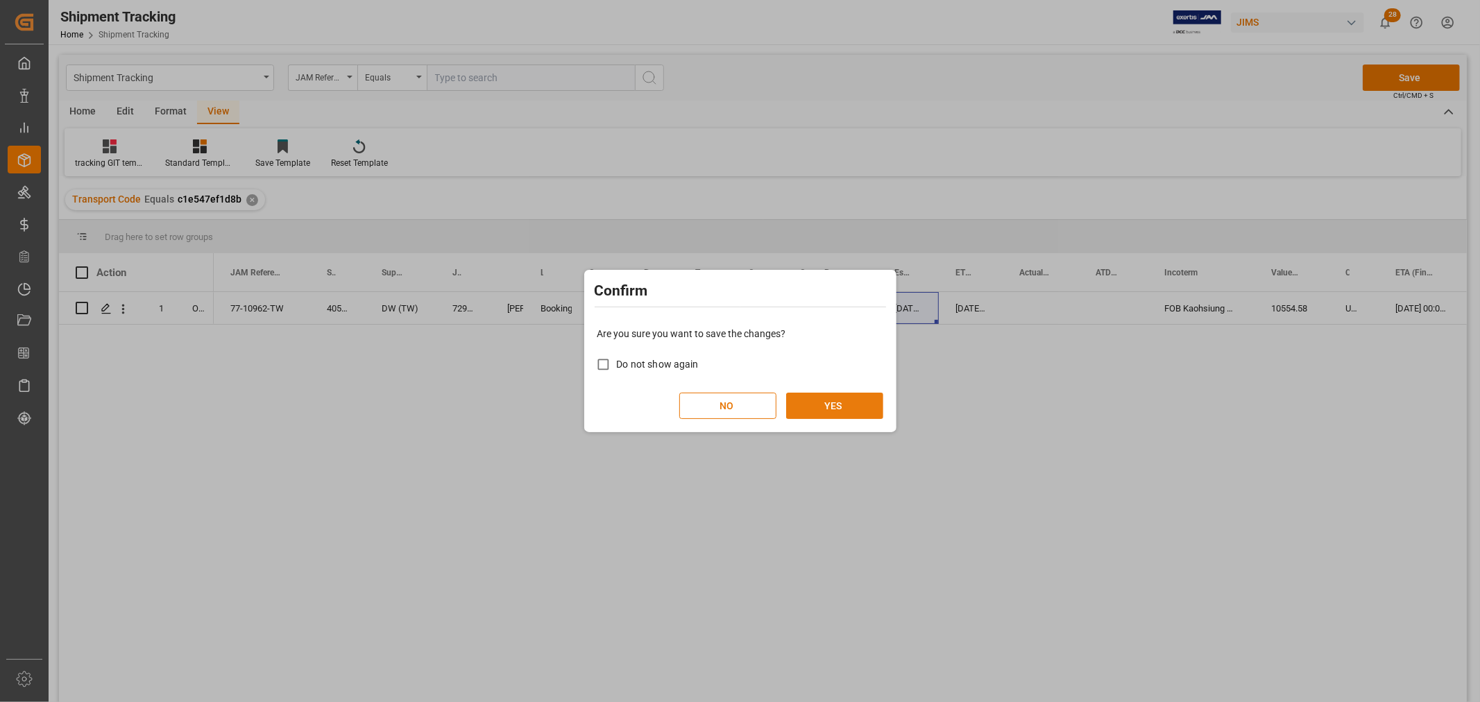
click at [852, 395] on button "YES" at bounding box center [834, 406] width 97 height 26
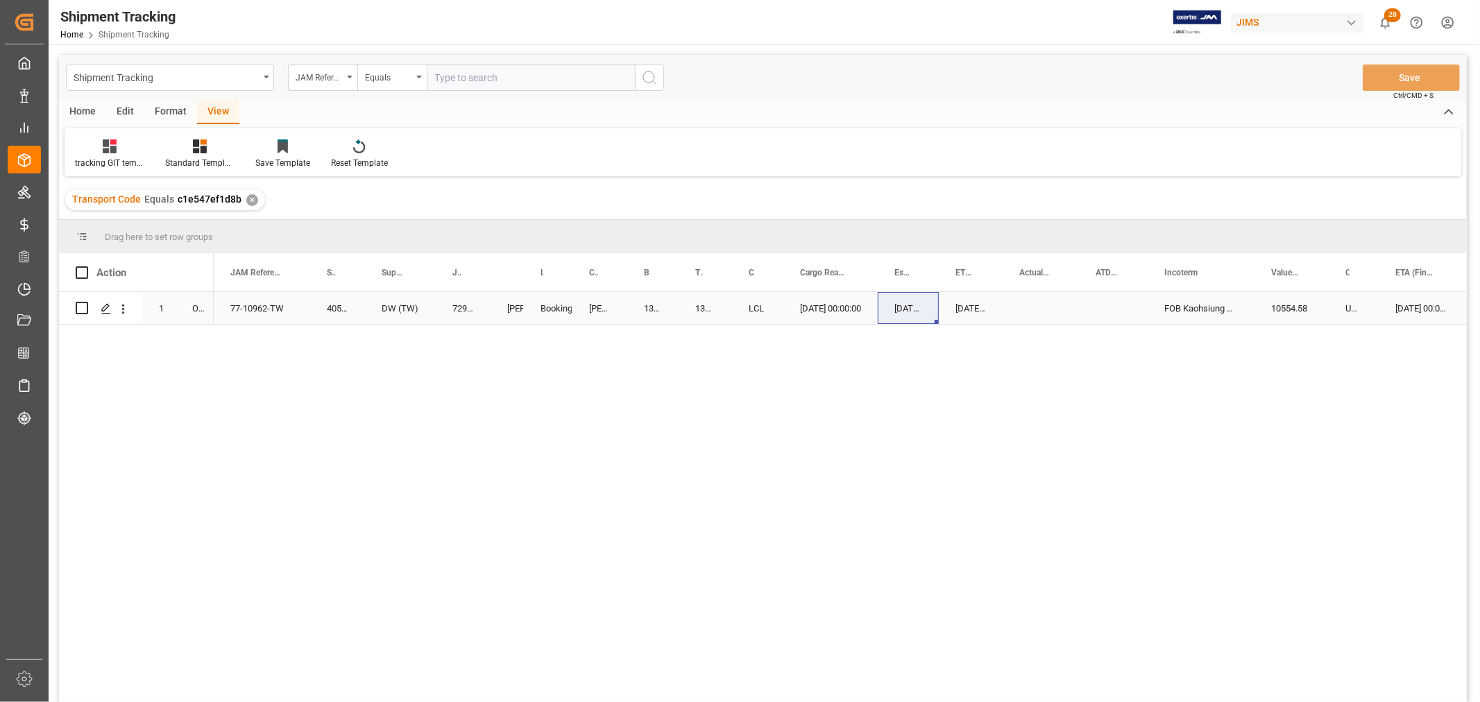
click at [1035, 304] on div "Press SPACE to select this row." at bounding box center [1040, 308] width 76 height 32
